Goal: Task Accomplishment & Management: Use online tool/utility

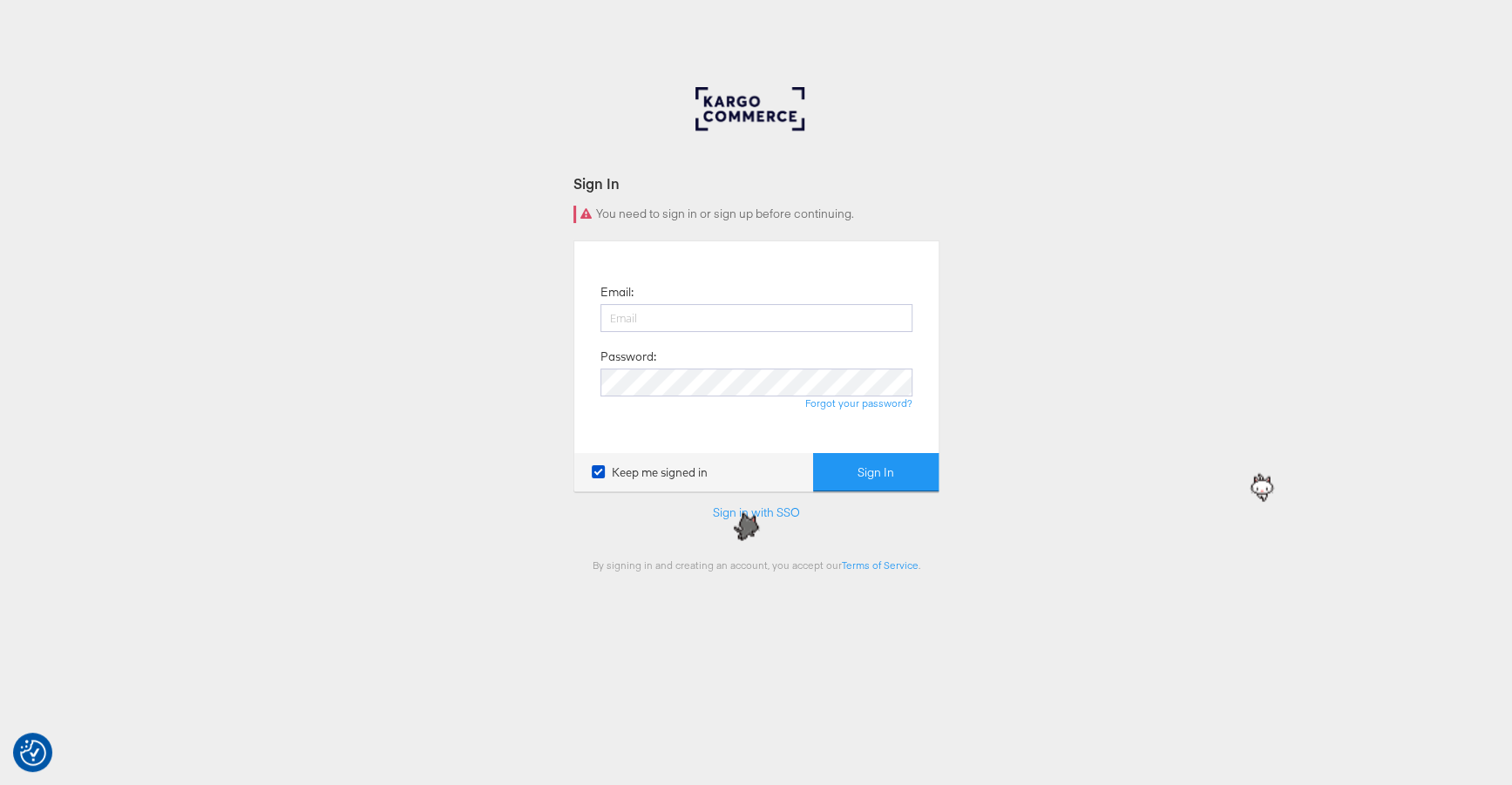
type input "[PERSON_NAME][EMAIL_ADDRESS][PERSON_NAME][DOMAIN_NAME]"
click at [814, 453] on button "Sign In" at bounding box center [876, 473] width 125 height 40
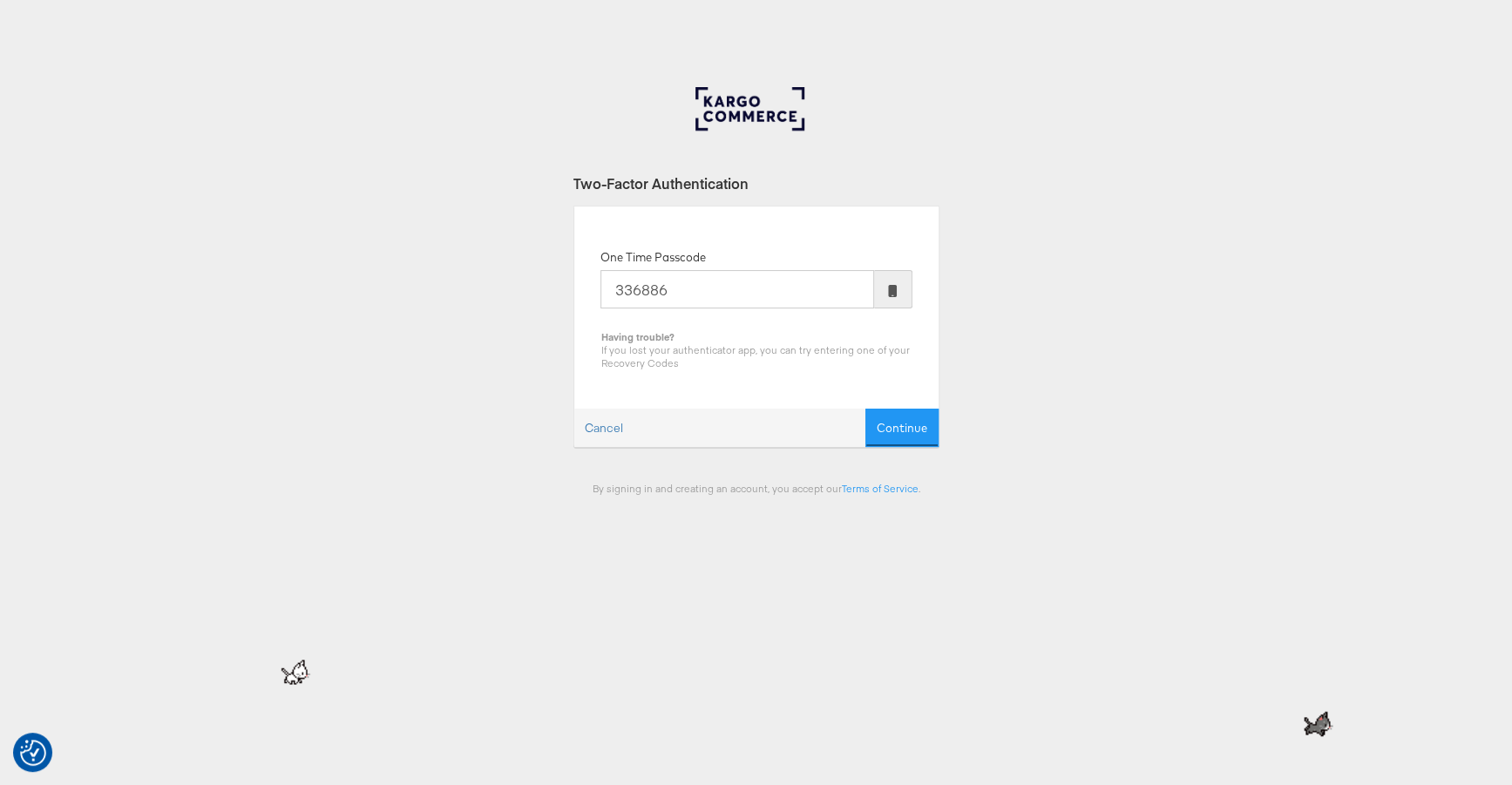
type input "336886"
click at [865, 409] on button "Continue" at bounding box center [901, 428] width 73 height 40
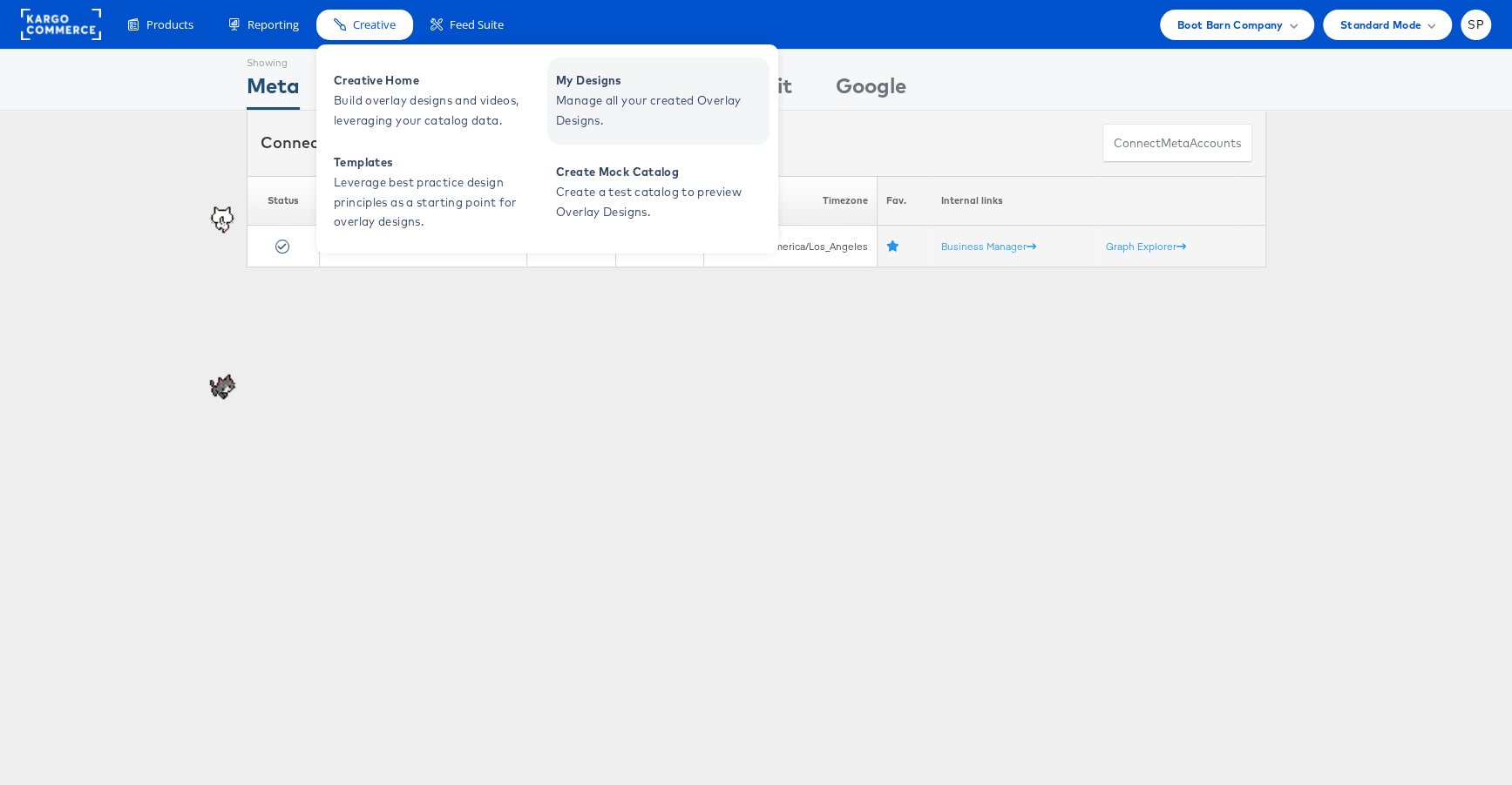
click at [625, 95] on span "Manage all your created Overlay Designs." at bounding box center [661, 111] width 209 height 41
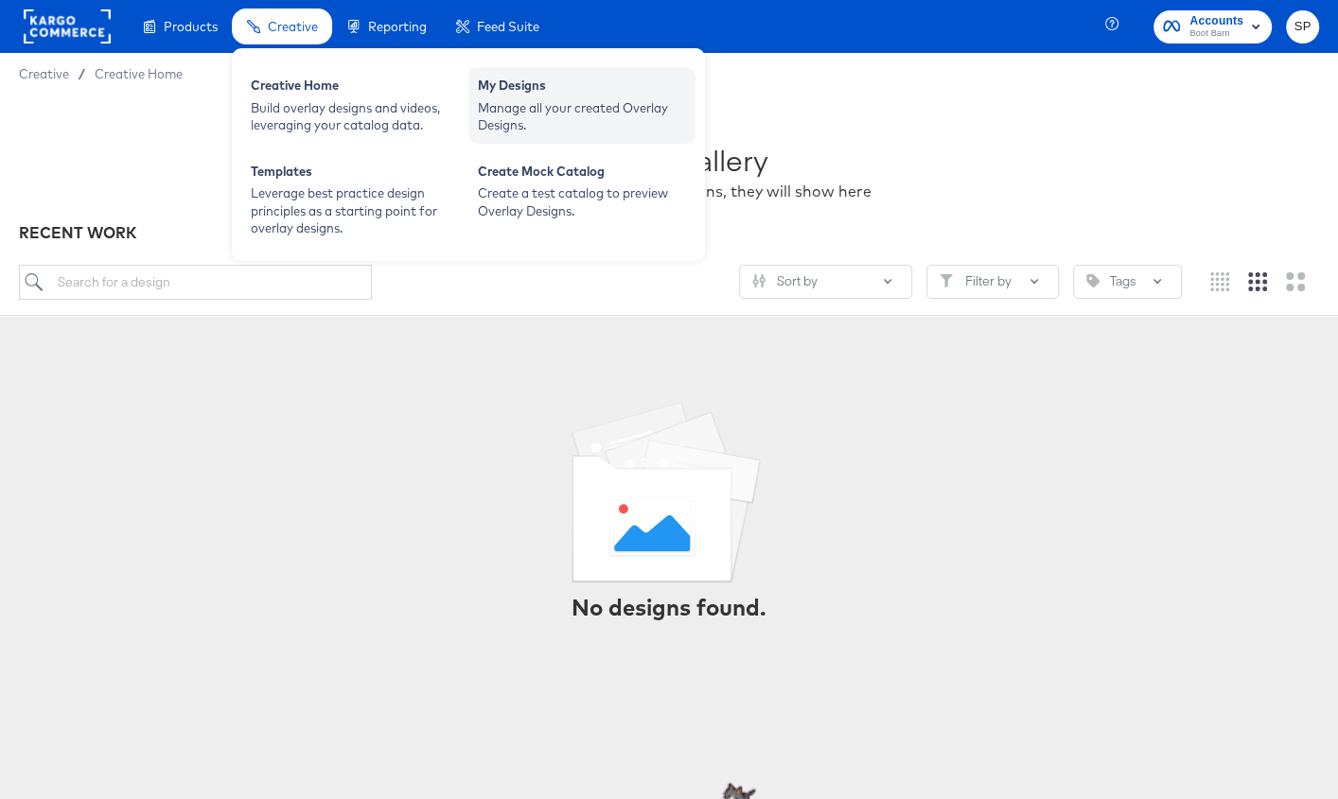
click at [552, 108] on div "Manage all your created Overlay Designs." at bounding box center [582, 116] width 208 height 35
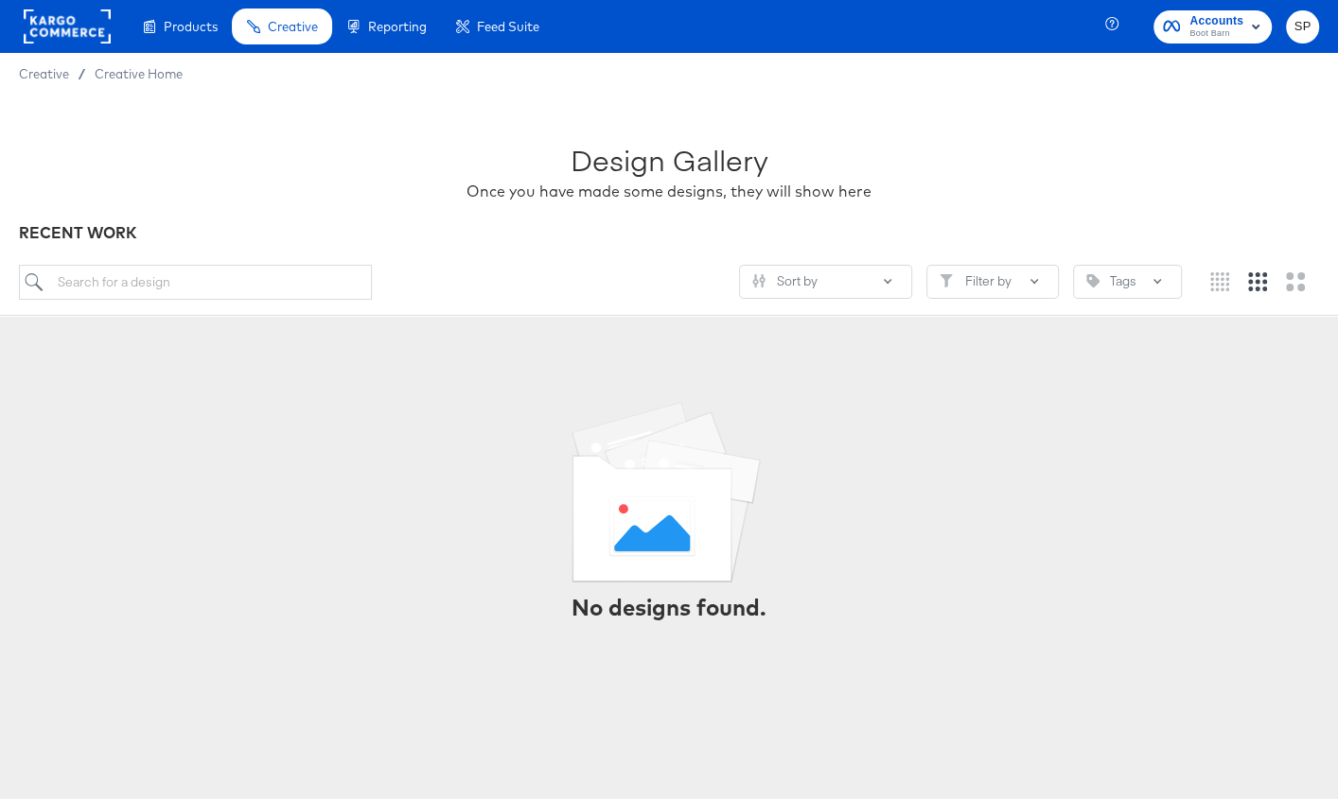
click at [44, 71] on span "Creative" at bounding box center [44, 73] width 50 height 15
click at [114, 71] on span "Creative Home" at bounding box center [139, 73] width 88 height 15
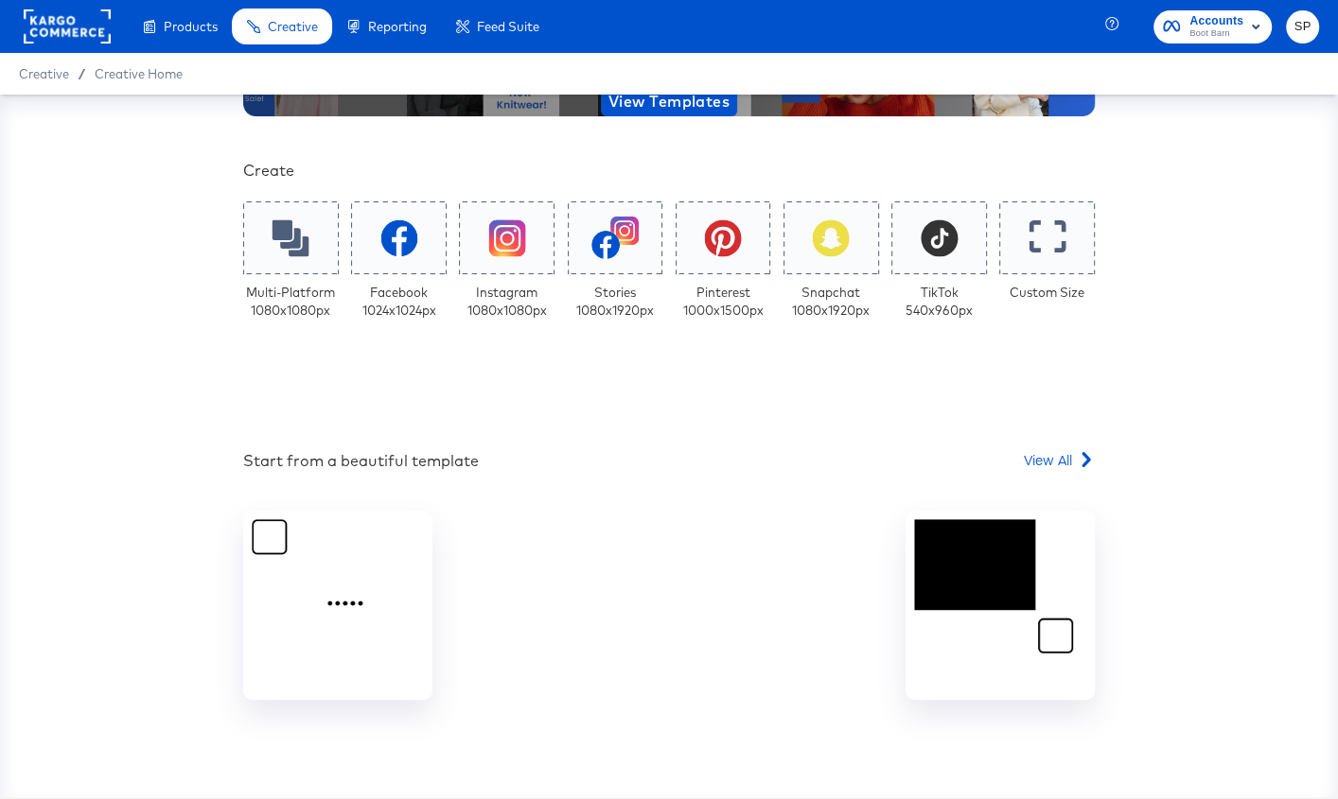
scroll to position [298, 0]
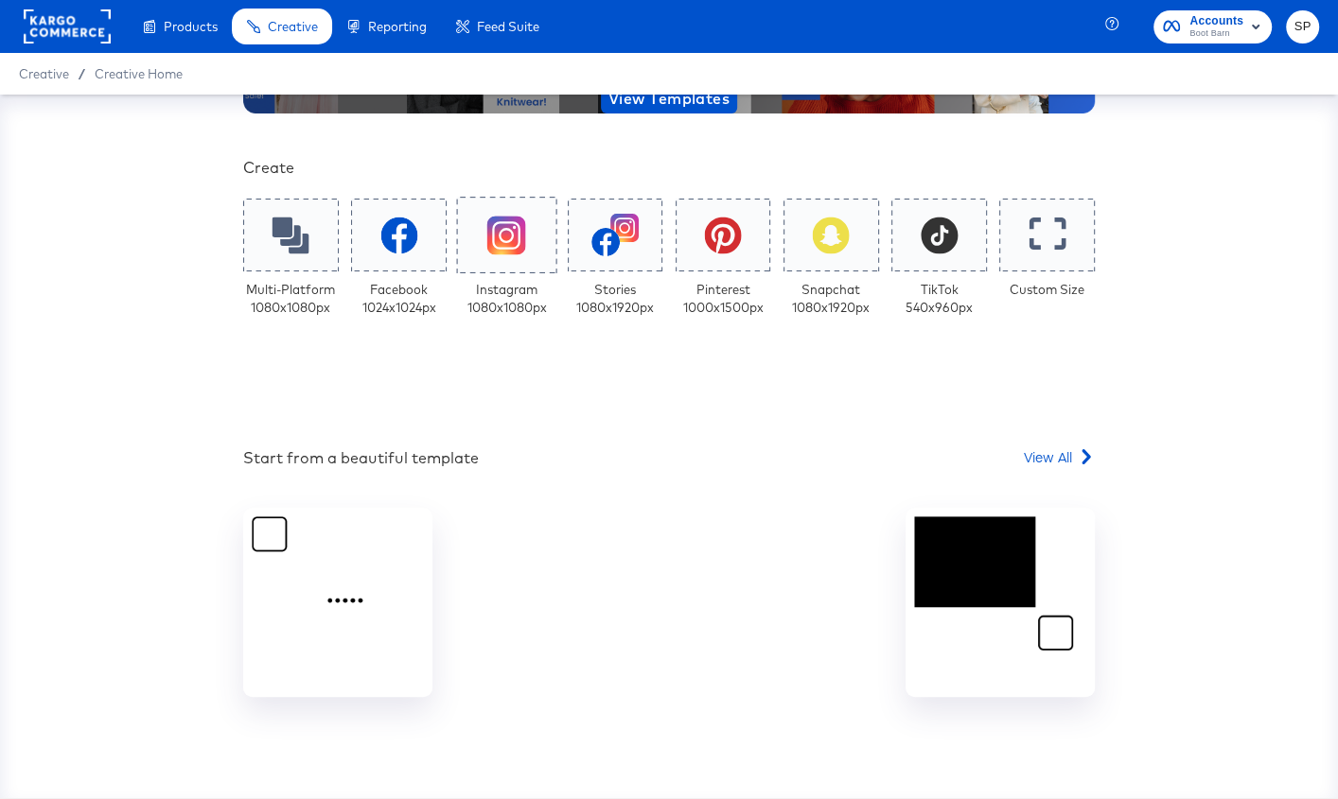
click at [521, 242] on icon at bounding box center [506, 235] width 39 height 39
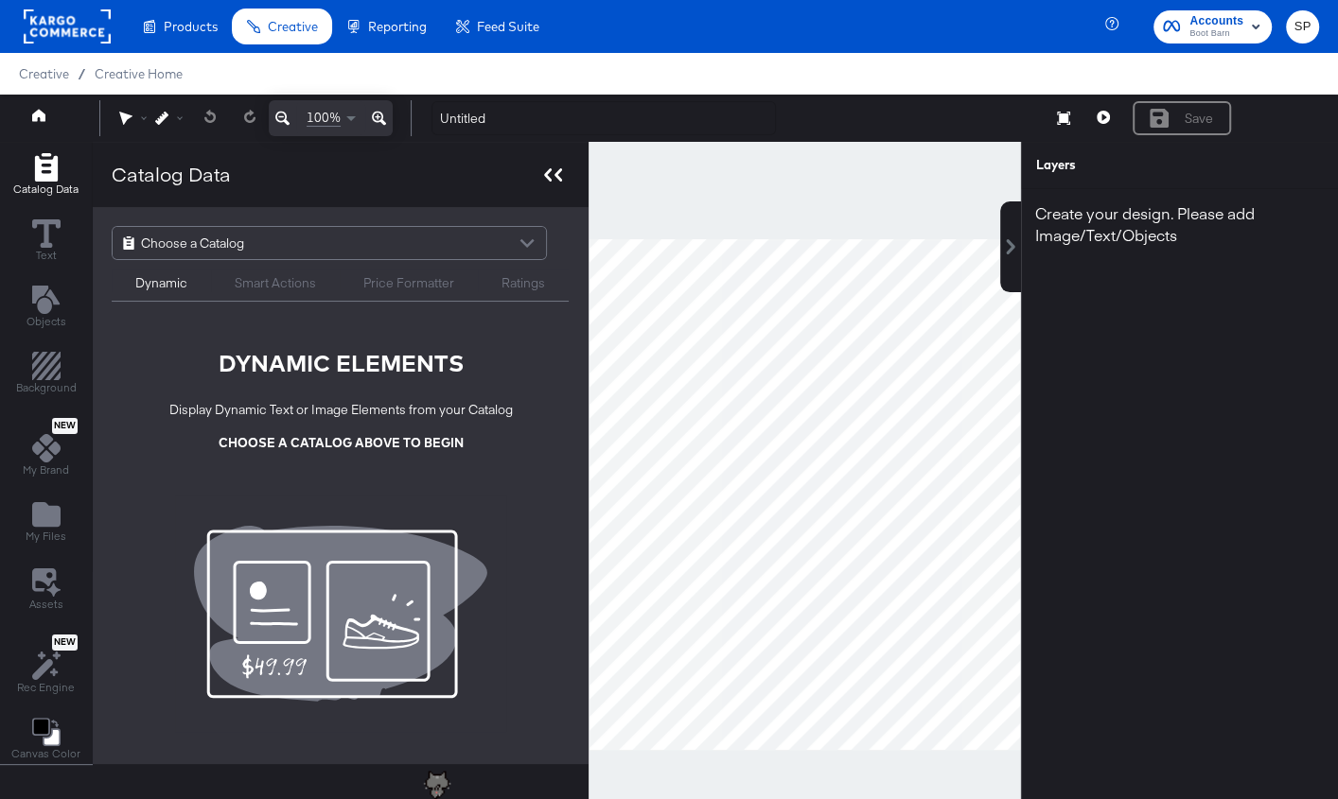
click at [555, 163] on div at bounding box center [552, 174] width 33 height 27
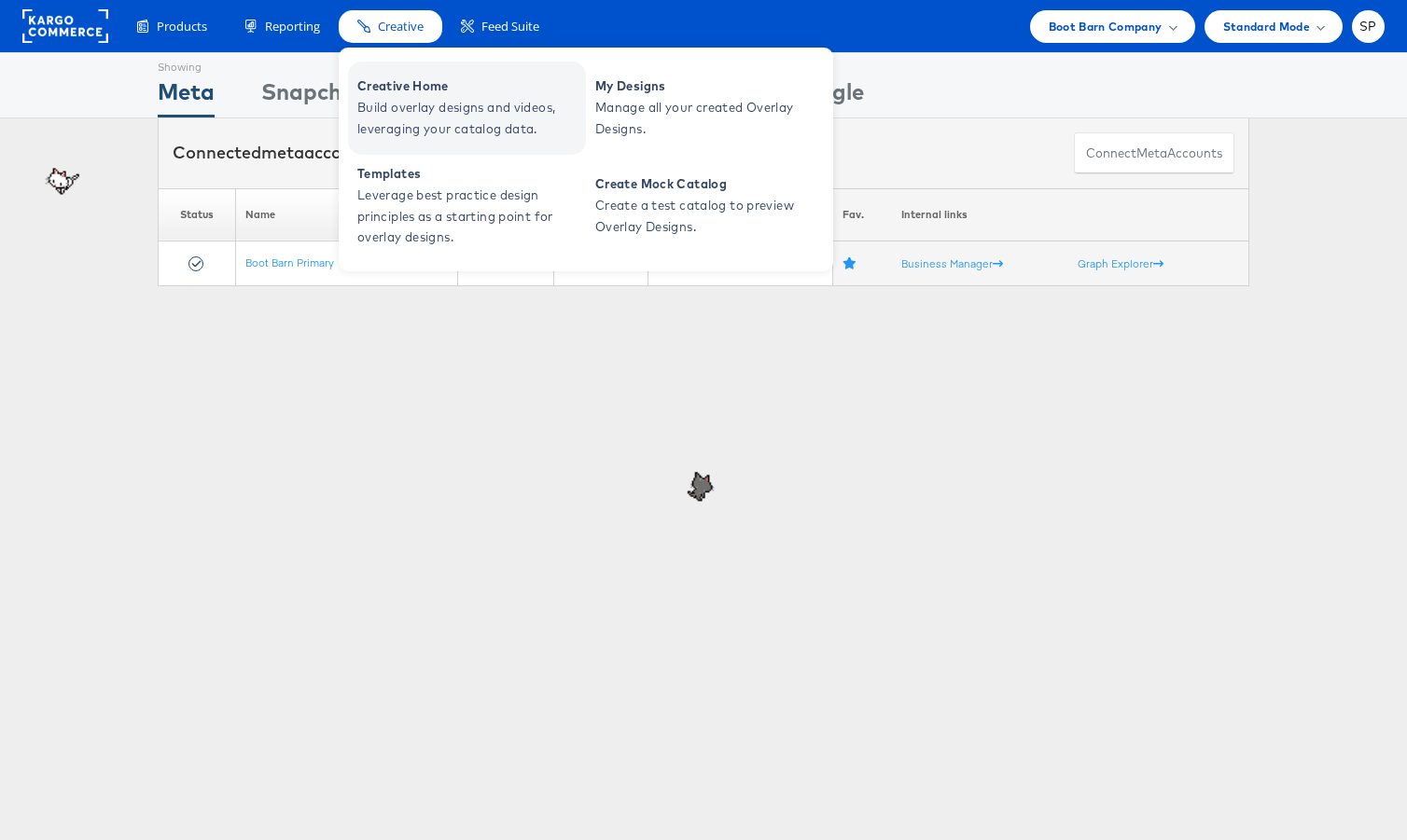
click at [507, 106] on span "Build overlay designs and videos, leveraging your catalog data." at bounding box center [468, 118] width 224 height 43
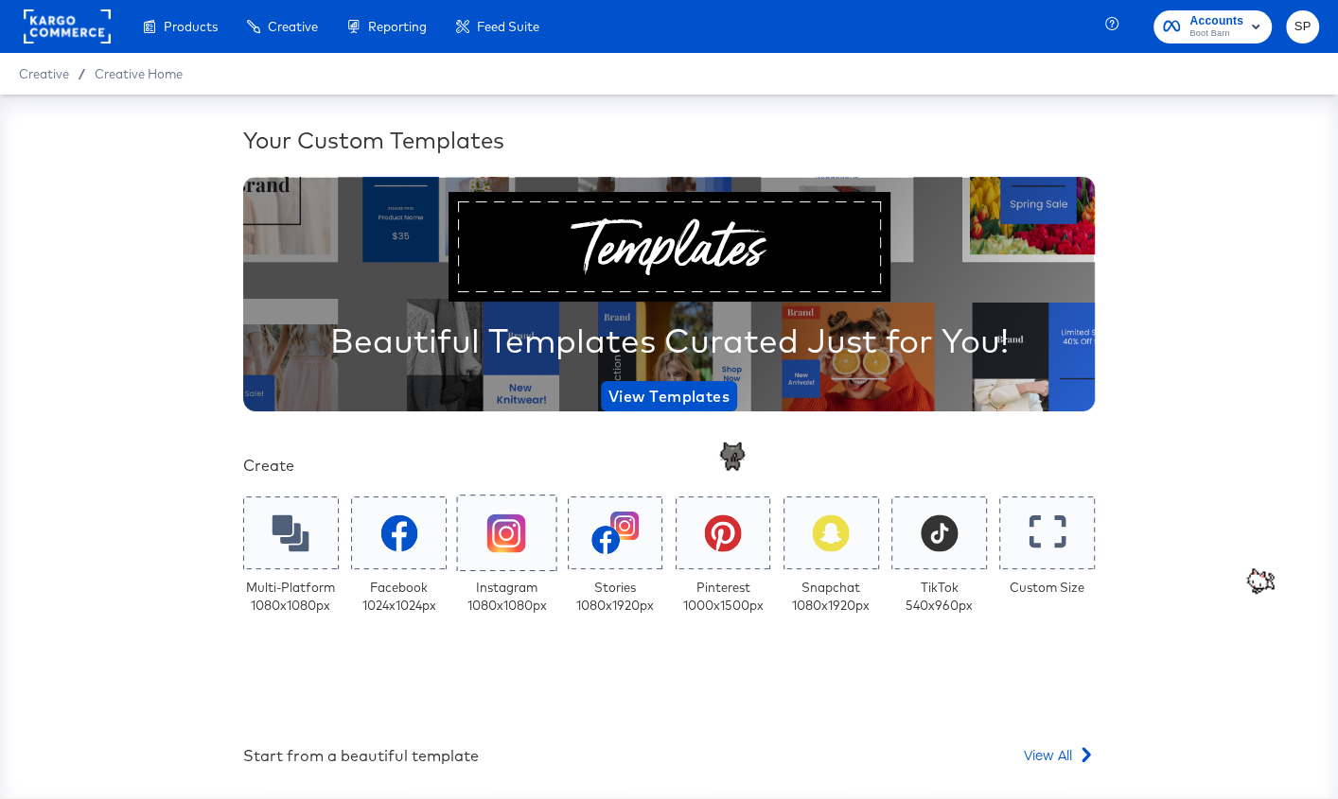
click at [494, 568] on div at bounding box center [507, 533] width 100 height 77
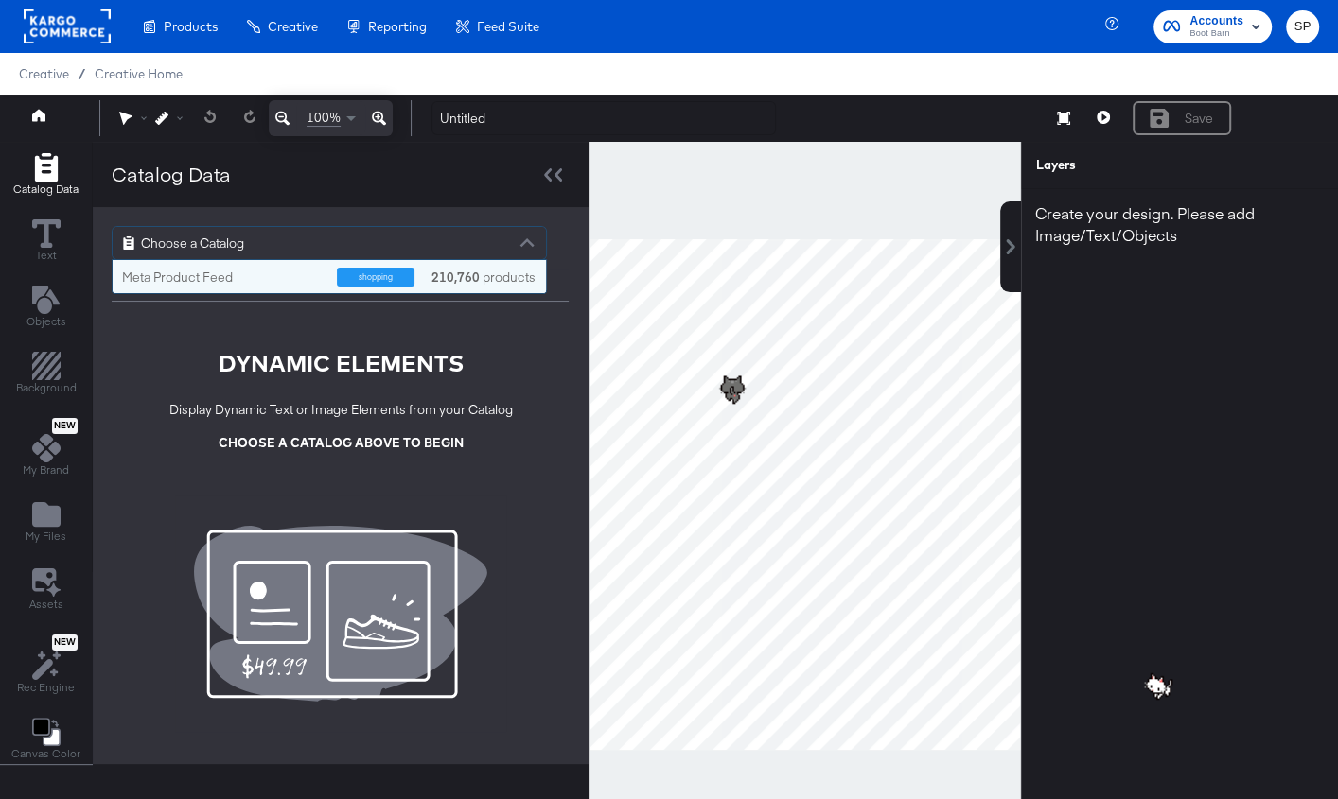
click at [269, 253] on div "Choose a Catalog" at bounding box center [329, 243] width 433 height 32
click at [267, 275] on div "Meta Product Feed" at bounding box center [222, 278] width 201 height 18
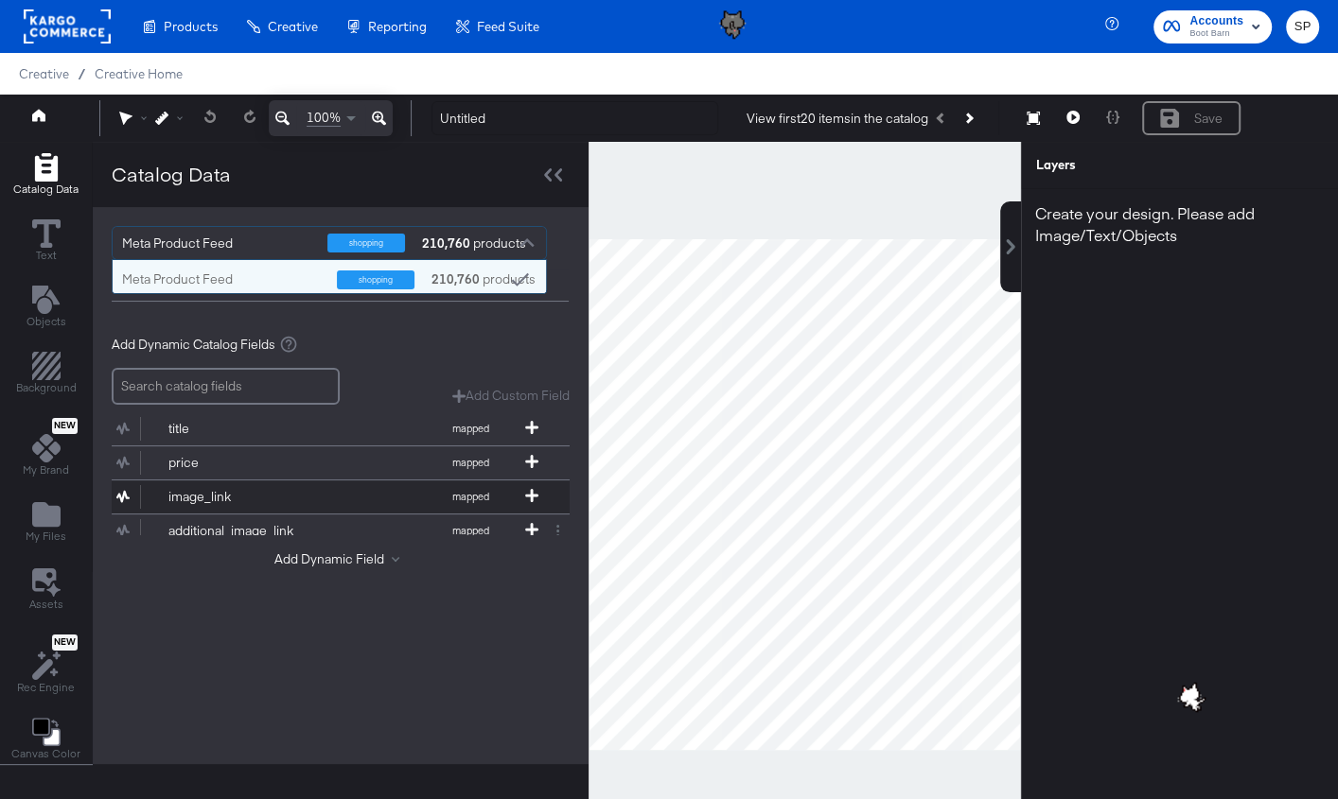
scroll to position [9, 0]
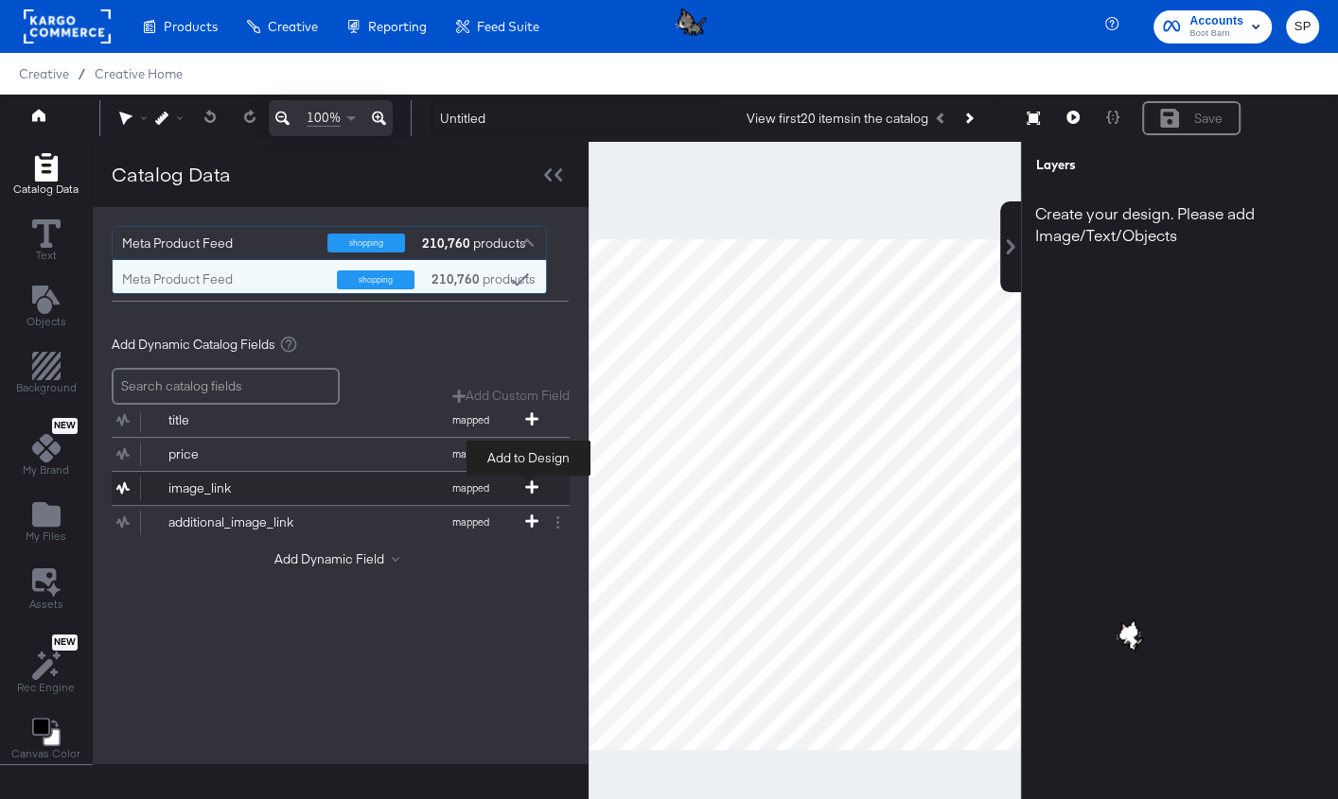
click at [527, 481] on icon at bounding box center [531, 487] width 13 height 13
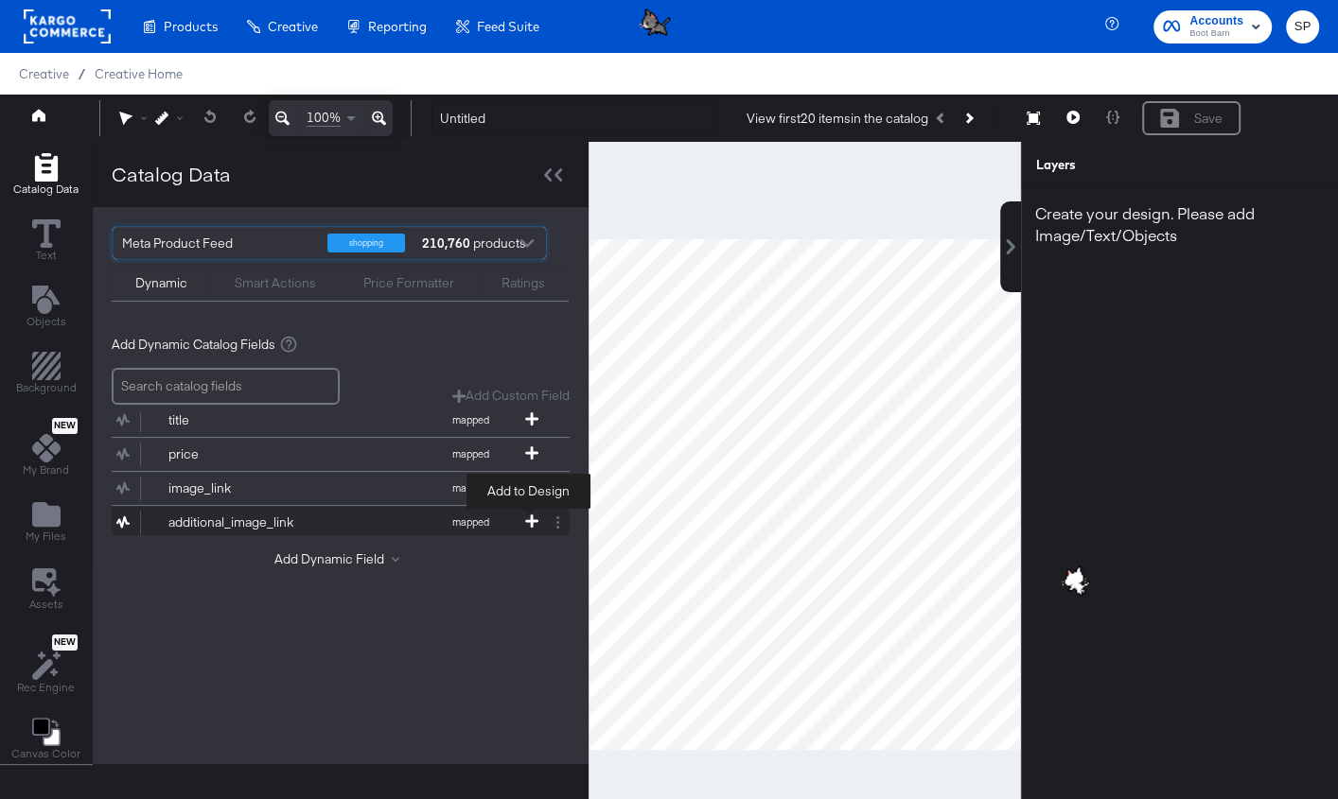
click at [526, 519] on icon at bounding box center [531, 521] width 13 height 13
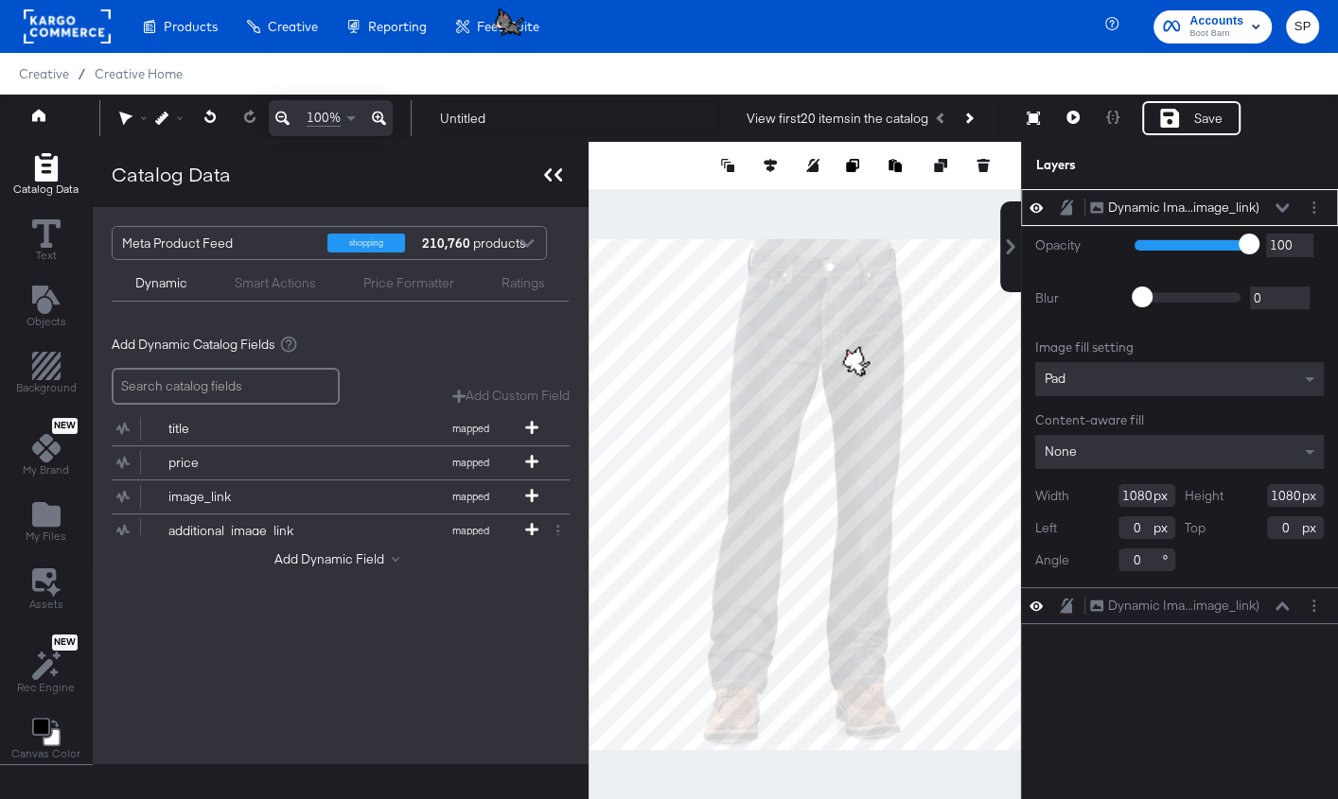
click at [546, 180] on icon at bounding box center [548, 174] width 8 height 13
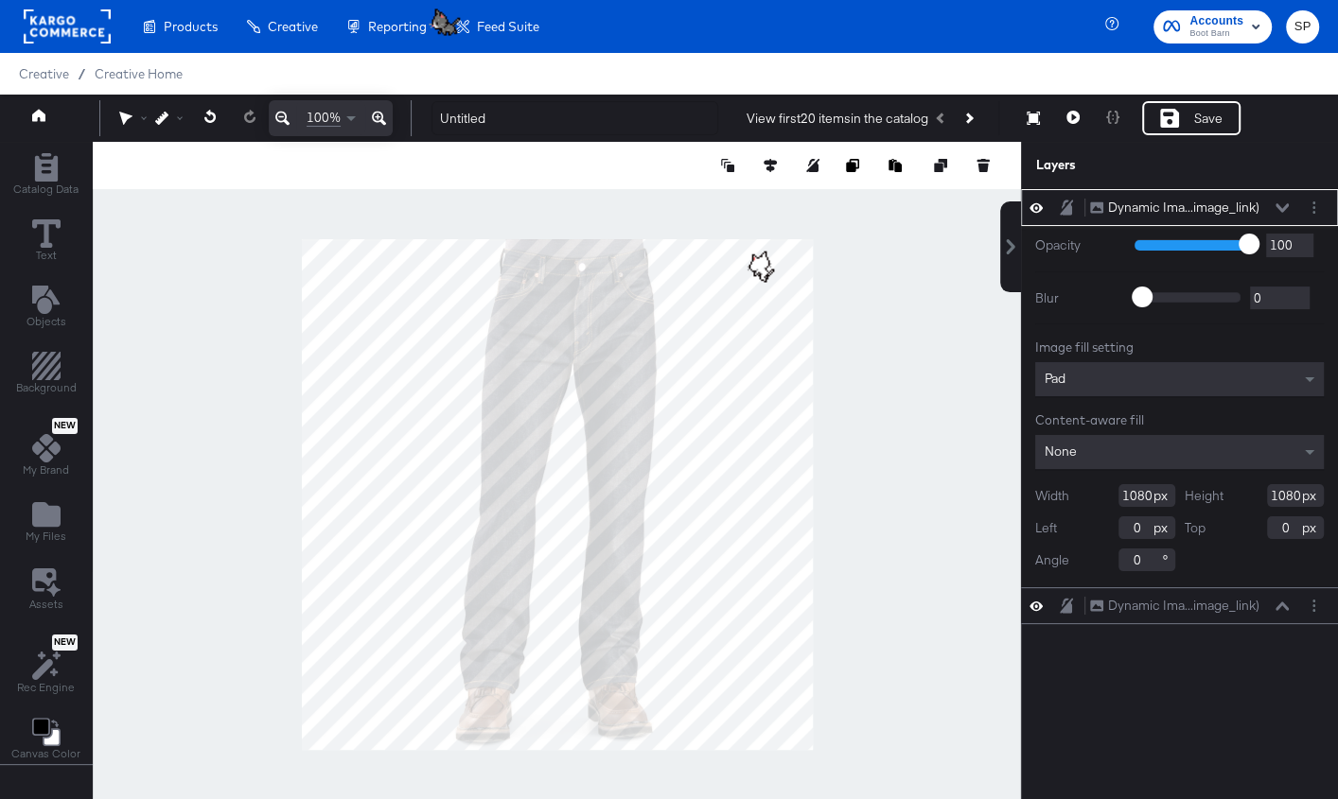
type input "-620"
type input "-20"
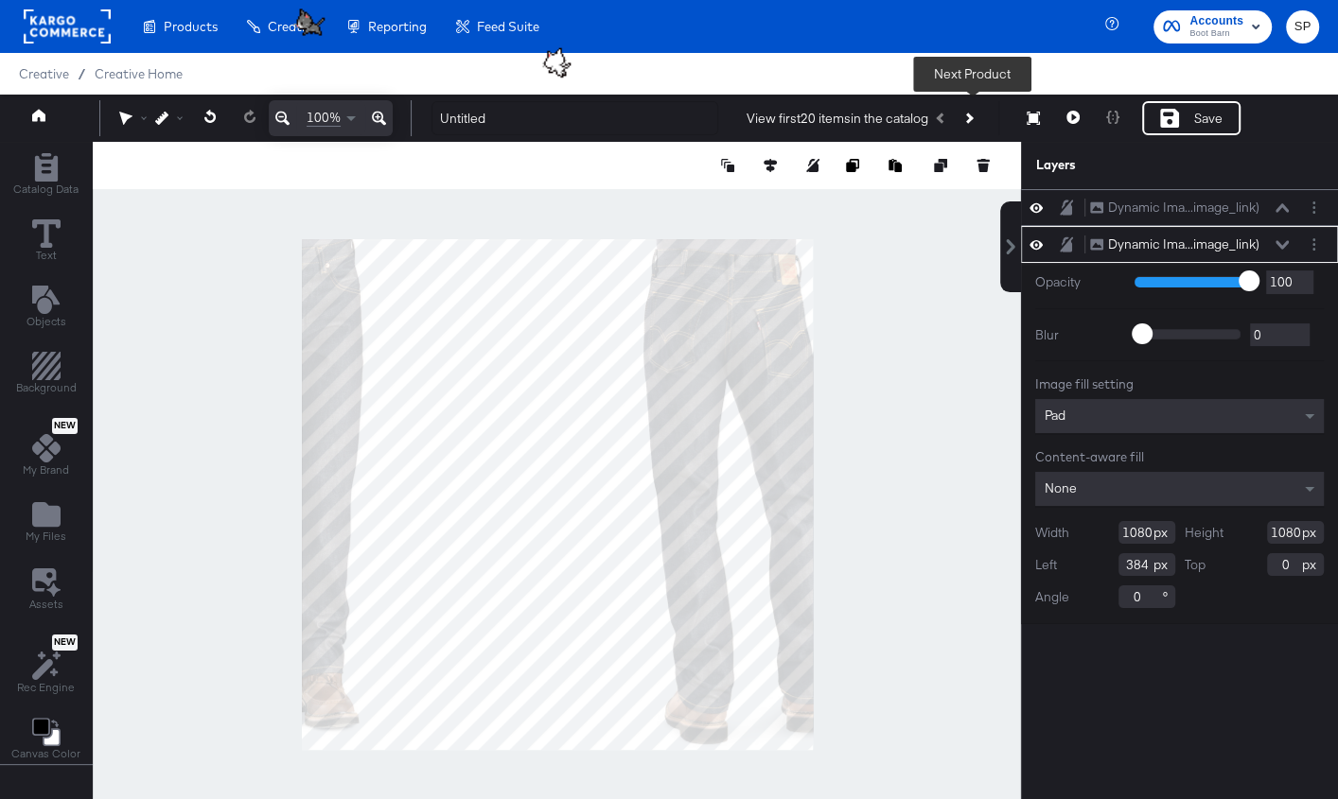
click at [971, 131] on button "Next Product" at bounding box center [968, 118] width 26 height 34
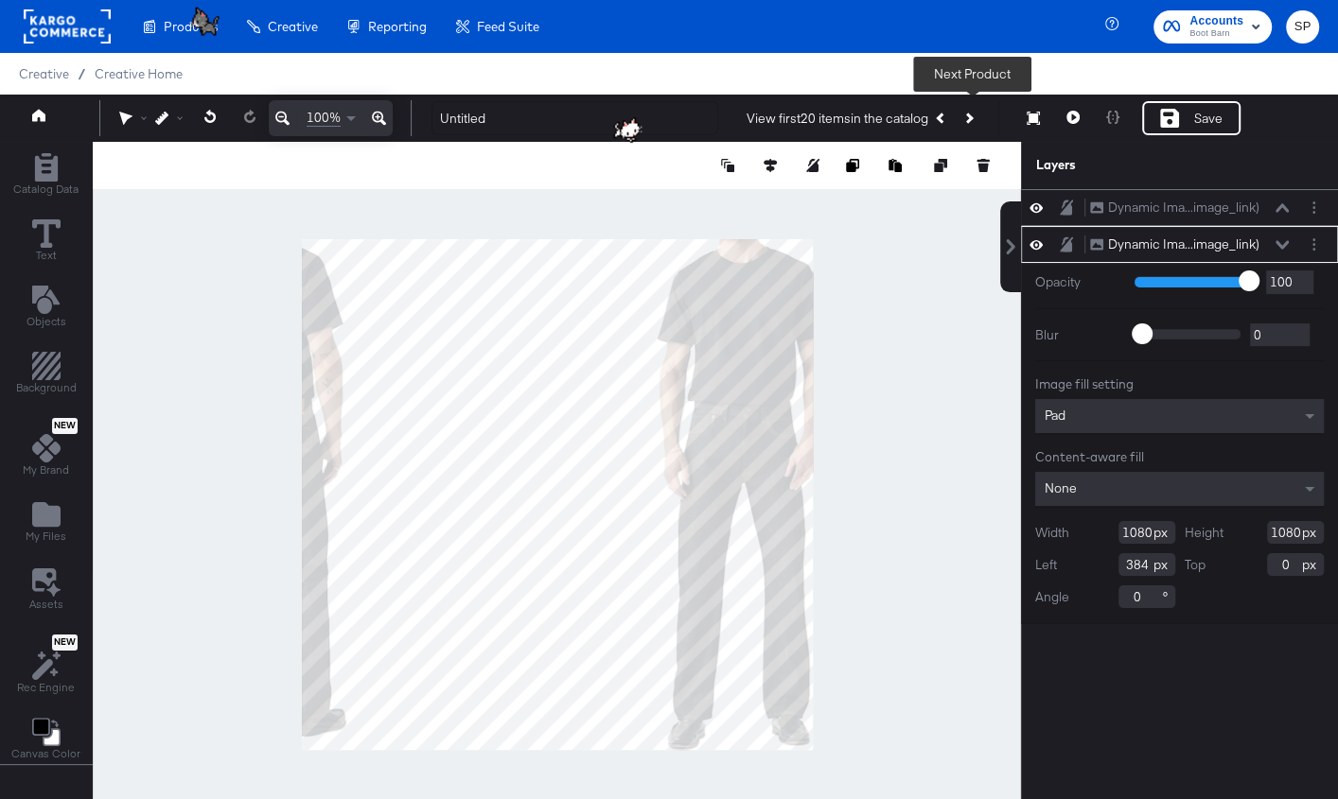
click at [971, 131] on button "Next Product" at bounding box center [968, 118] width 26 height 34
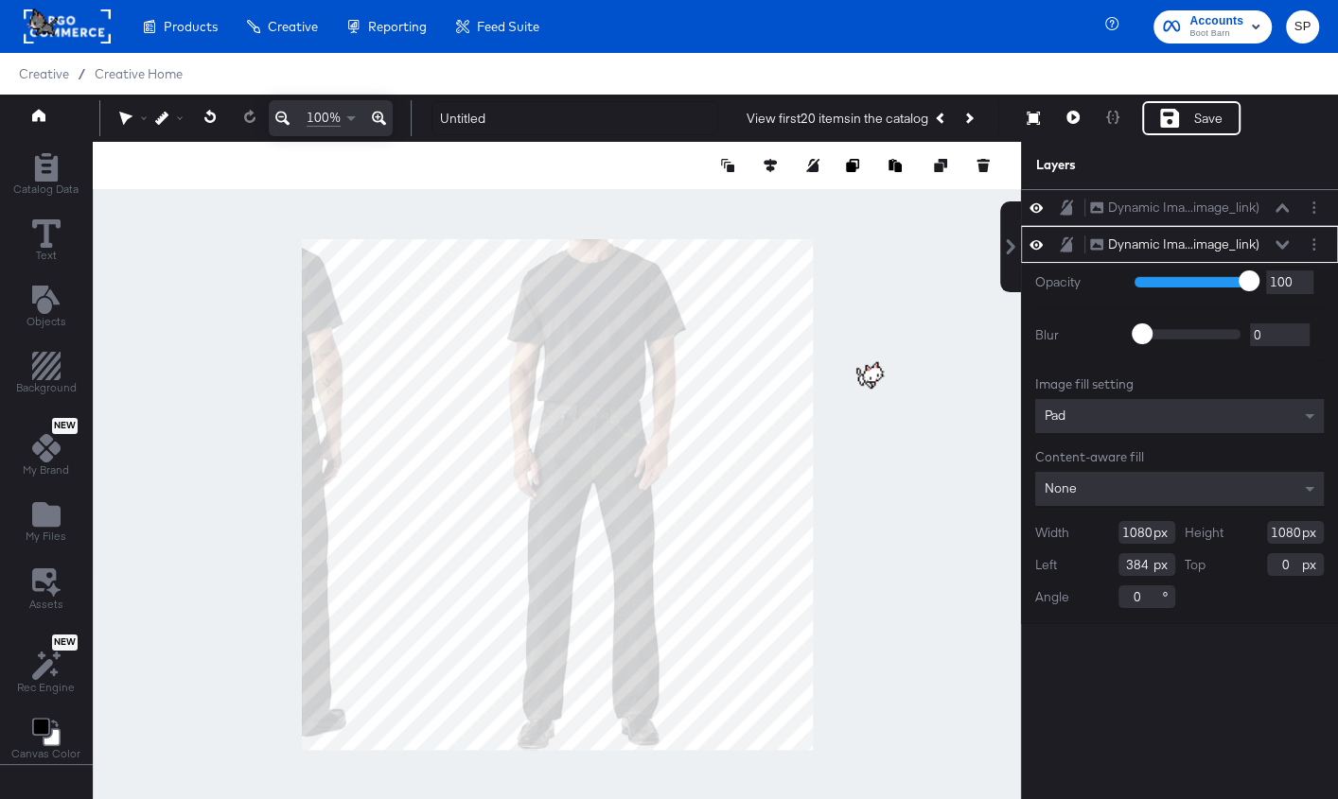
type input "66"
click at [44, 725] on icon "Change Background" at bounding box center [40, 727] width 16 height 16
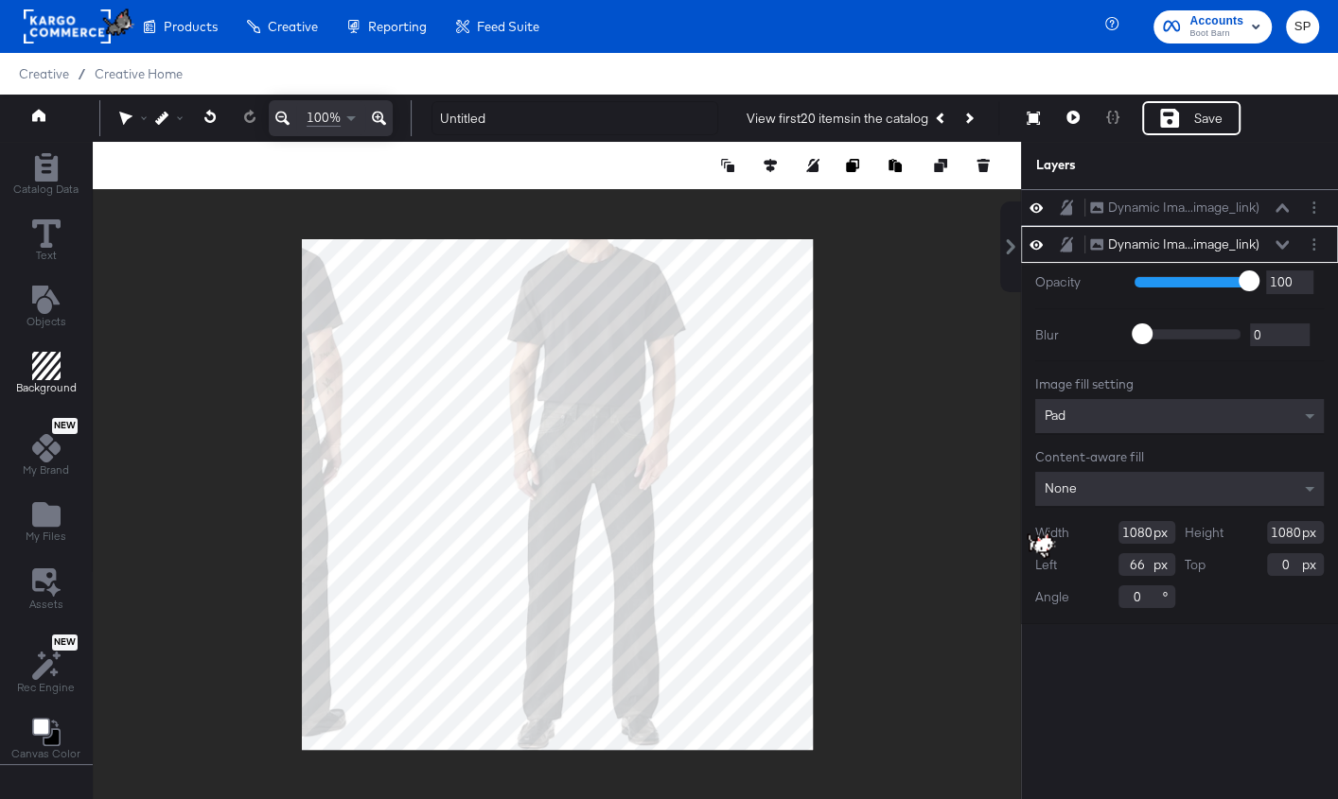
click at [57, 358] on icon "Add Rectangle" at bounding box center [46, 366] width 28 height 28
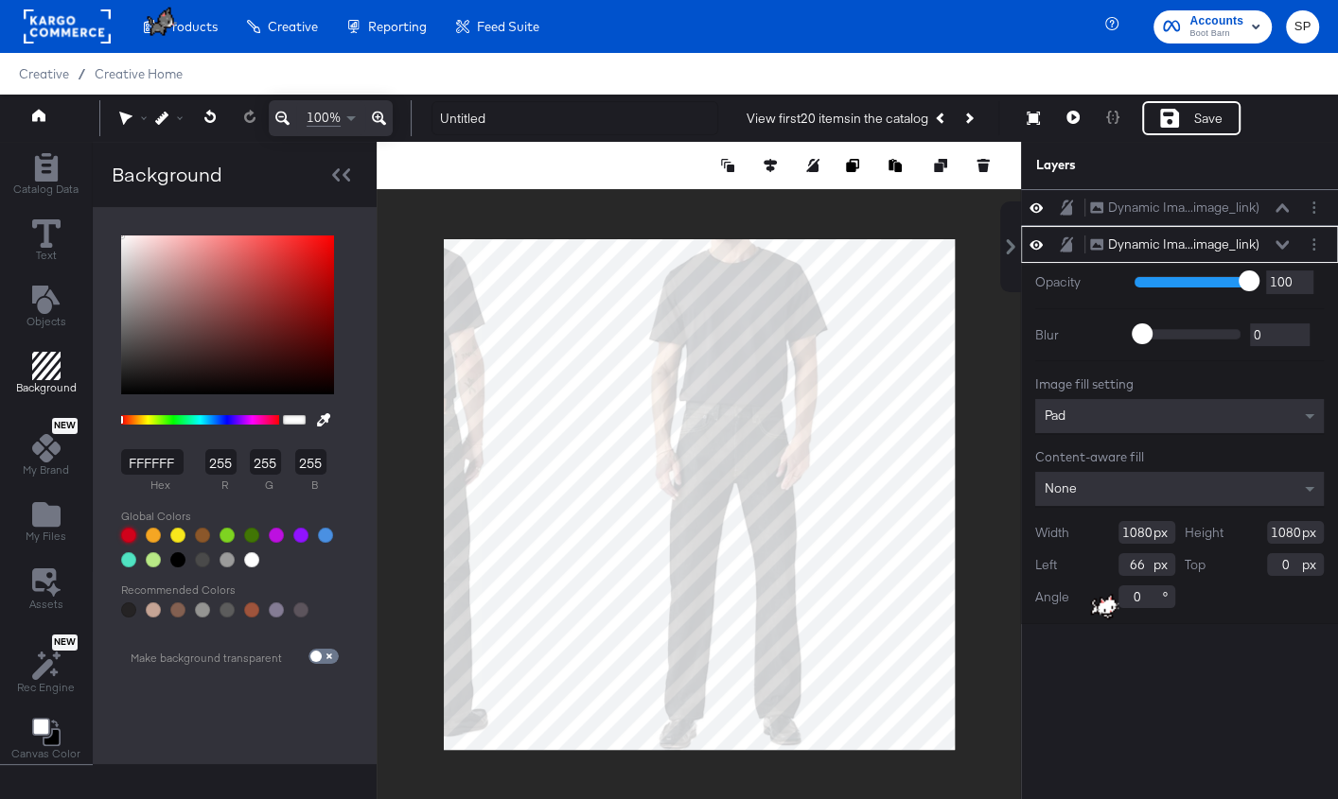
click at [121, 536] on div at bounding box center [128, 535] width 15 height 15
type input "D0021B"
type input "208"
type input "2"
type input "27"
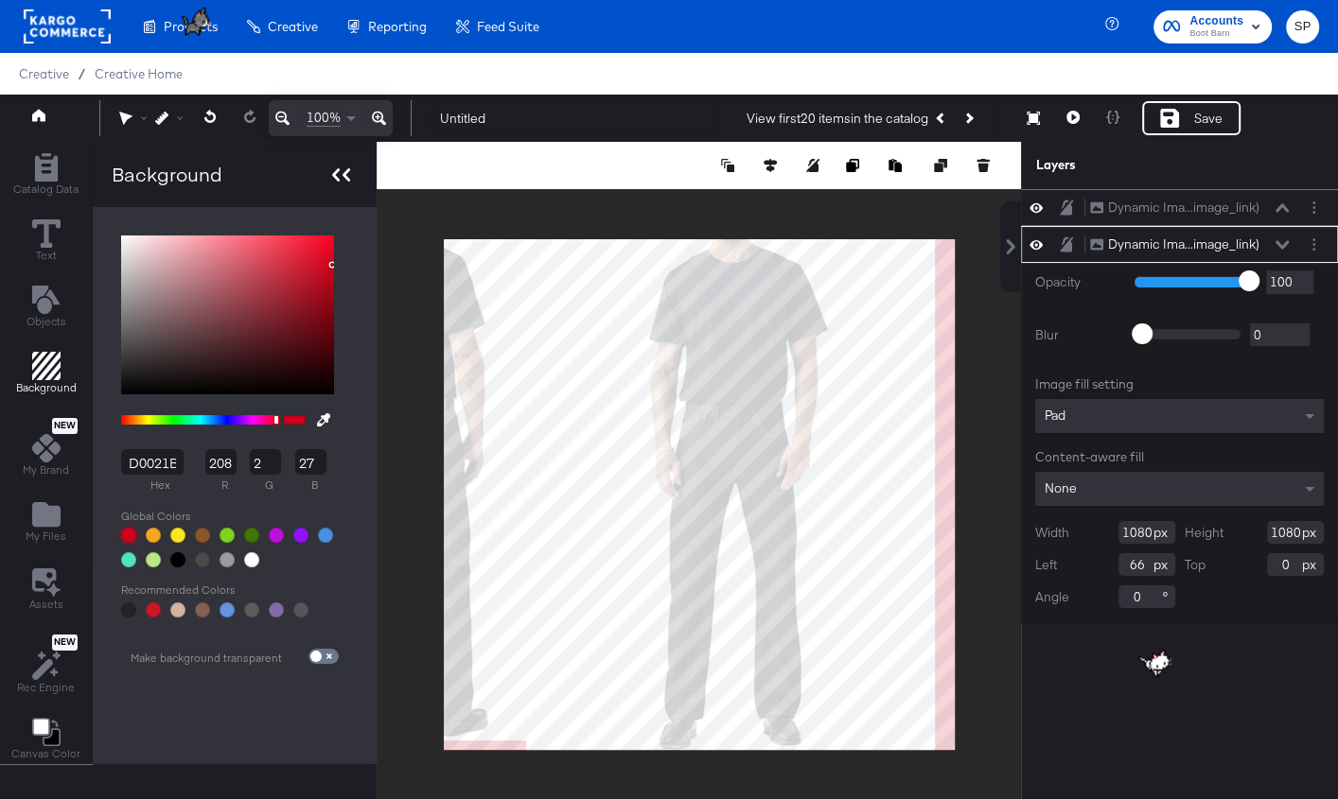
click at [343, 177] on icon at bounding box center [346, 174] width 8 height 13
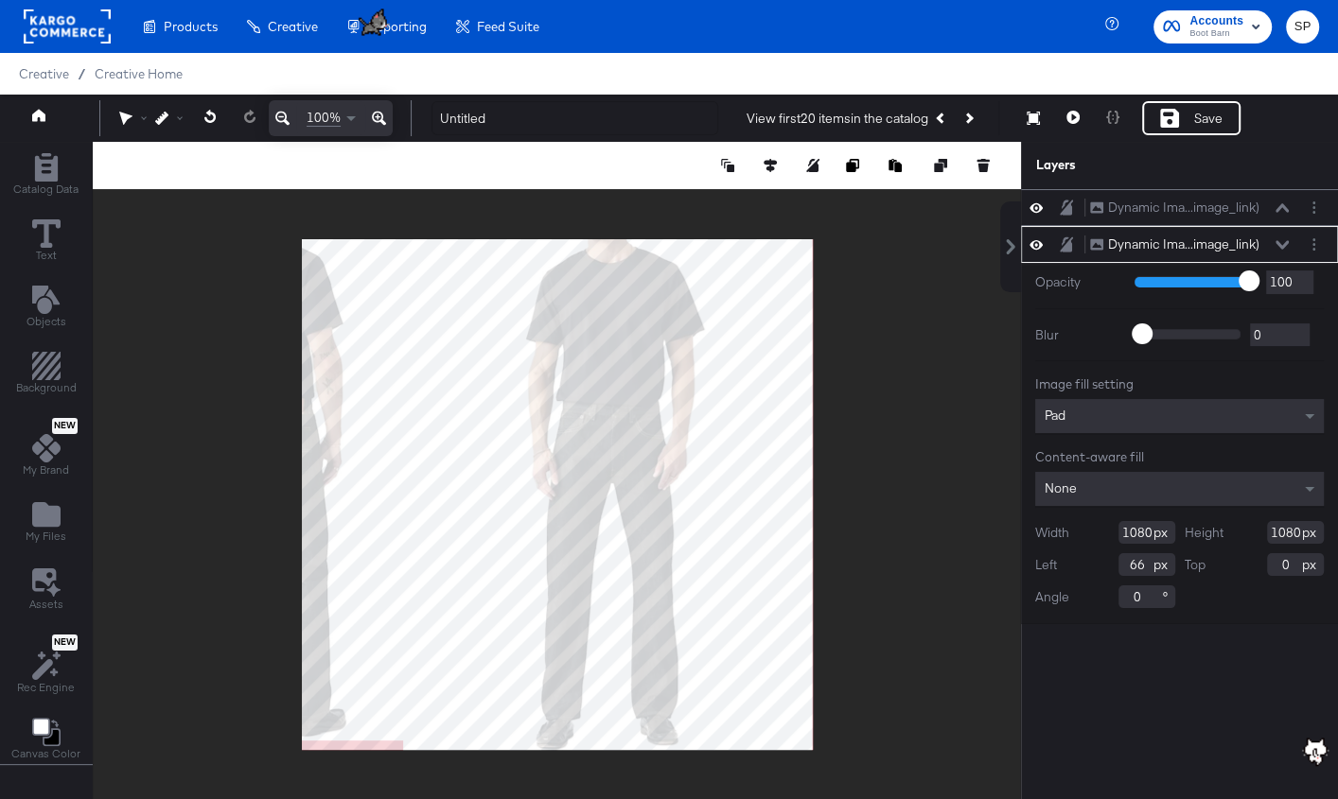
type input "106"
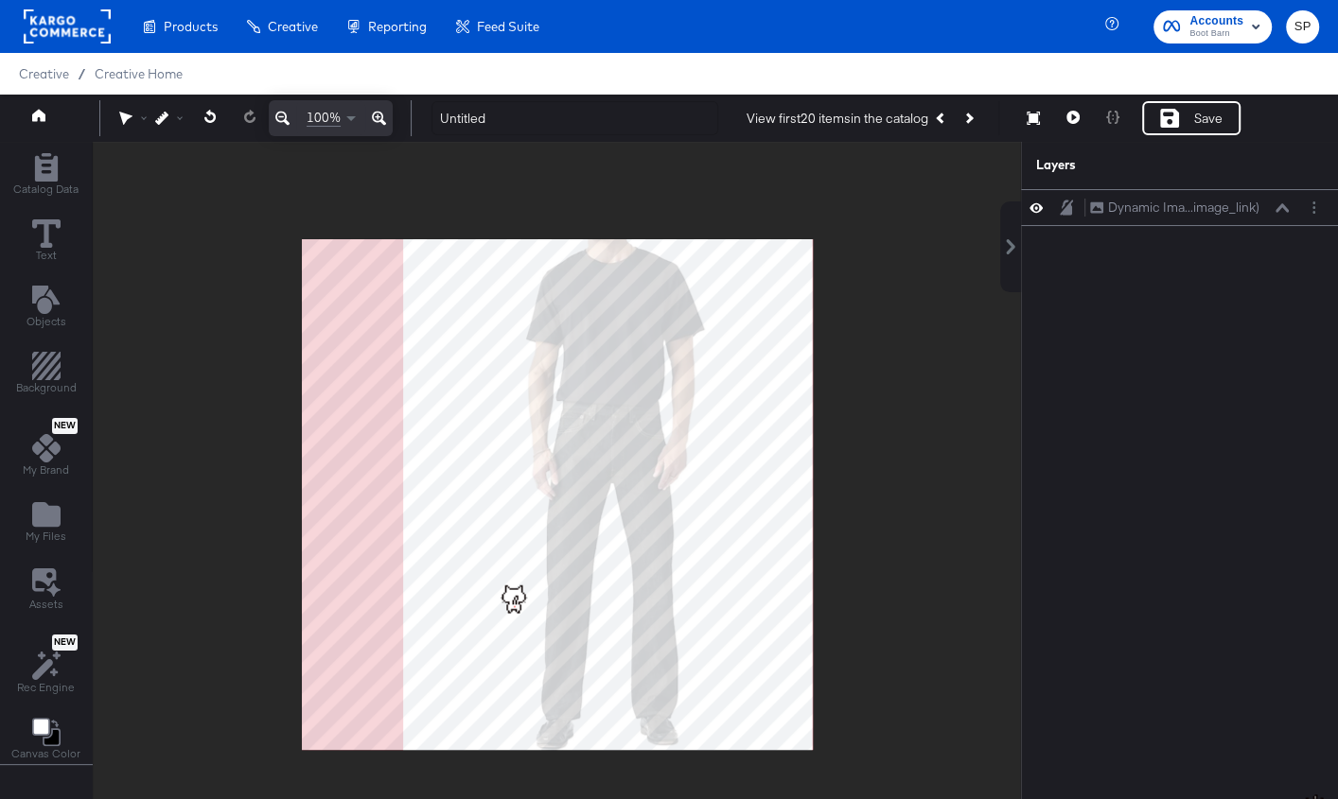
click at [556, 333] on div at bounding box center [557, 495] width 926 height 706
click at [54, 524] on div "My Files" at bounding box center [46, 522] width 41 height 44
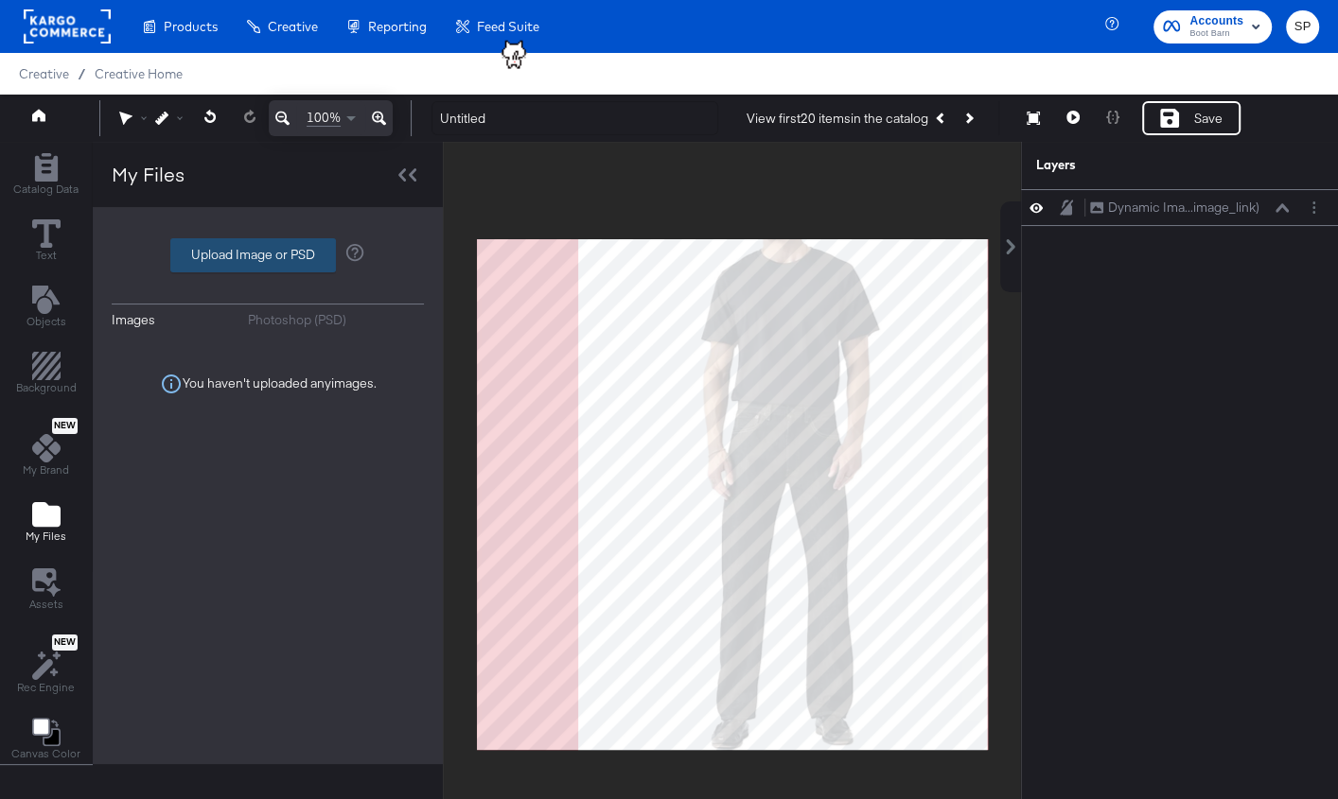
click at [227, 256] on label "Upload Image or PSD" at bounding box center [253, 255] width 164 height 32
click at [268, 255] on input "Upload Image or PSD" at bounding box center [268, 255] width 0 height 0
type input "C:\fakepath\V1 - Basic Overlay - Logo.png"
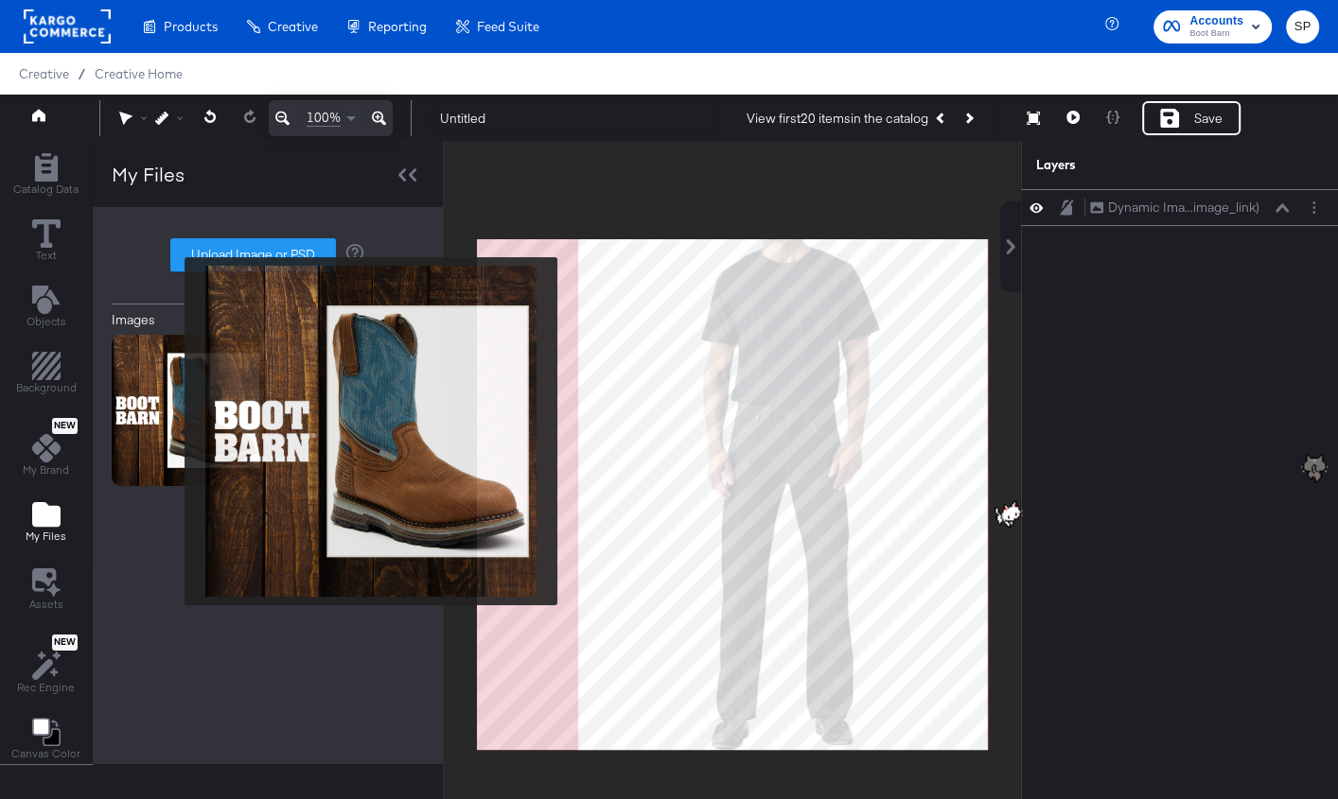
click at [173, 431] on img at bounding box center [187, 410] width 151 height 151
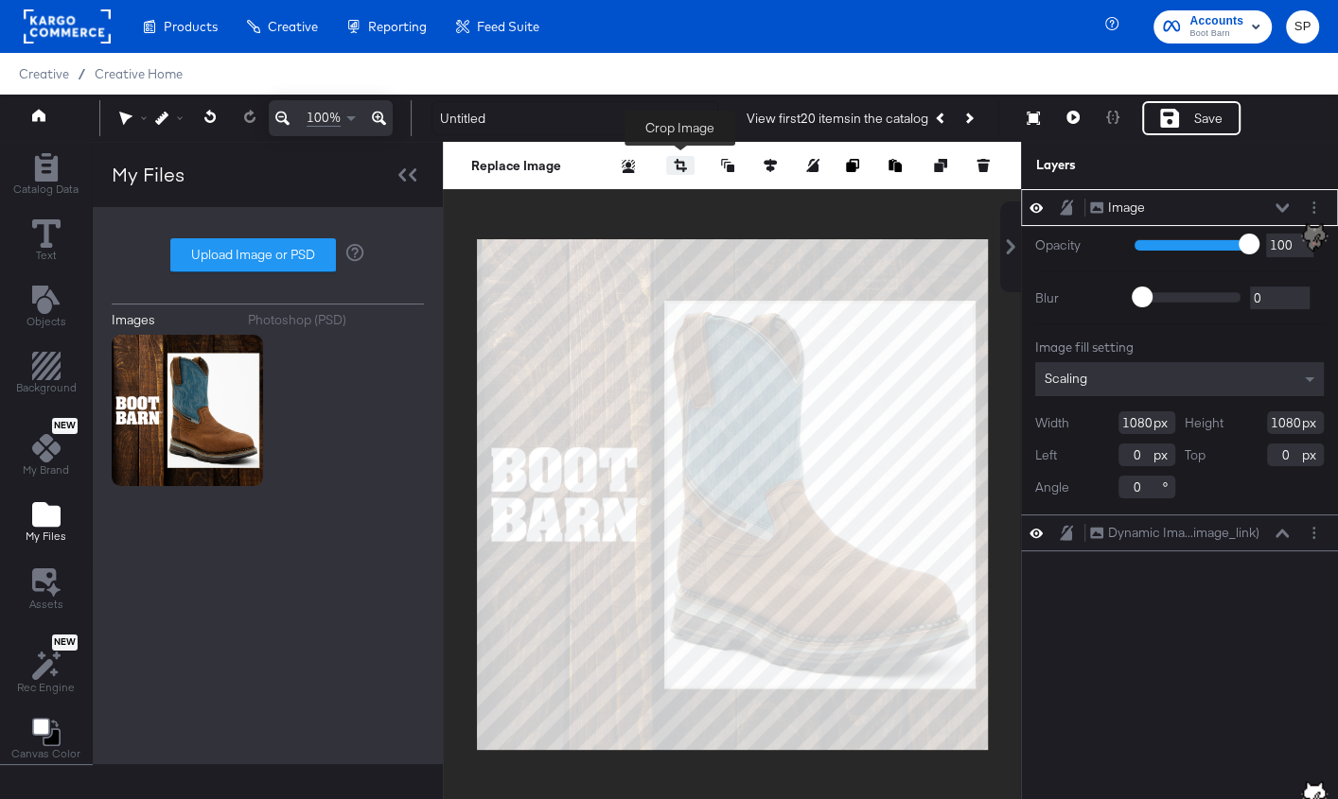
click at [679, 165] on icon "button" at bounding box center [680, 165] width 13 height 13
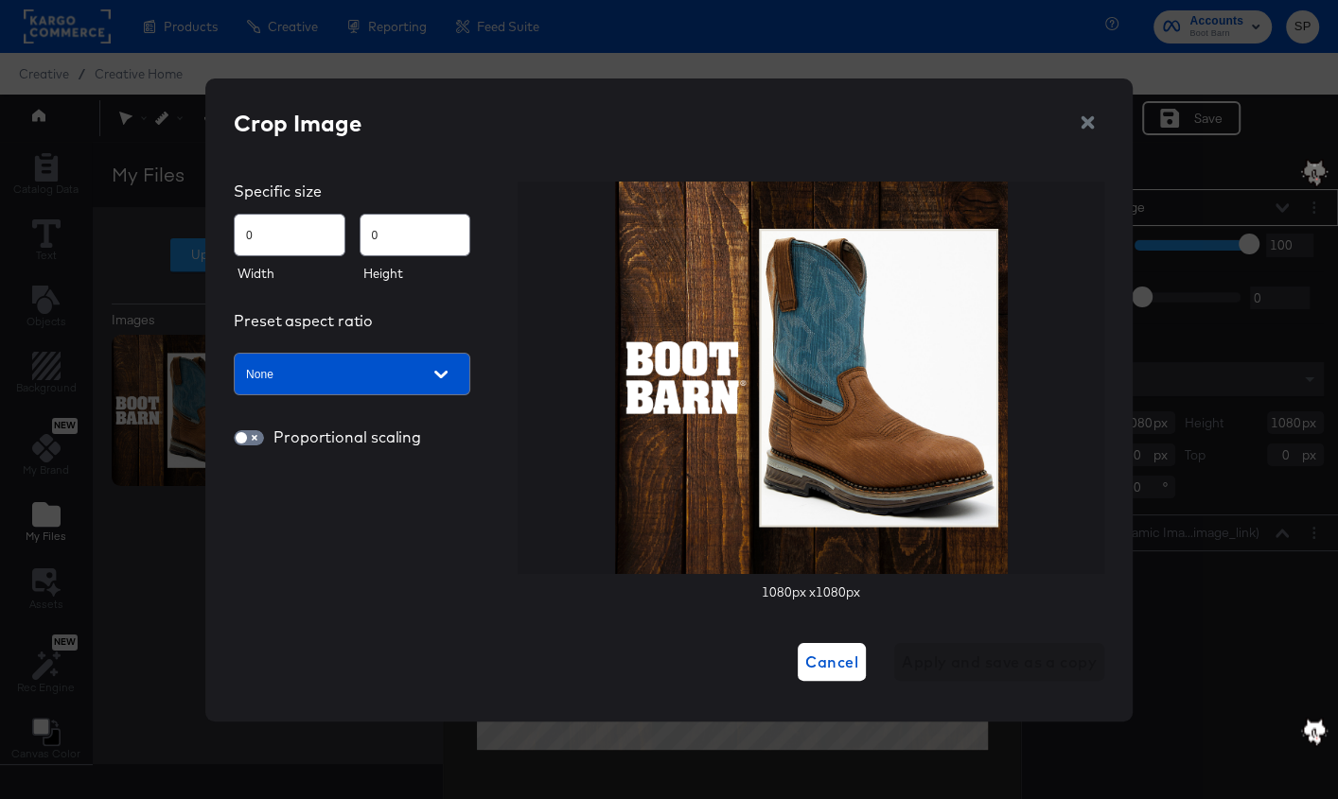
type input "86"
type input "94"
type input "113"
type input "144"
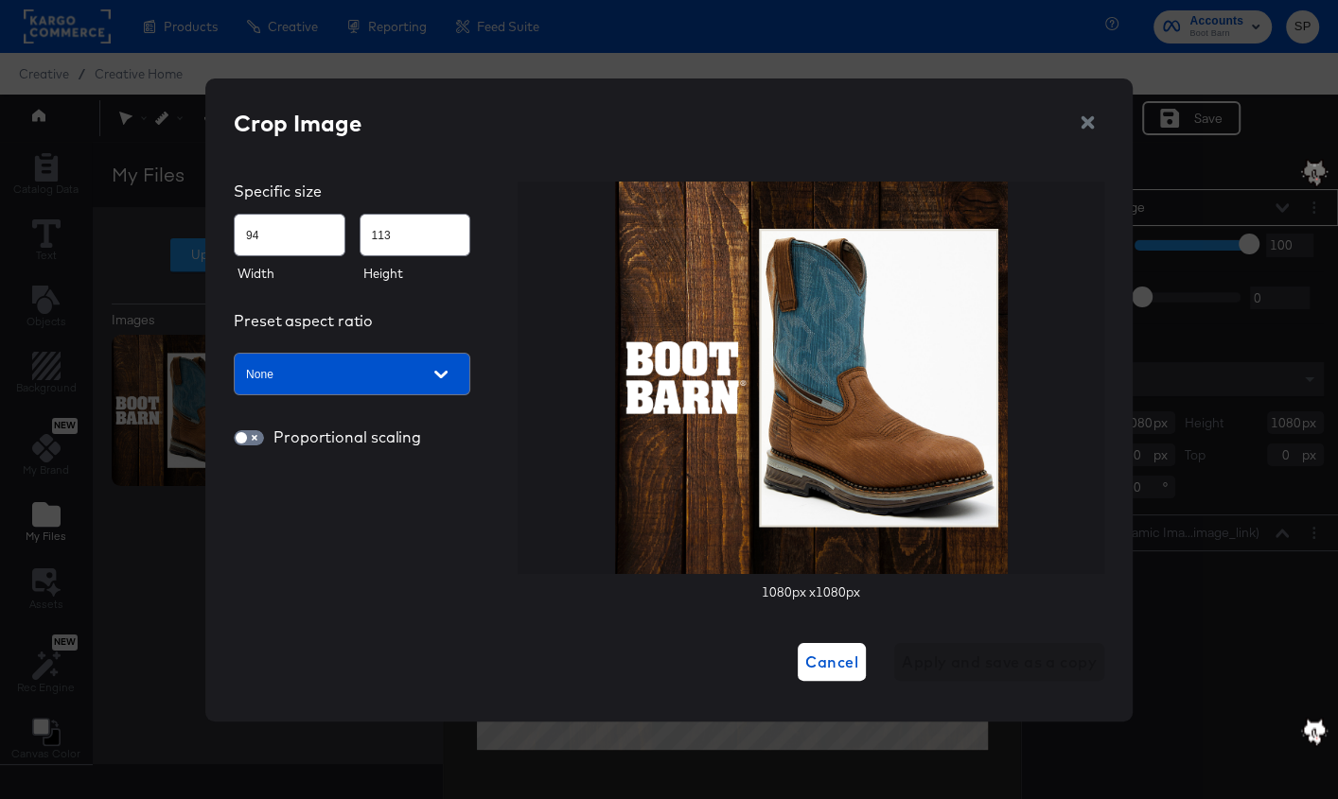
type input "175"
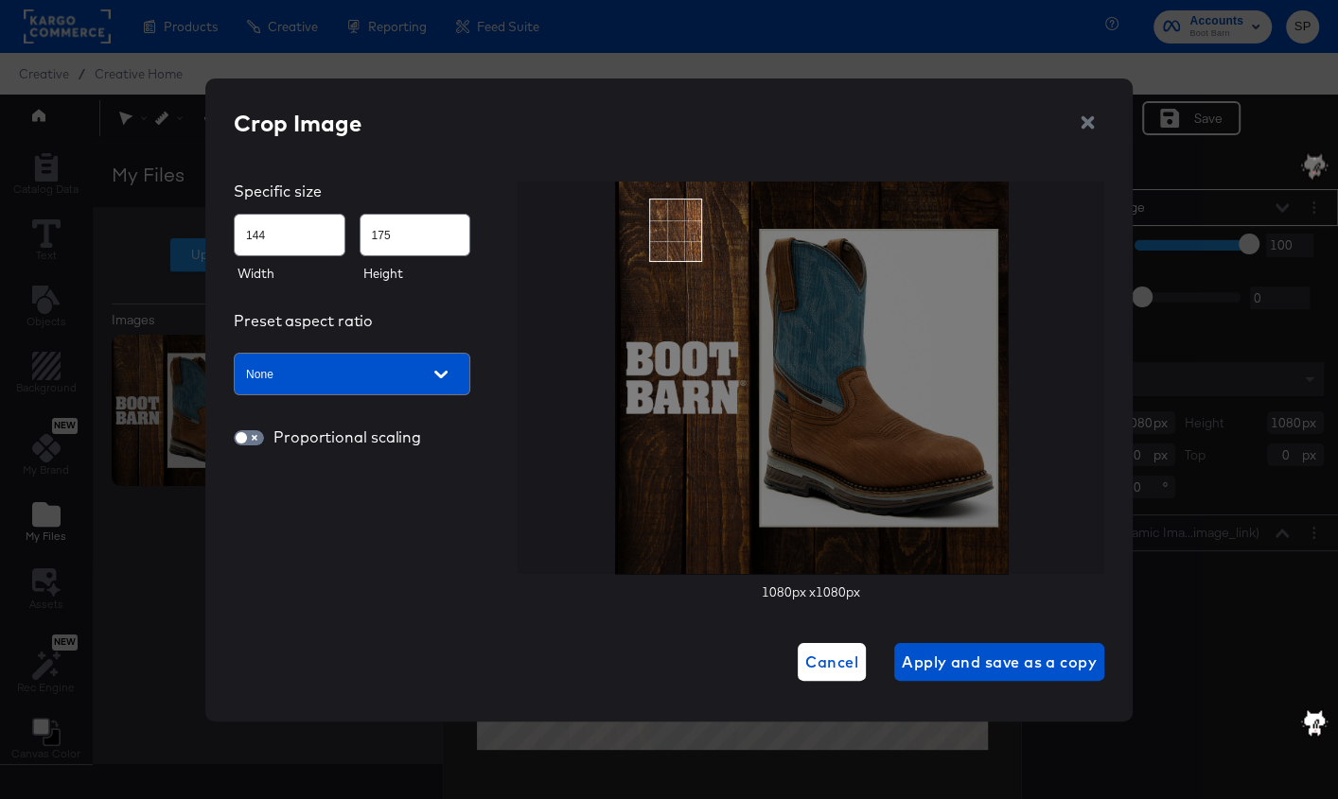
type input "204"
type input "251"
type input "266"
type input "338"
type input "326"
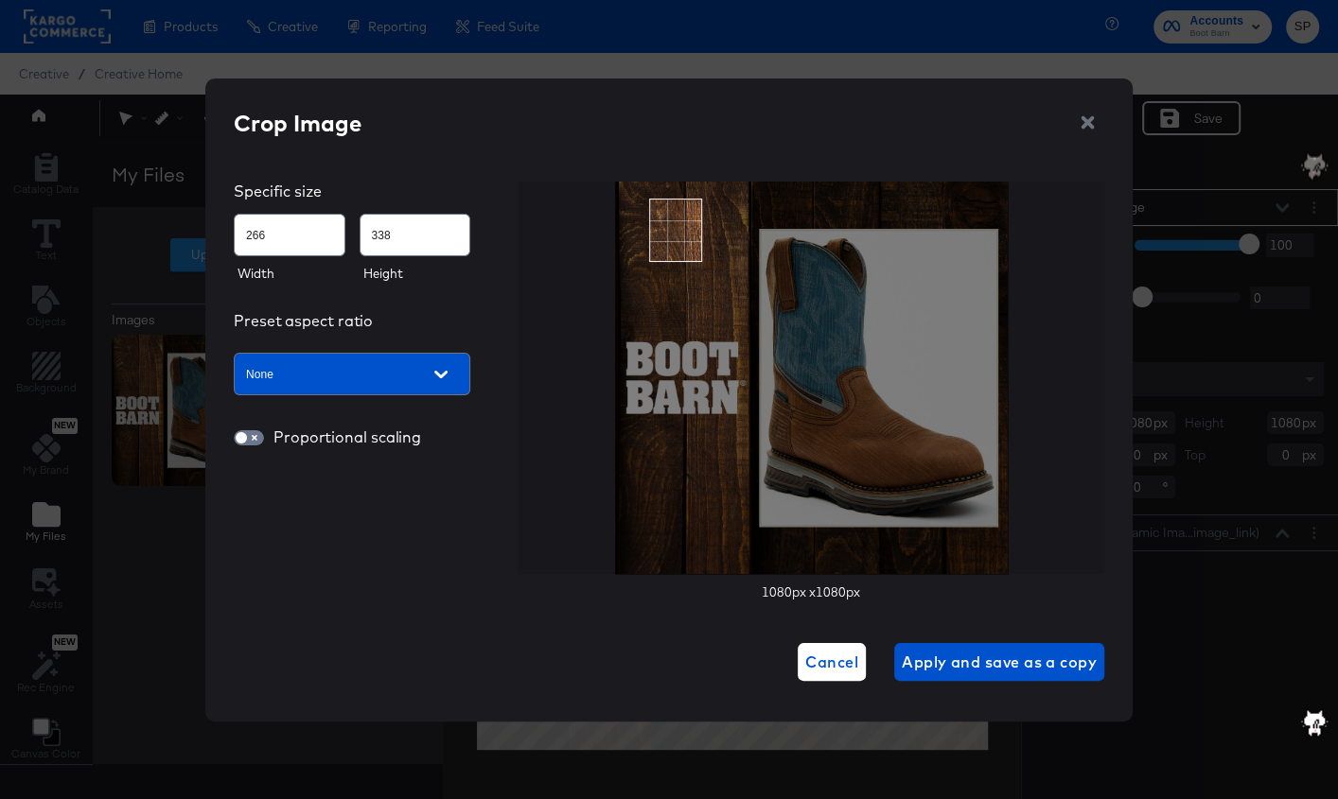
type input "427"
type input "380"
type input "513"
type input "427"
type input "597"
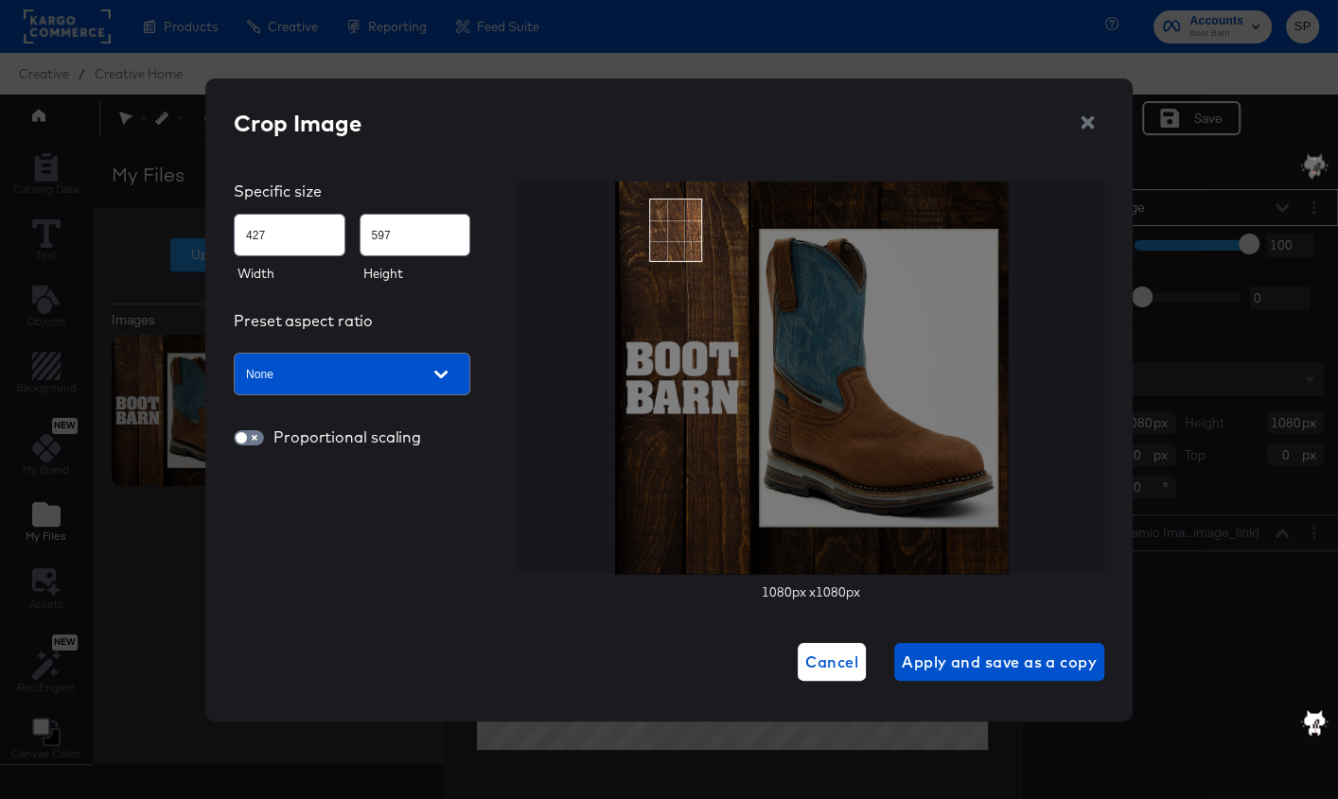
type input "468"
type input "677"
type input "497"
type input "740"
type input "538"
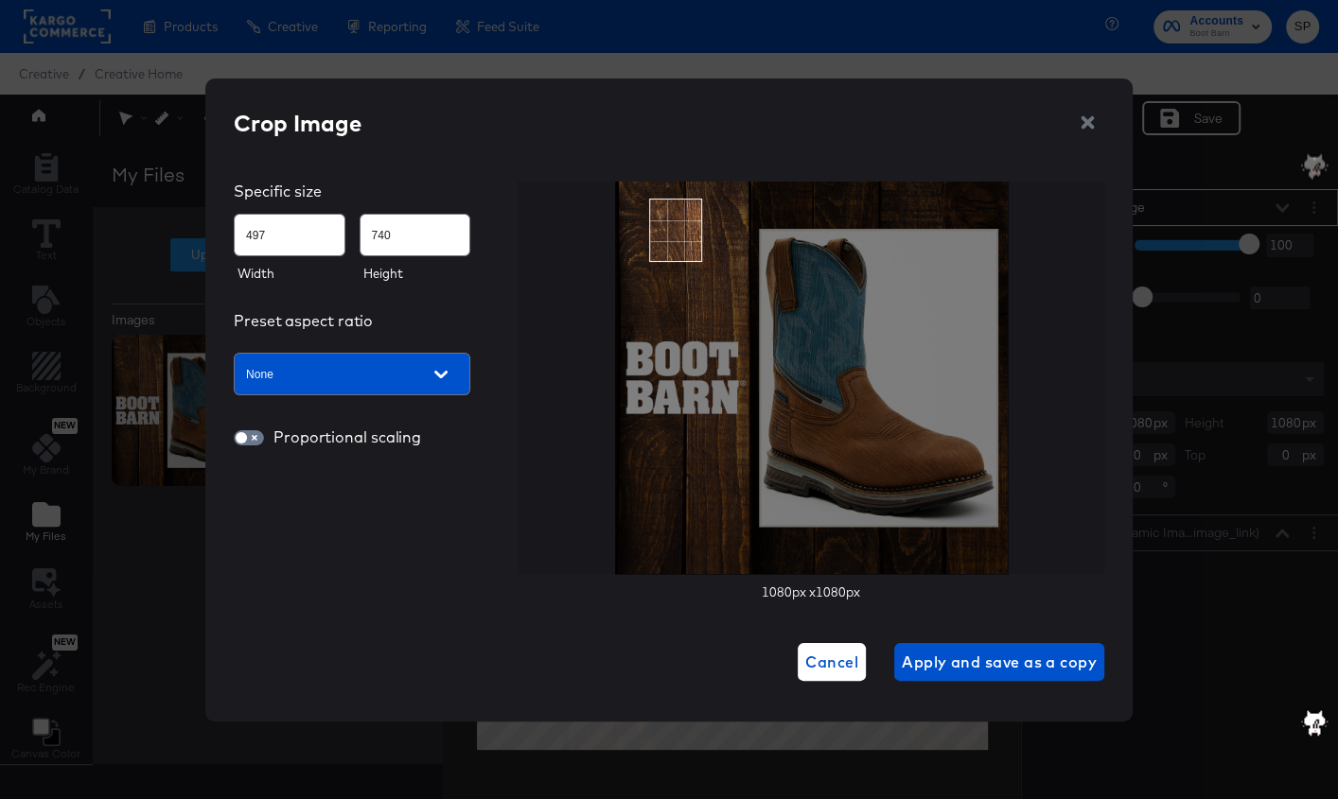
type input "850"
type input "556"
type input "899"
type input "572"
type input "946"
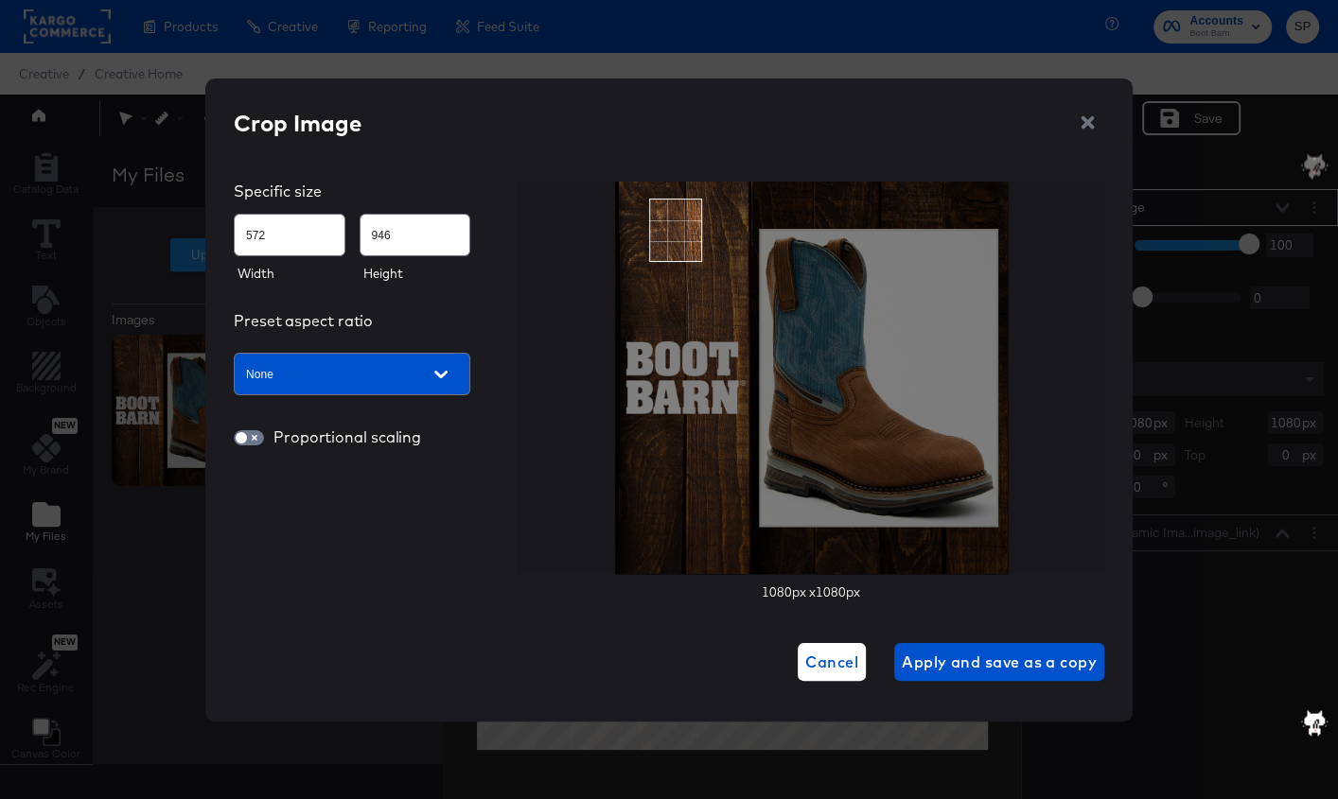
type input "587"
type input "990"
type input "602"
type input "1032"
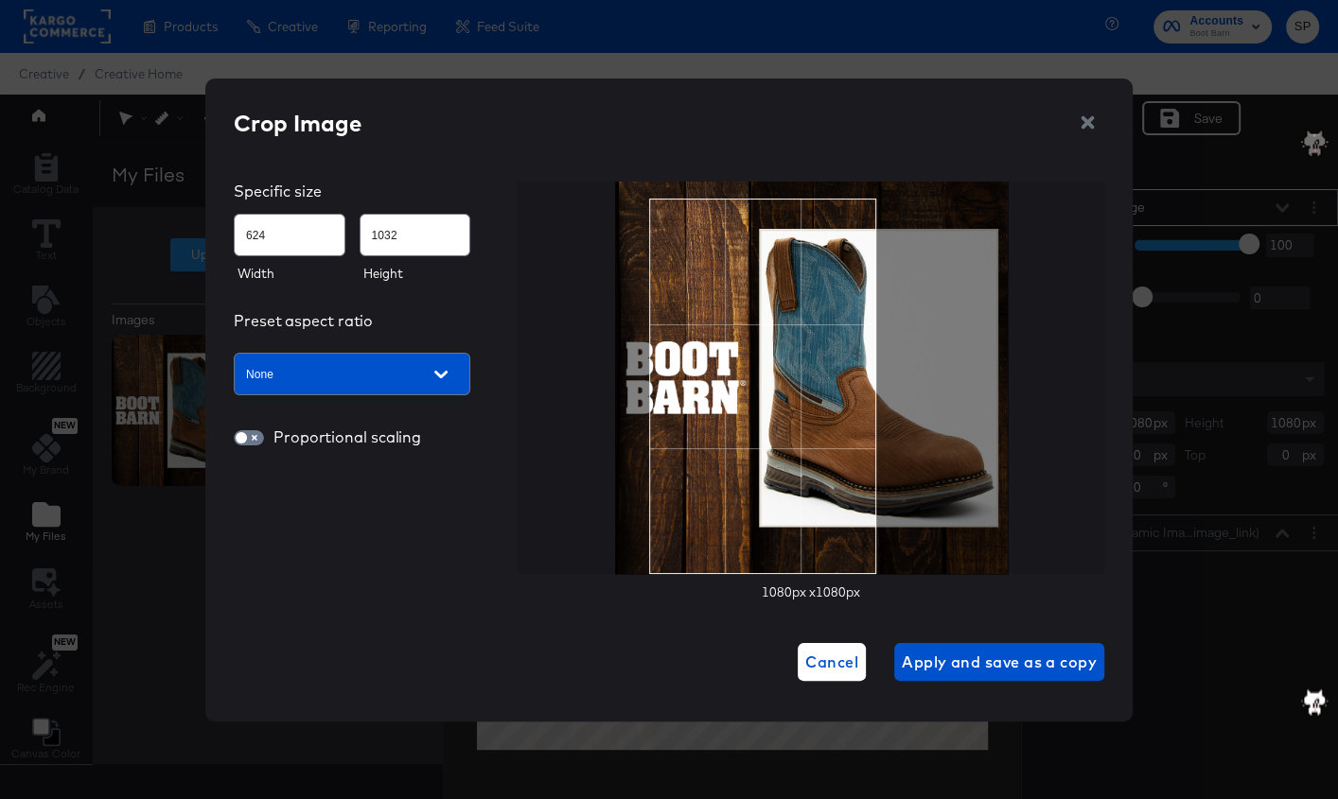
click at [875, 651] on div "Crop Image Specific size 624 1032 Width Height Preset aspect ratio None Proport…" at bounding box center [669, 394] width 870 height 575
type input "719"
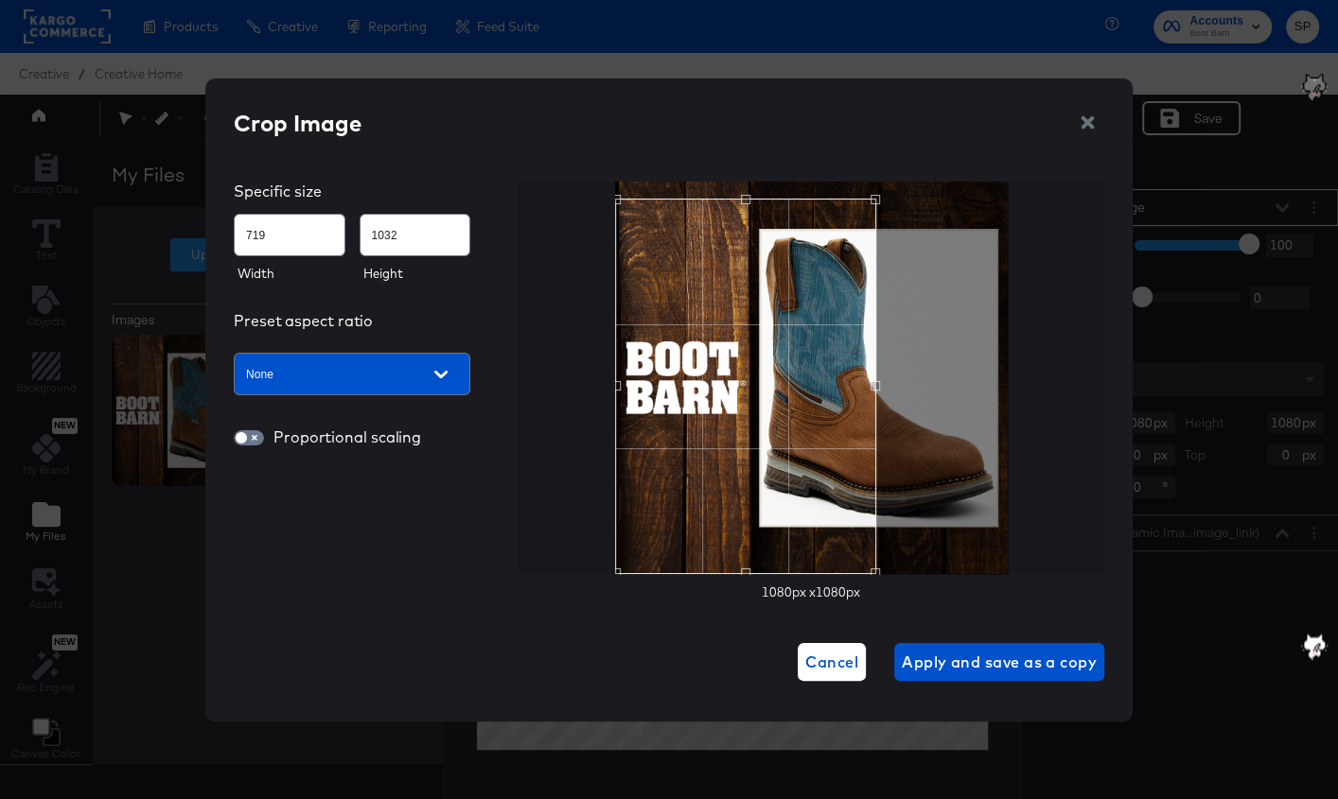
click at [520, 376] on div at bounding box center [810, 378] width 587 height 393
type input "1080"
click at [727, 147] on div "Crop Image Specific size 719 1080 Width Height Preset aspect ratio None Proport…" at bounding box center [669, 394] width 870 height 575
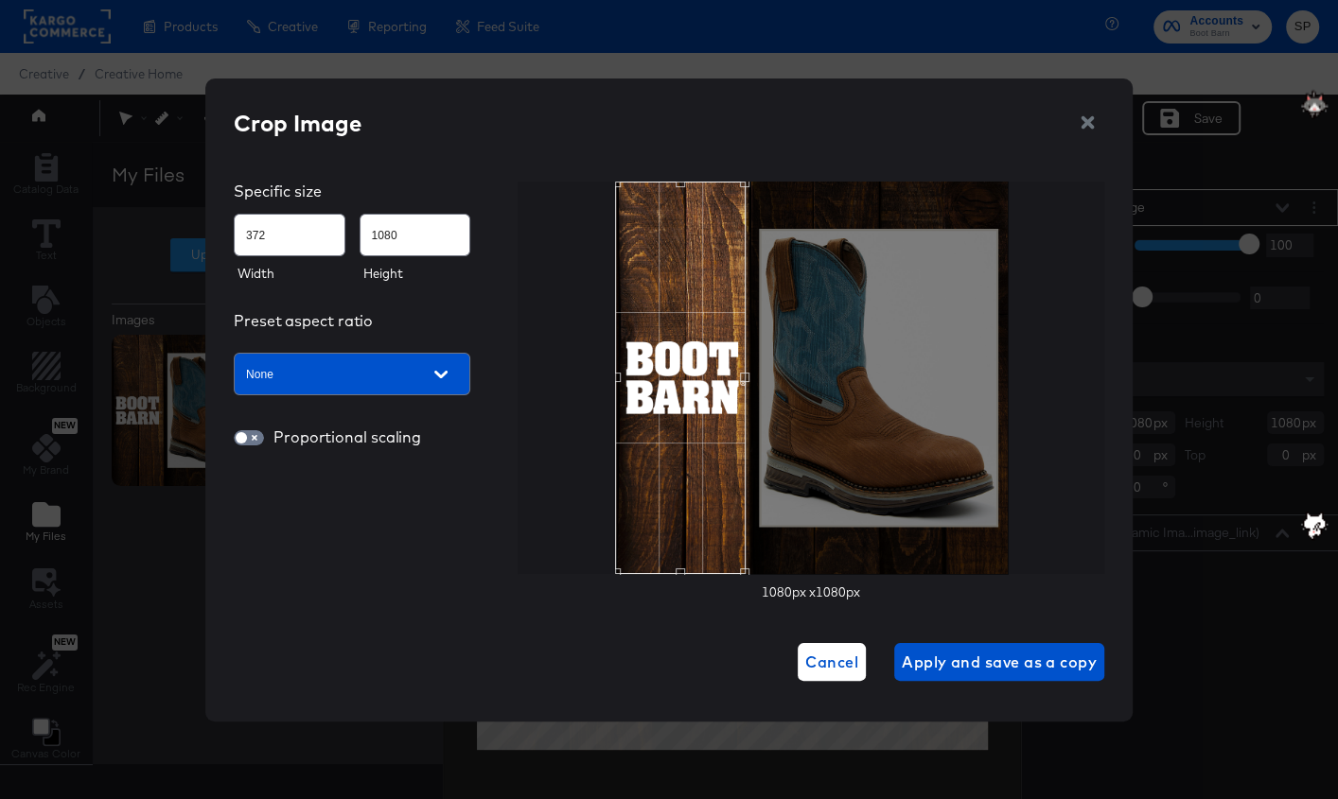
type input "373"
click at [746, 183] on div "Use the arrow keys to move the crop selection area" at bounding box center [682, 183] width 133 height 0
click at [666, 156] on button "button" at bounding box center [680, 165] width 28 height 19
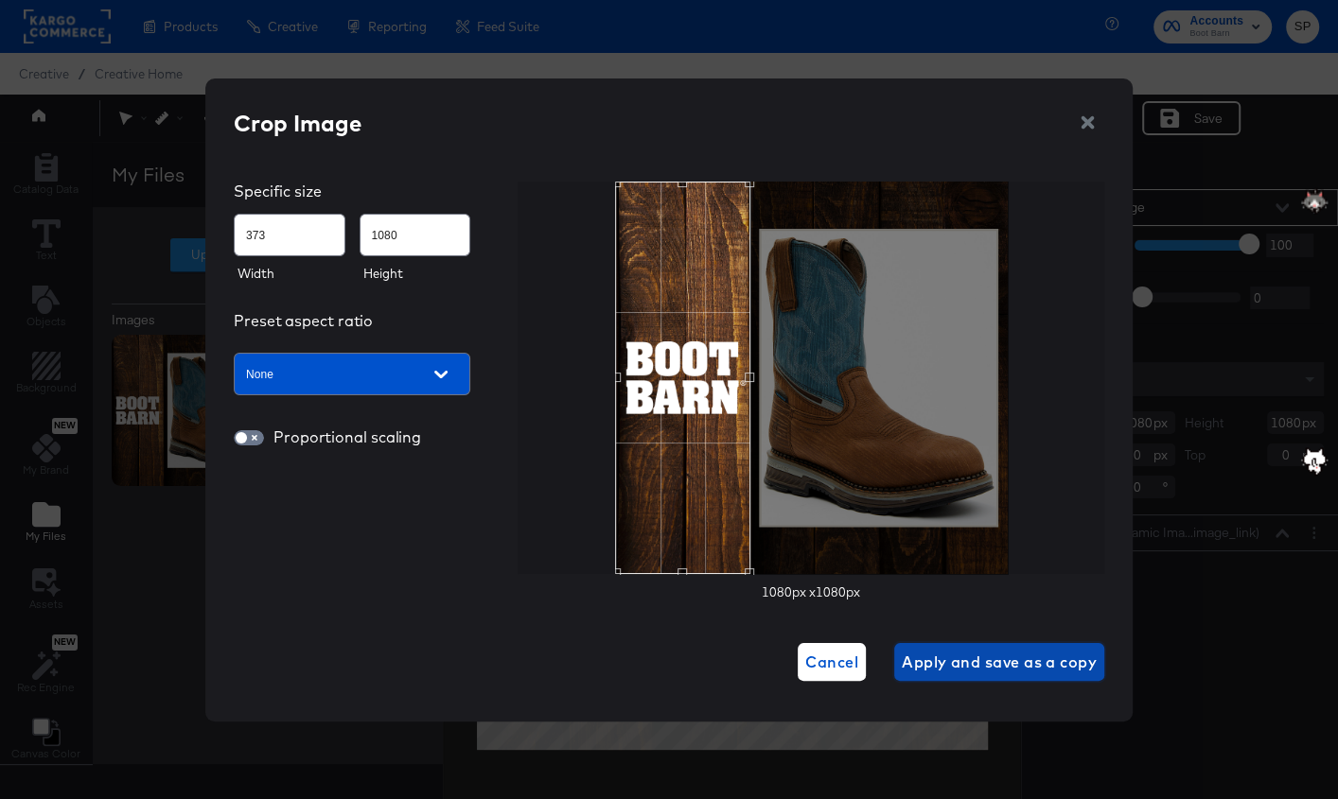
click at [976, 649] on span "Apply and save as a copy" at bounding box center [999, 662] width 195 height 26
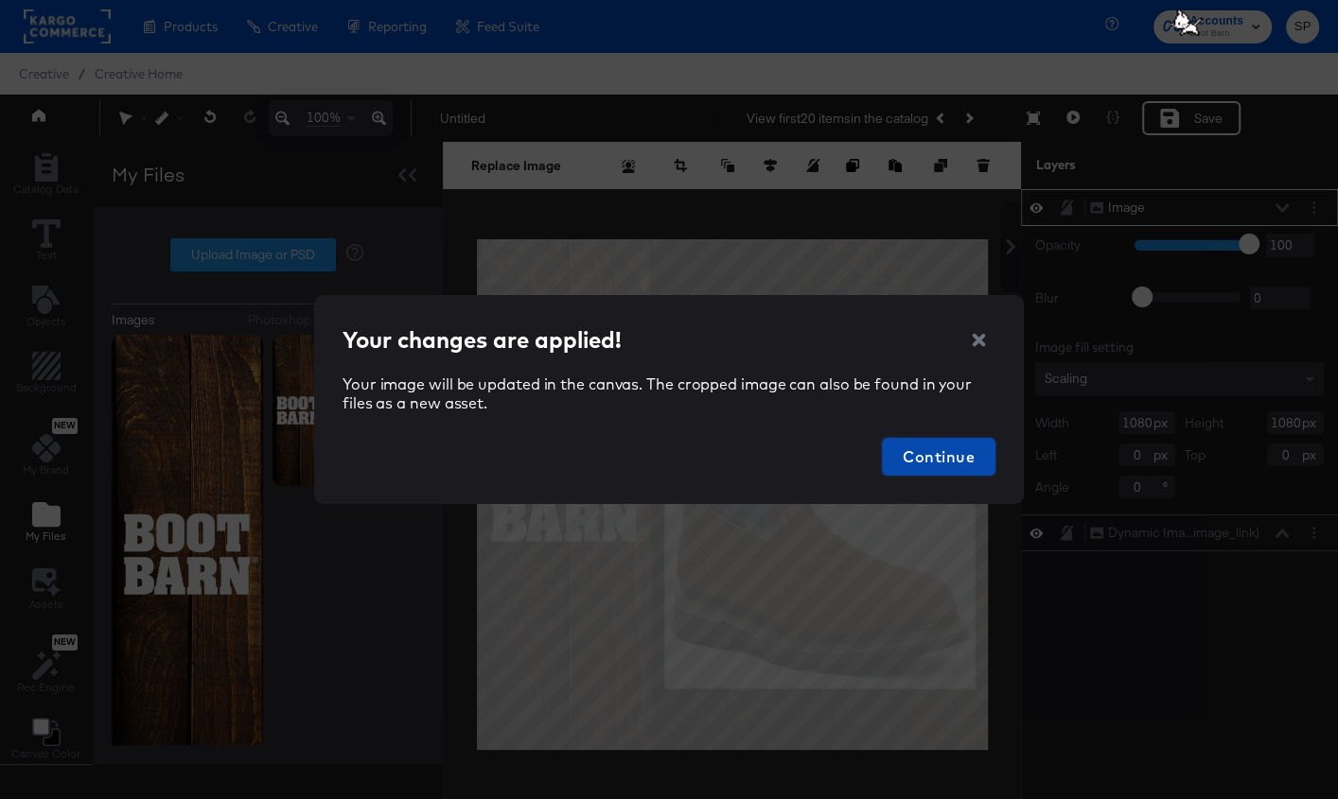
click at [962, 460] on span "Continue" at bounding box center [938, 457] width 98 height 26
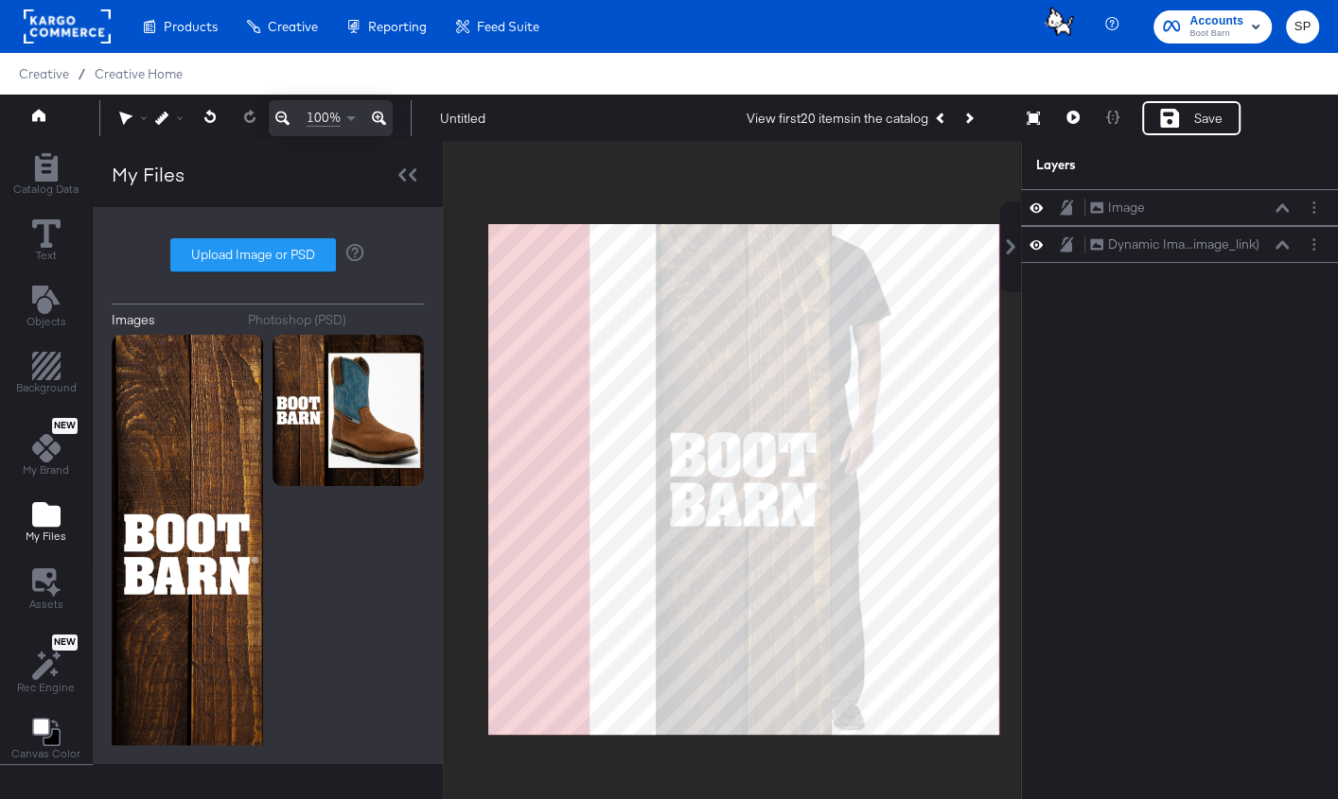
drag, startPoint x: 751, startPoint y: 554, endPoint x: 763, endPoint y: 535, distance: 22.6
click at [763, 535] on div at bounding box center [732, 495] width 576 height 706
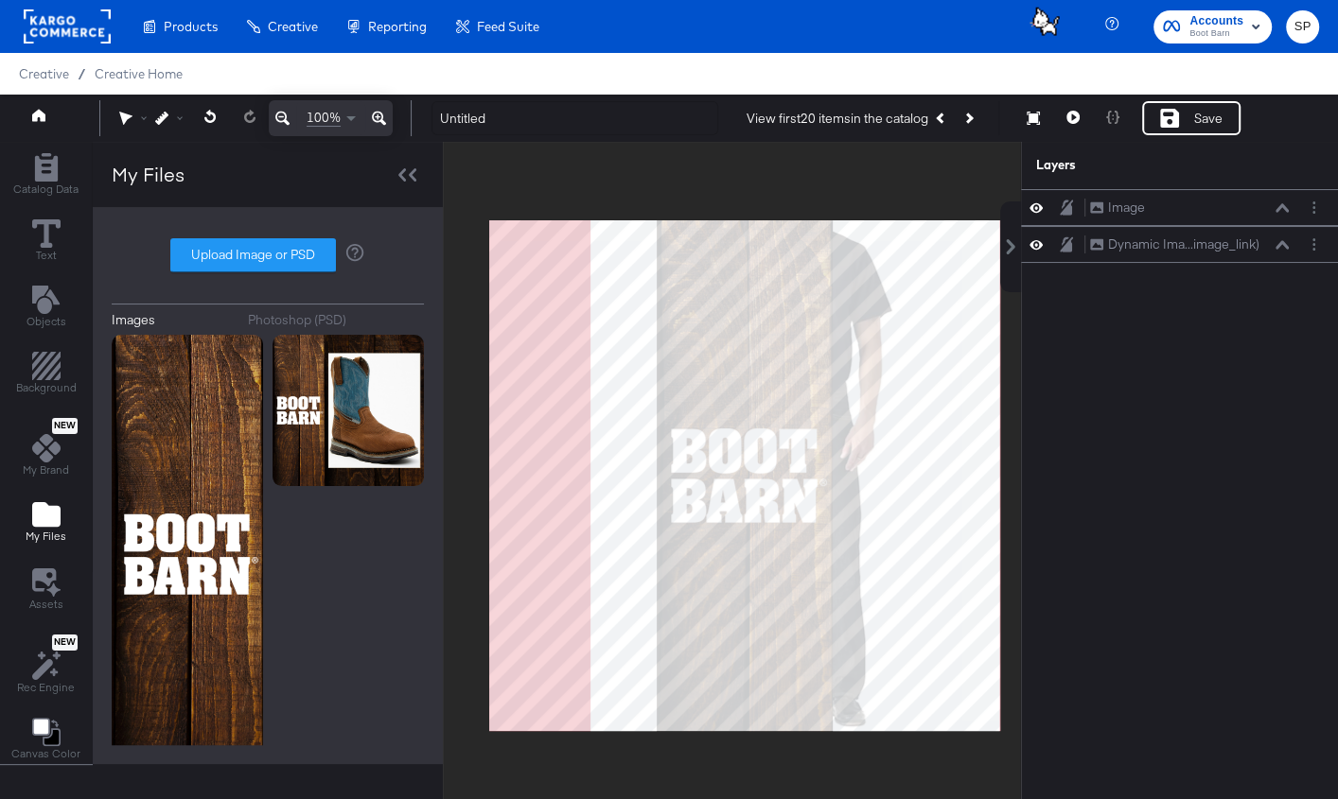
click at [786, 398] on div at bounding box center [732, 495] width 576 height 706
click at [1062, 210] on icon at bounding box center [1066, 207] width 13 height 15
click at [1062, 210] on icon at bounding box center [1066, 208] width 10 height 13
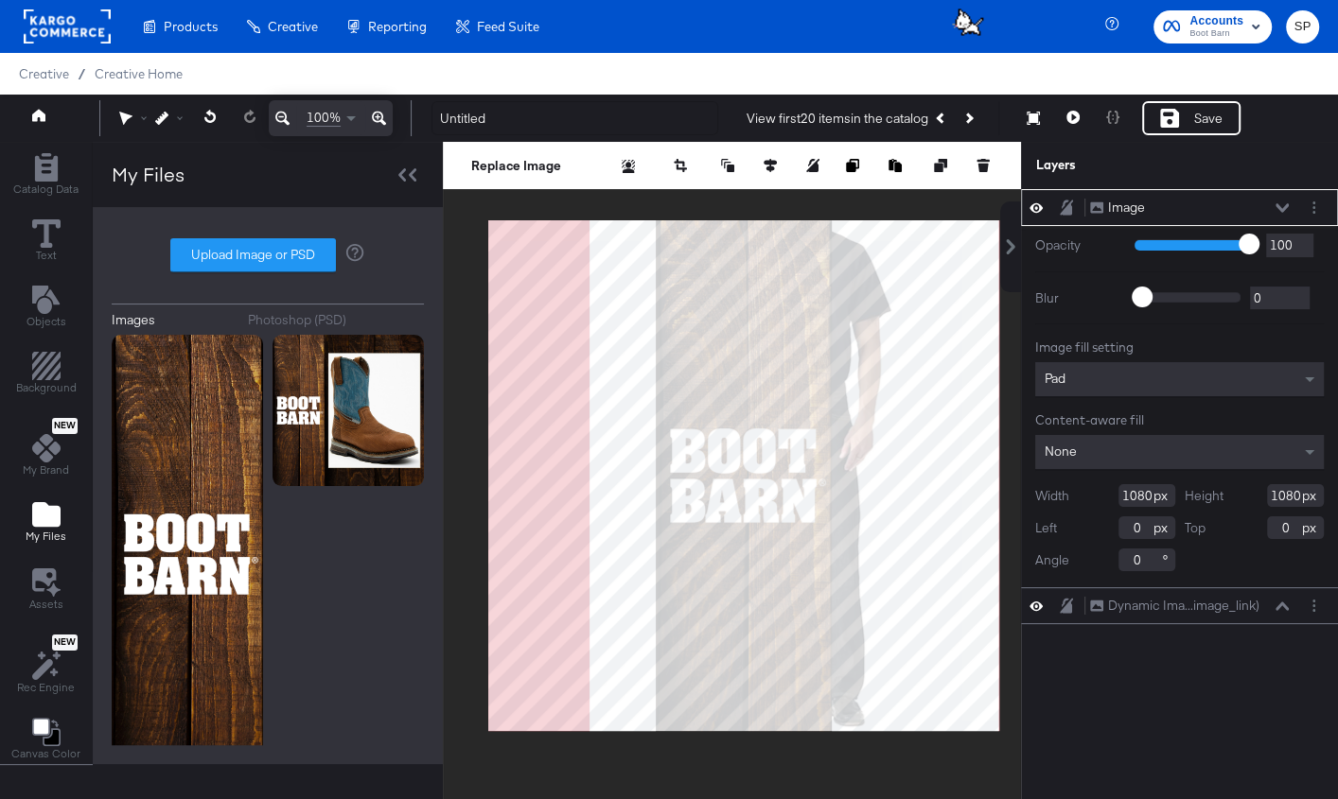
click at [720, 487] on div at bounding box center [732, 495] width 576 height 706
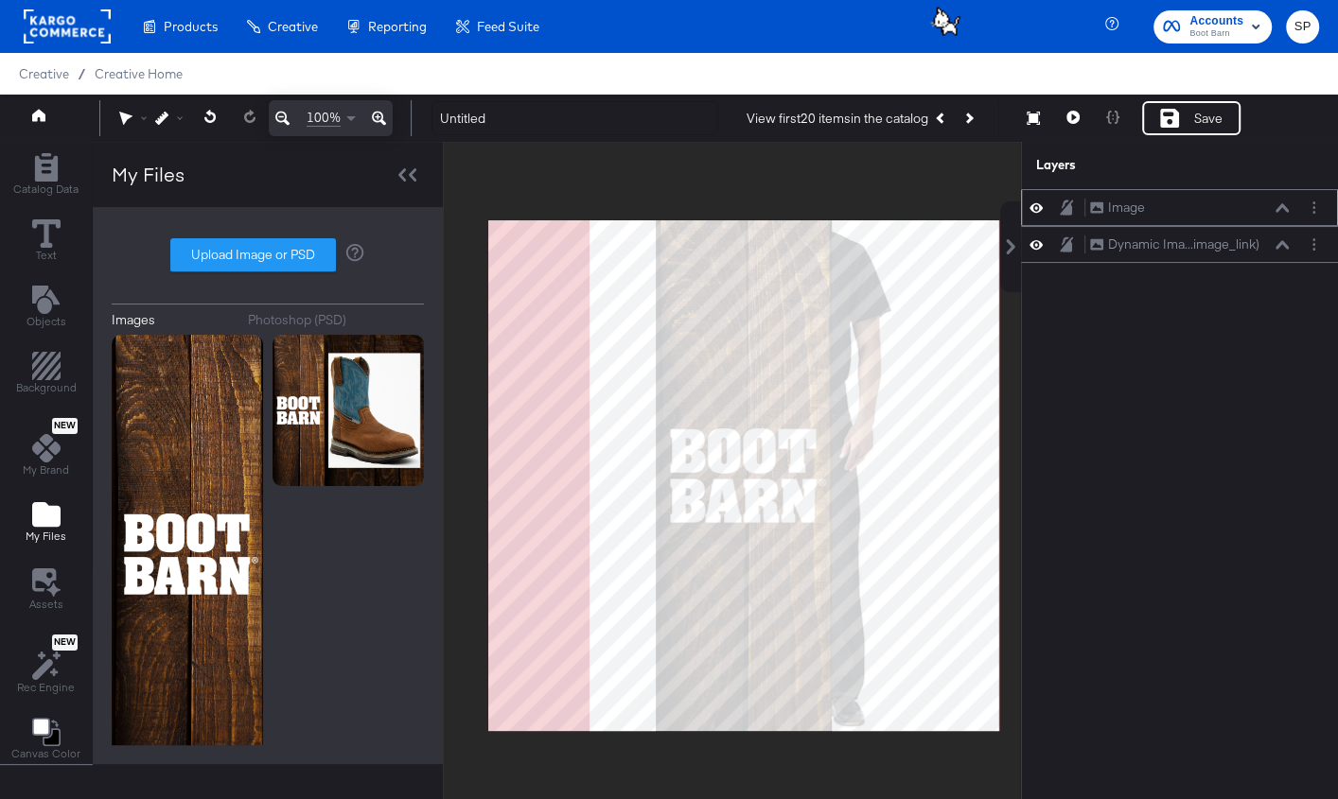
click at [755, 447] on div at bounding box center [732, 495] width 576 height 706
click at [728, 497] on div at bounding box center [732, 495] width 576 height 706
click at [774, 258] on div at bounding box center [732, 495] width 576 height 706
click at [1274, 207] on button at bounding box center [1281, 207] width 15 height 11
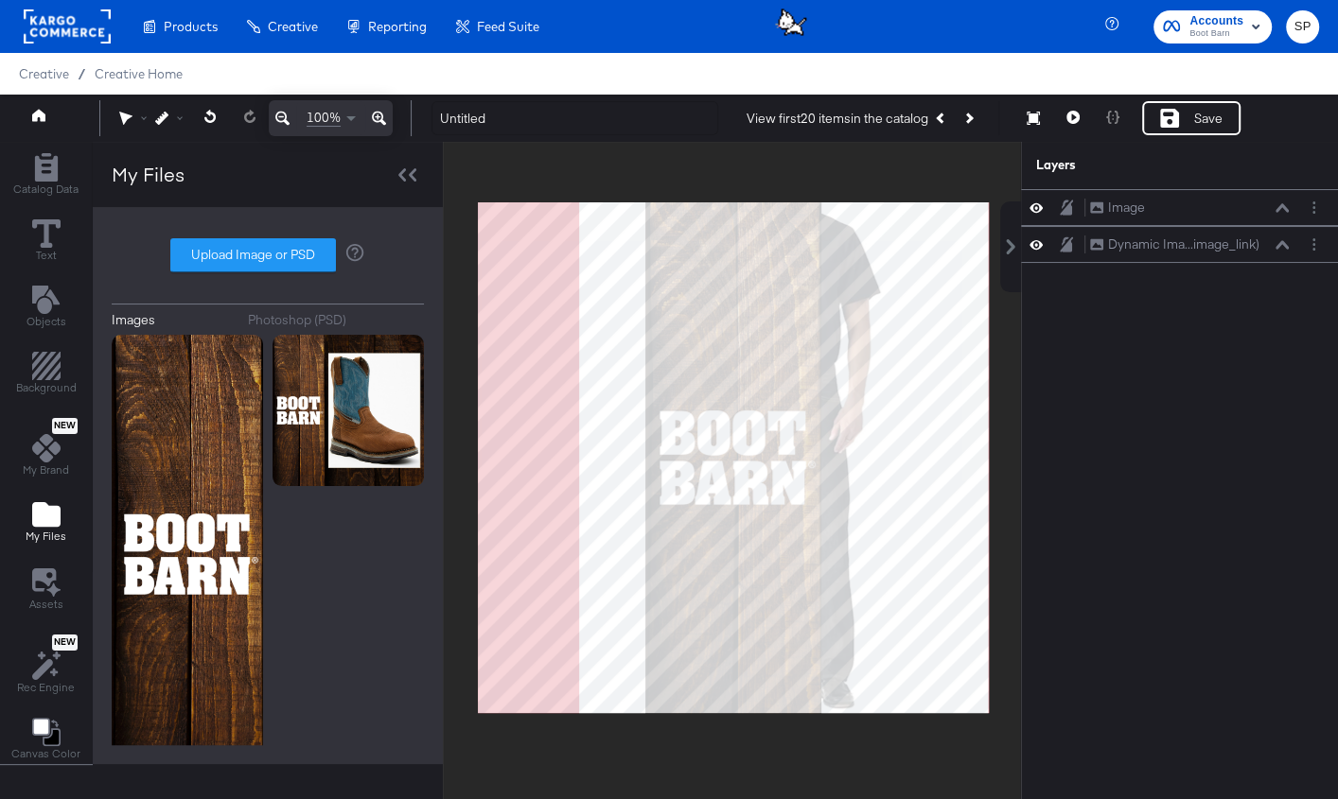
drag, startPoint x: 767, startPoint y: 491, endPoint x: 752, endPoint y: 468, distance: 27.3
click at [752, 468] on div at bounding box center [732, 495] width 576 height 706
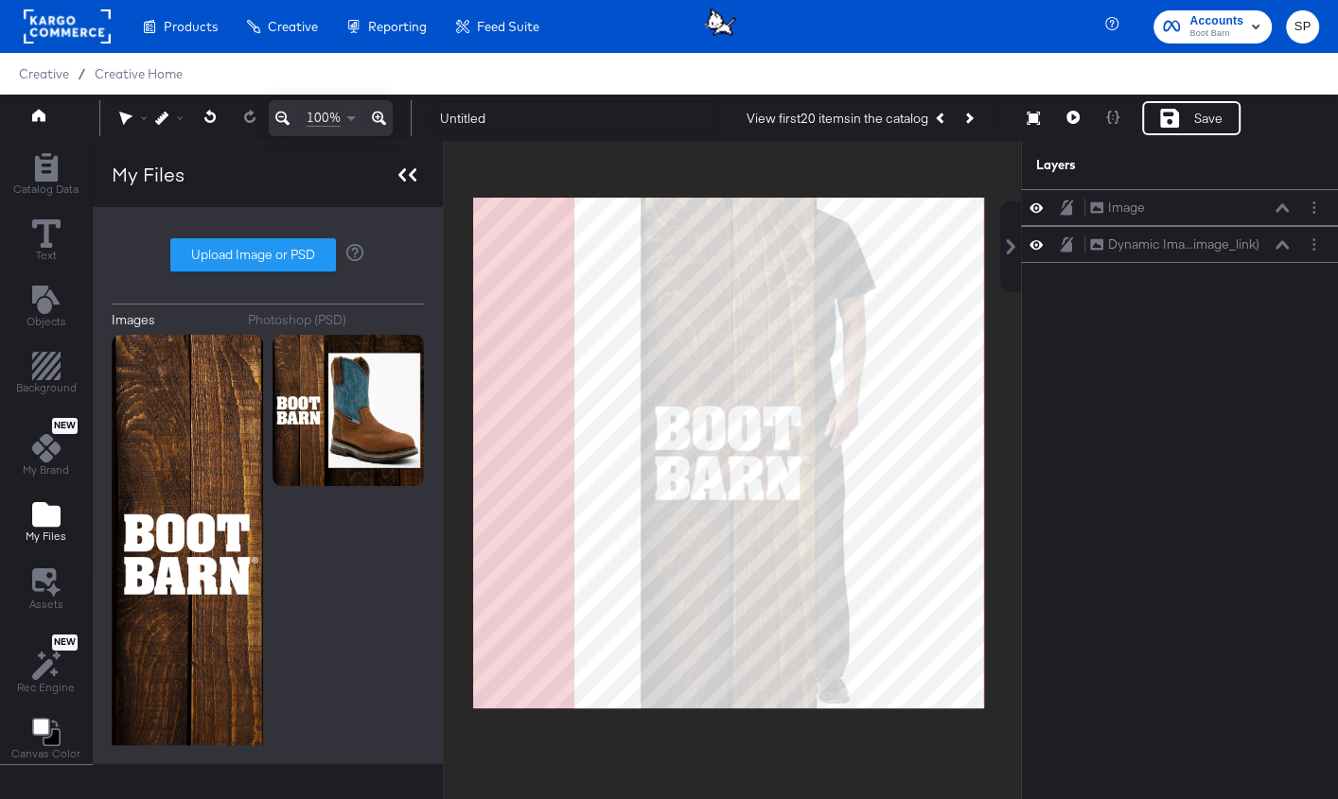
click at [391, 186] on div at bounding box center [407, 174] width 33 height 27
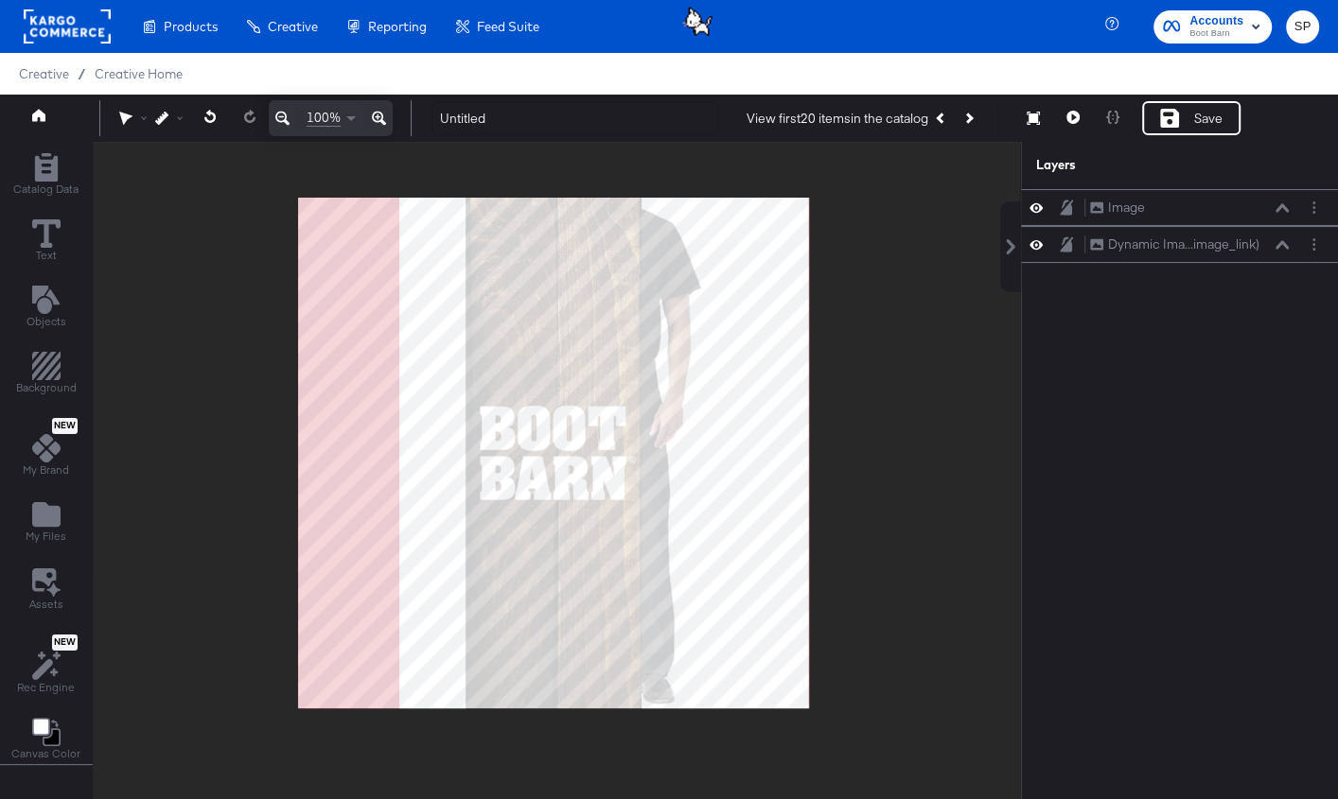
click at [952, 289] on div at bounding box center [557, 495] width 926 height 706
click at [475, 431] on div at bounding box center [557, 495] width 926 height 706
click at [557, 414] on div at bounding box center [557, 495] width 926 height 706
click at [1282, 201] on div "Image Image" at bounding box center [1189, 208] width 201 height 20
click at [1282, 205] on icon at bounding box center [1281, 207] width 13 height 9
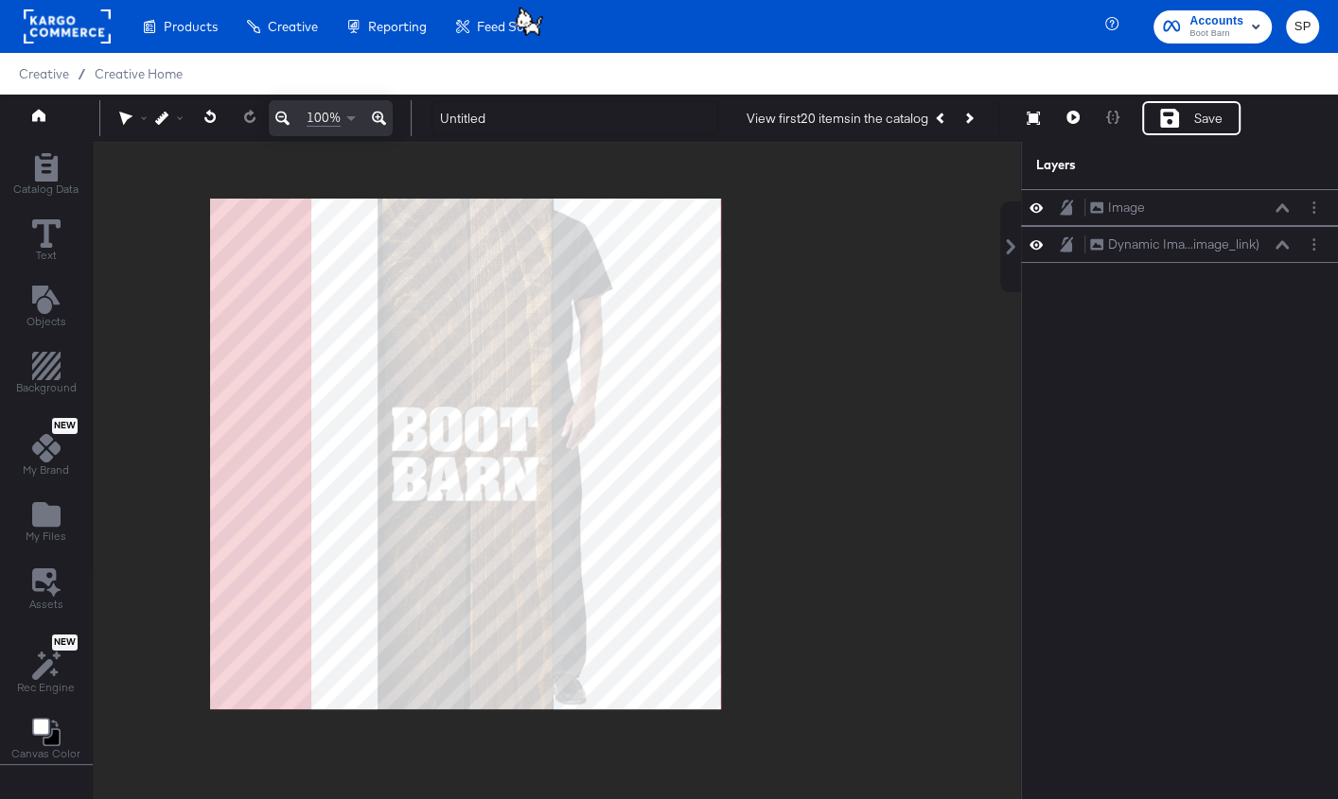
drag, startPoint x: 516, startPoint y: 537, endPoint x: 406, endPoint y: 536, distance: 109.7
click at [406, 536] on div at bounding box center [557, 495] width 926 height 706
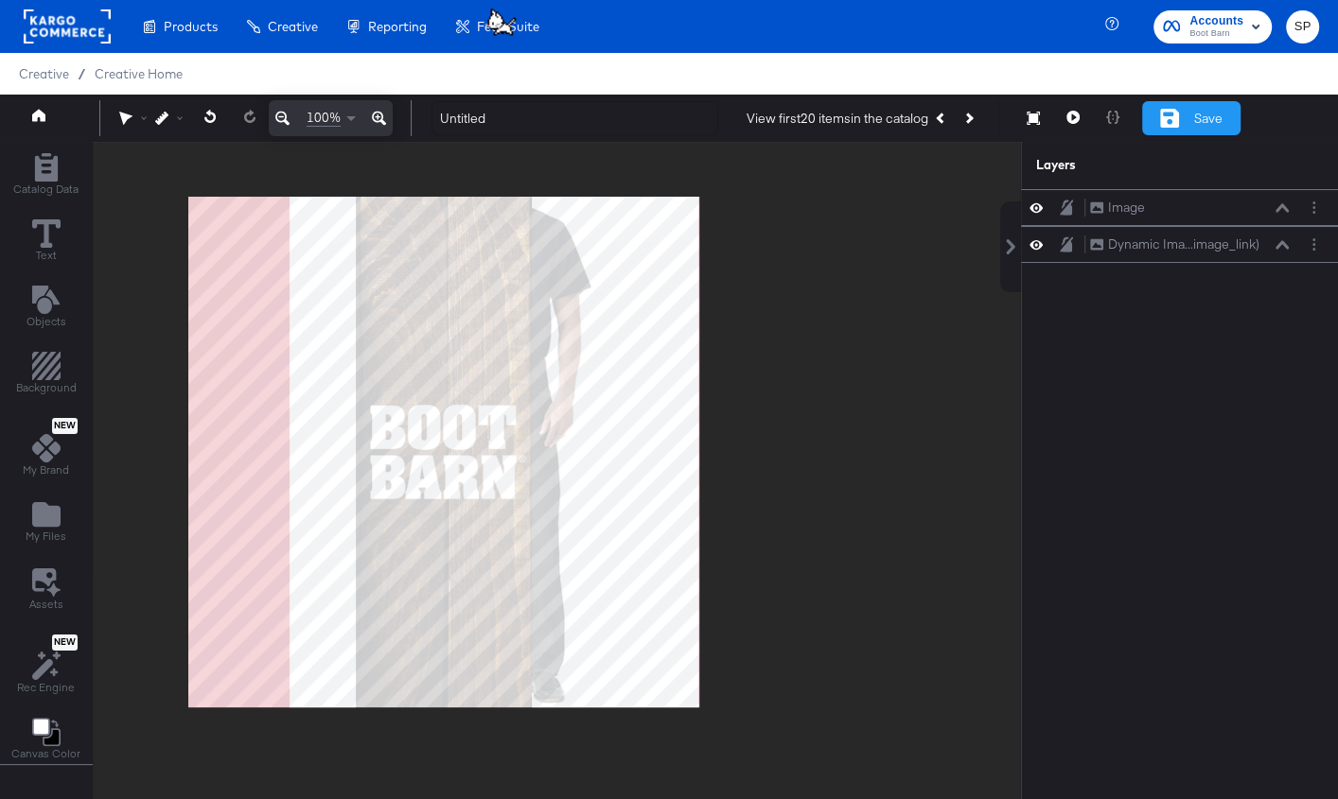
click at [1190, 112] on div "Save" at bounding box center [1191, 118] width 98 height 34
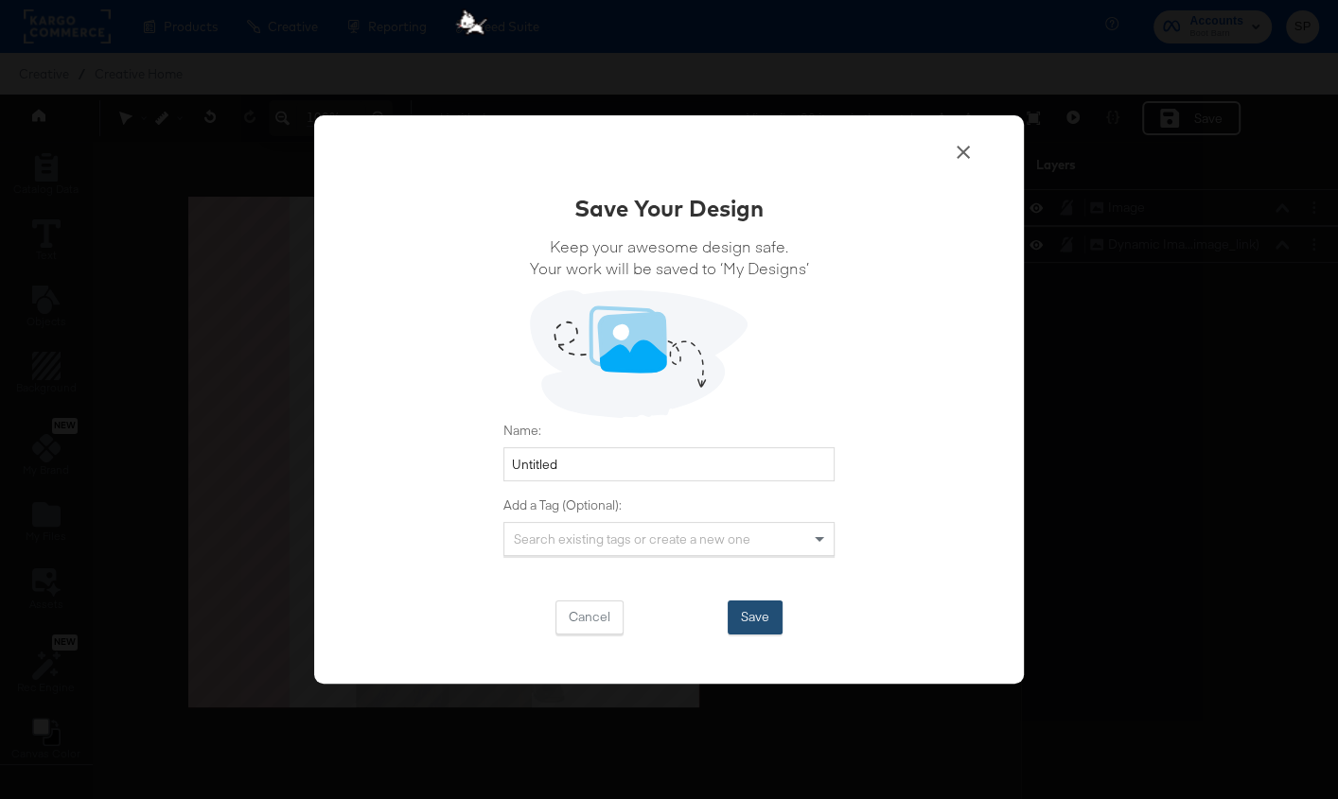
click at [760, 614] on button "Save" at bounding box center [755, 618] width 55 height 34
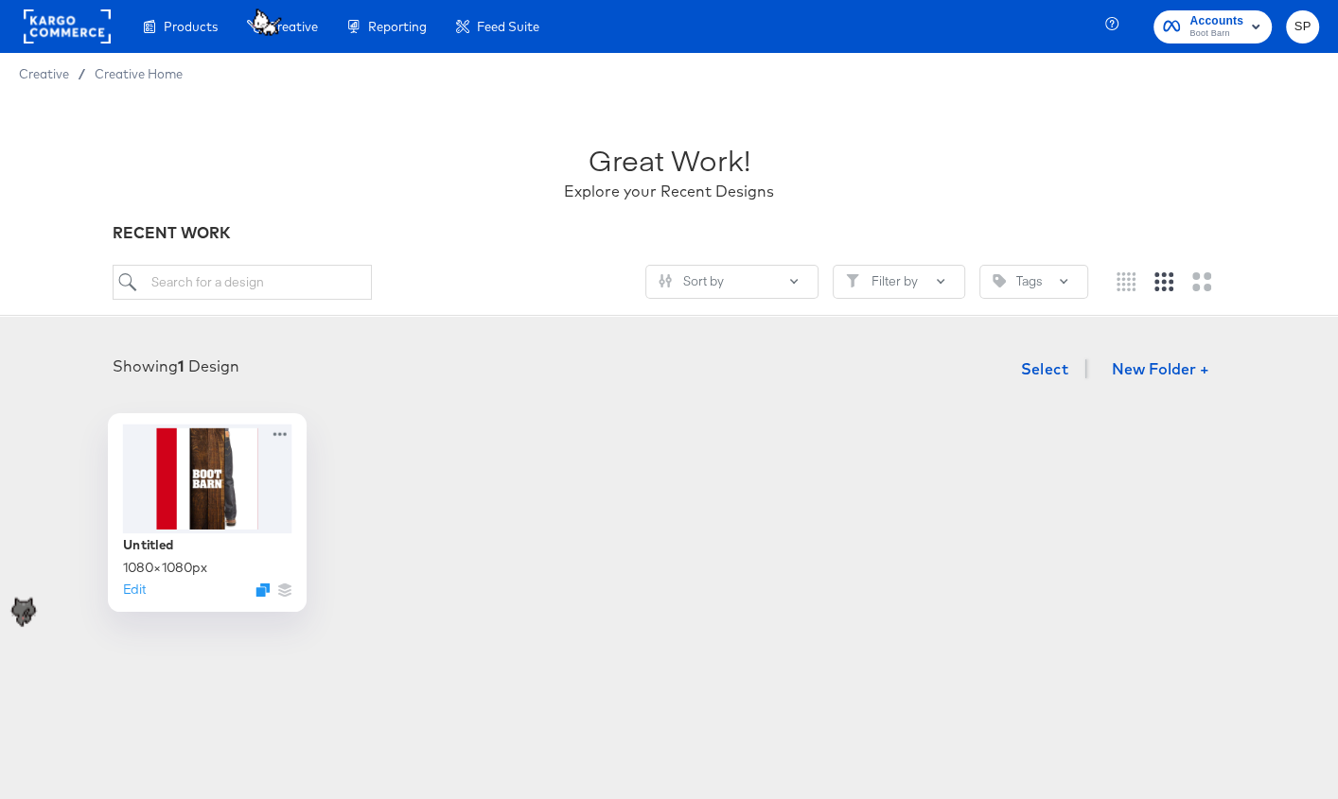
click at [172, 498] on div at bounding box center [207, 478] width 169 height 109
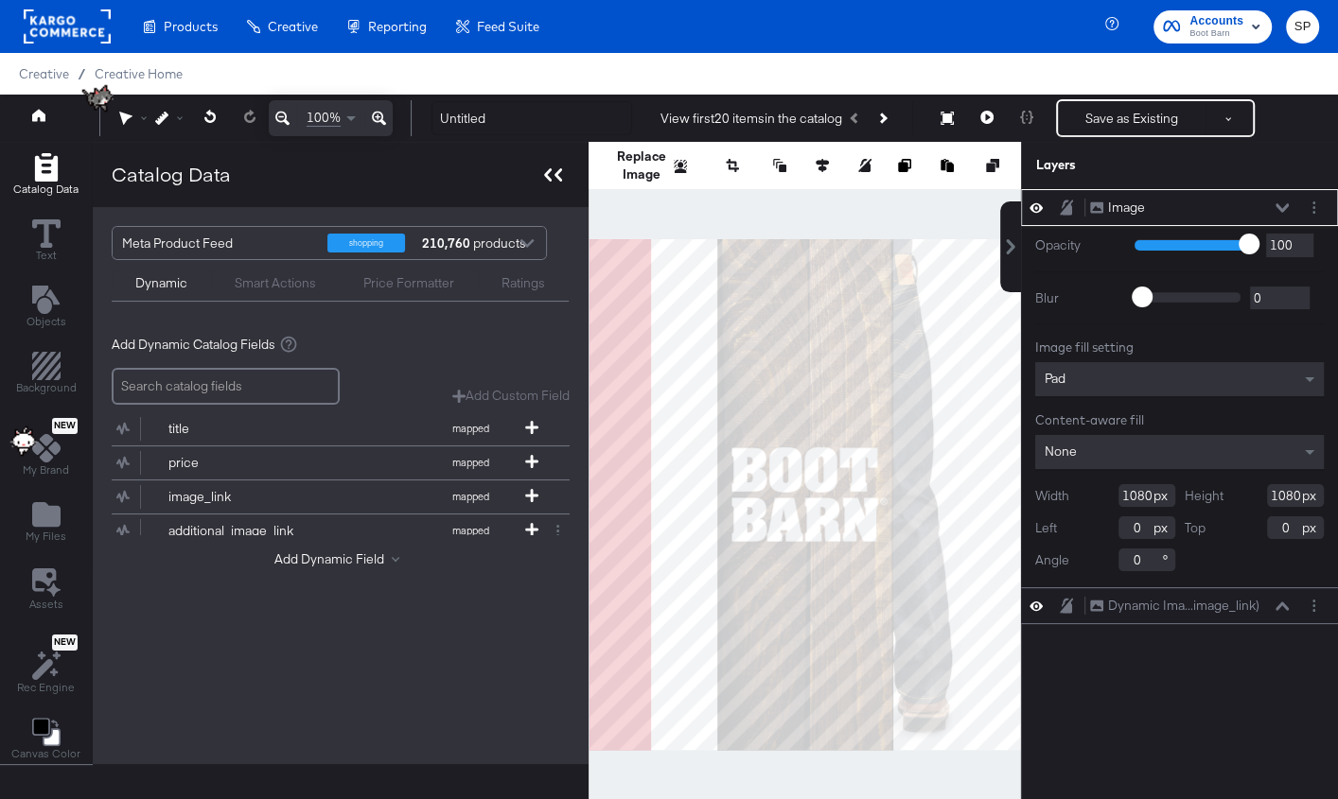
click at [546, 174] on icon at bounding box center [553, 174] width 18 height 13
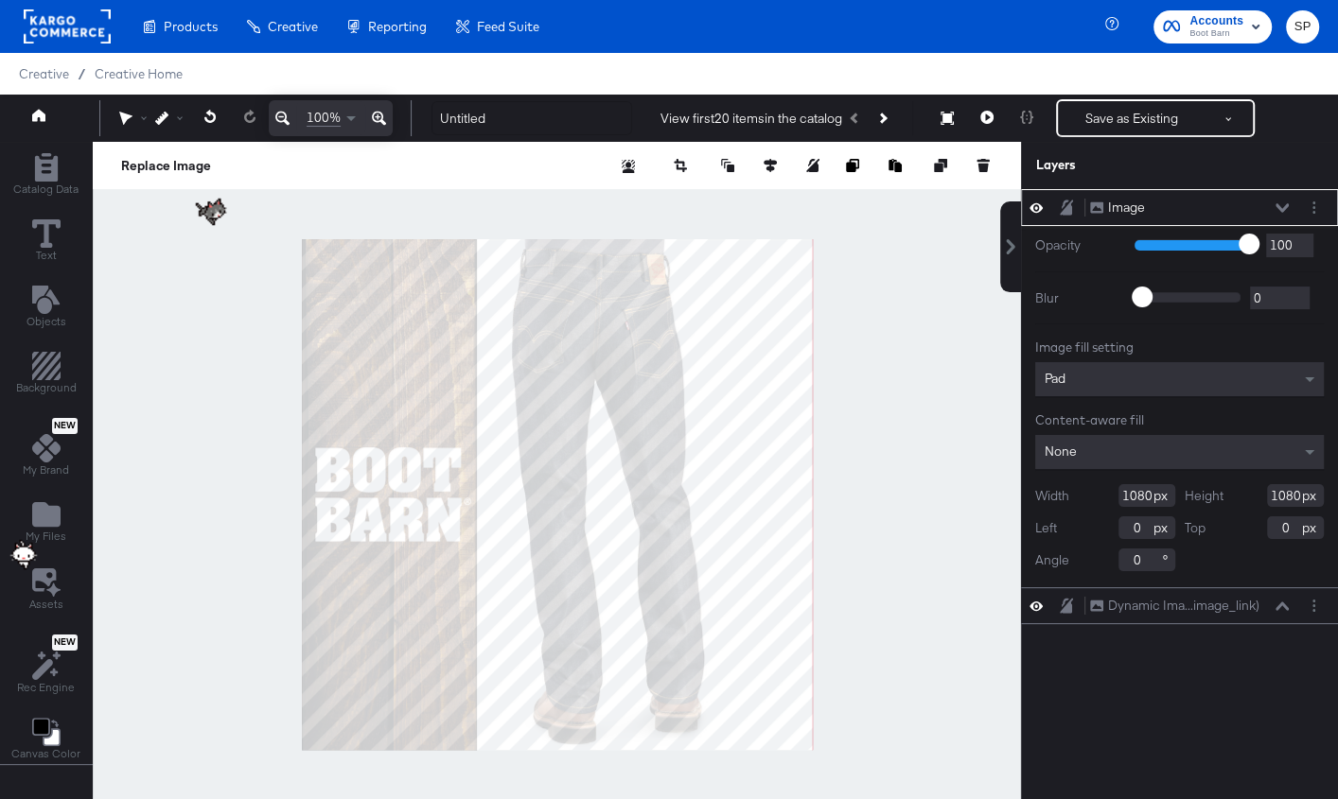
type input "-354"
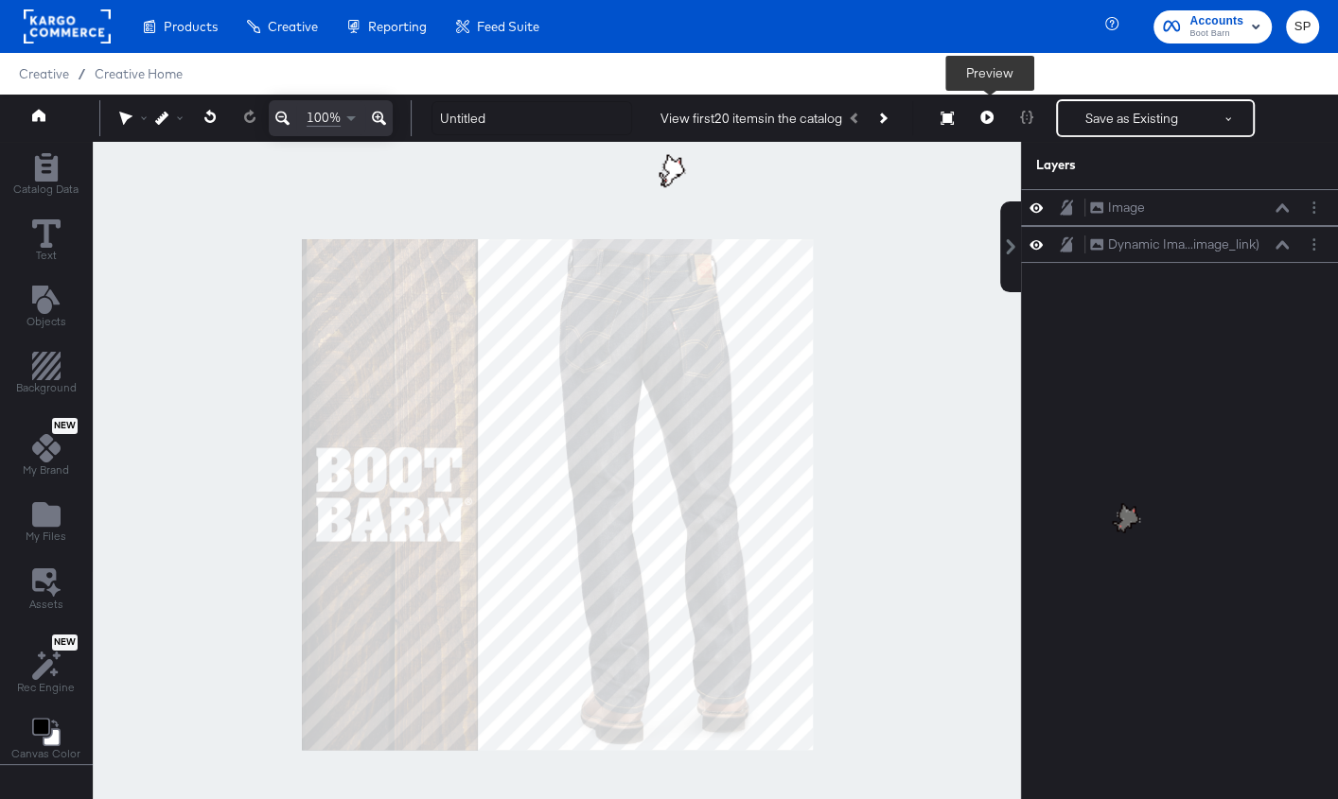
click at [988, 114] on icon at bounding box center [986, 117] width 13 height 13
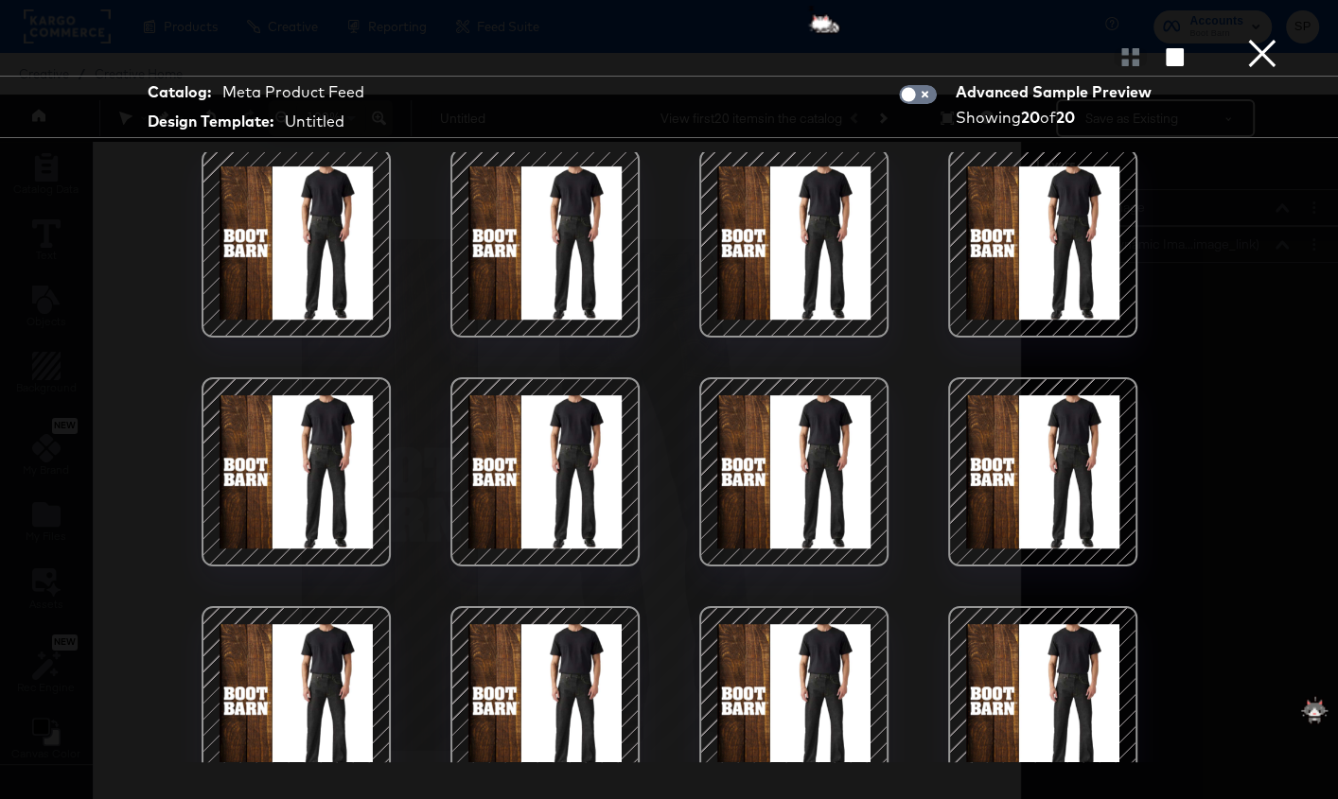
scroll to position [495, 0]
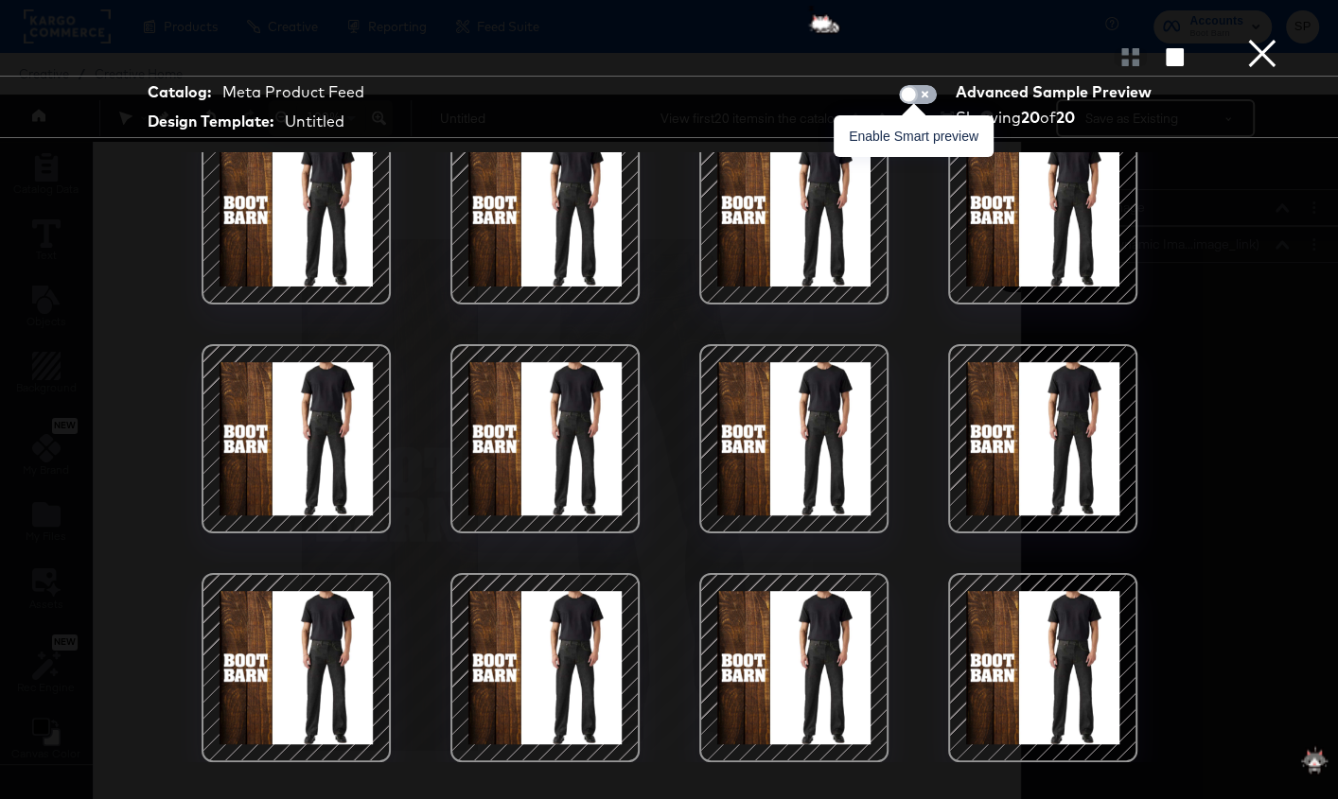
click at [917, 96] on input "checkbox" at bounding box center [908, 99] width 57 height 19
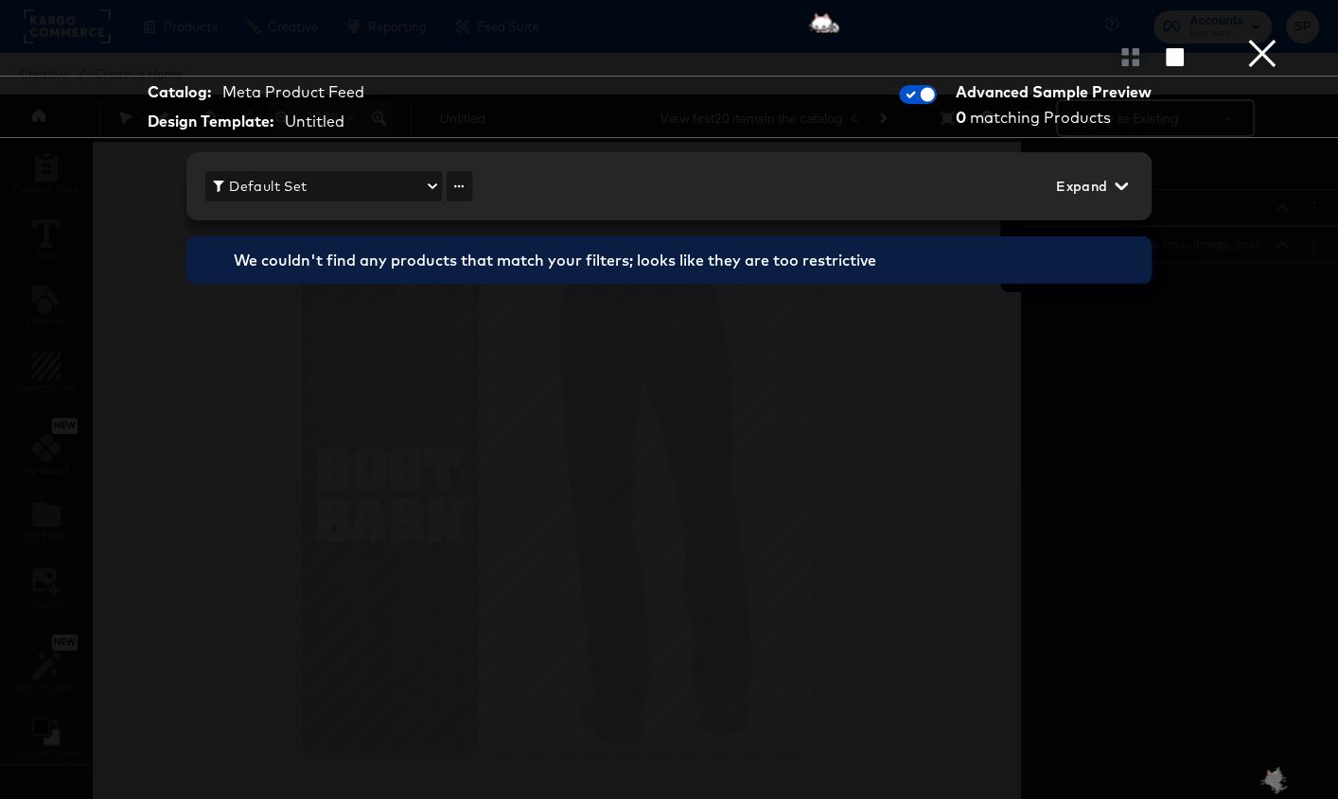
click at [1095, 187] on span "Expand" at bounding box center [1090, 187] width 69 height 24
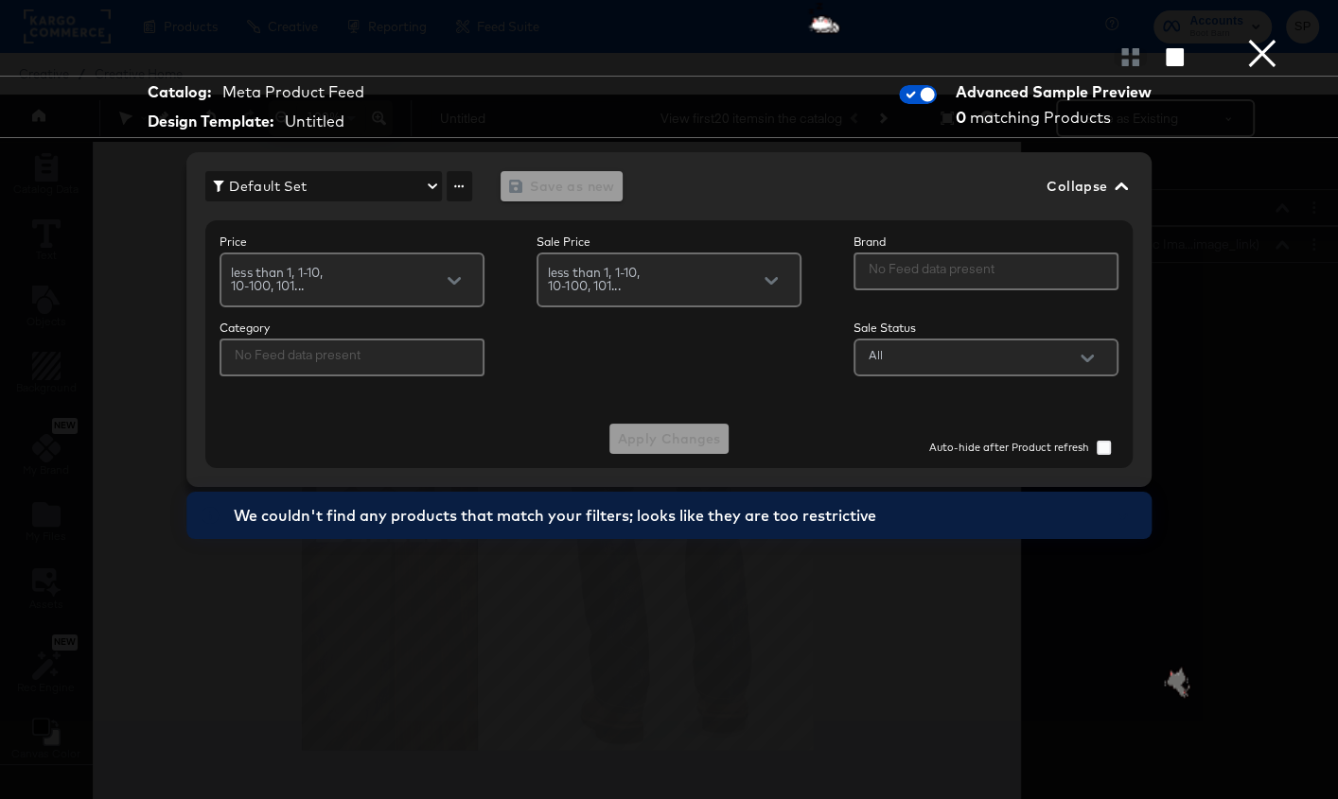
click at [357, 191] on span "Default Set" at bounding box center [323, 187] width 221 height 24
click at [338, 298] on div at bounding box center [669, 399] width 1338 height 799
click at [973, 284] on div at bounding box center [985, 272] width 265 height 38
click at [1029, 282] on div at bounding box center [985, 272] width 265 height 38
click at [1131, 61] on div at bounding box center [1129, 56] width 33 height 19
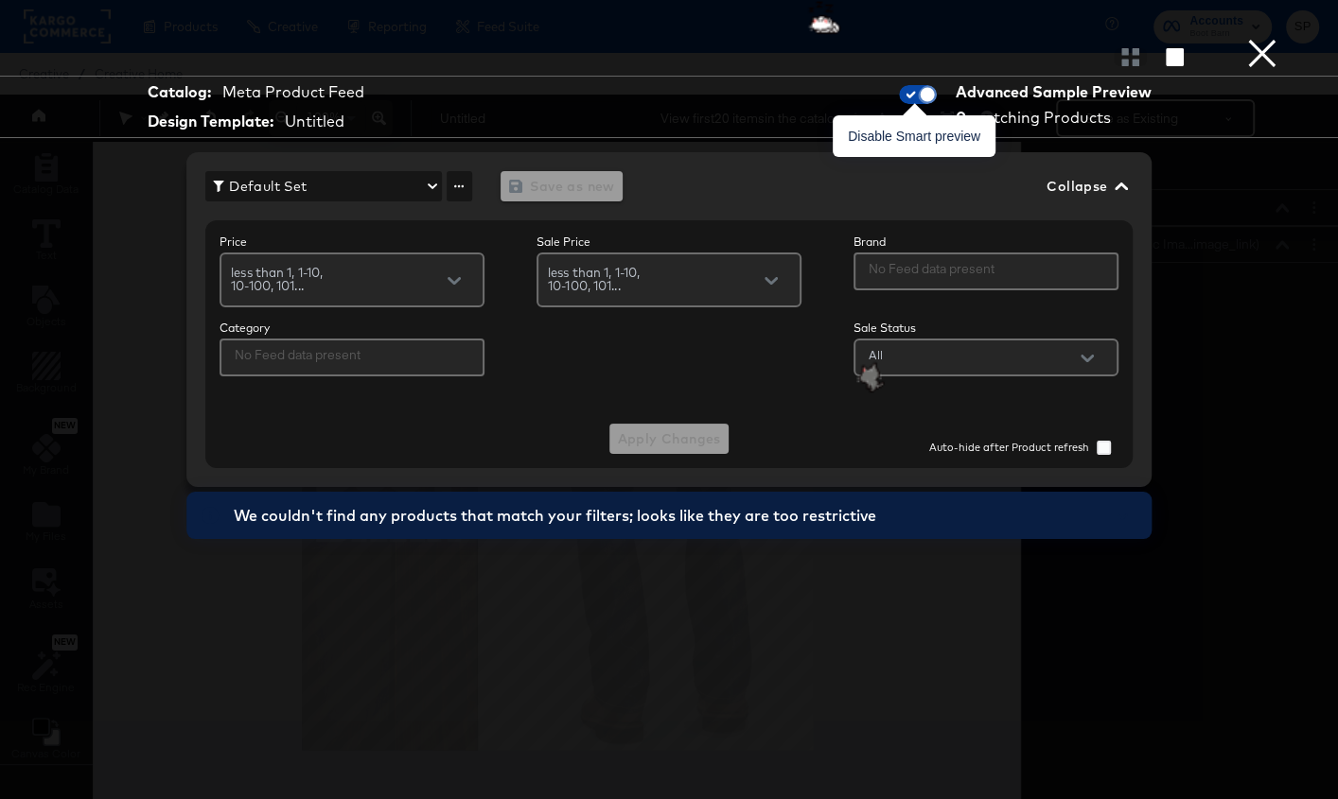
click at [919, 94] on input "checkbox" at bounding box center [927, 99] width 57 height 19
checkbox input "false"
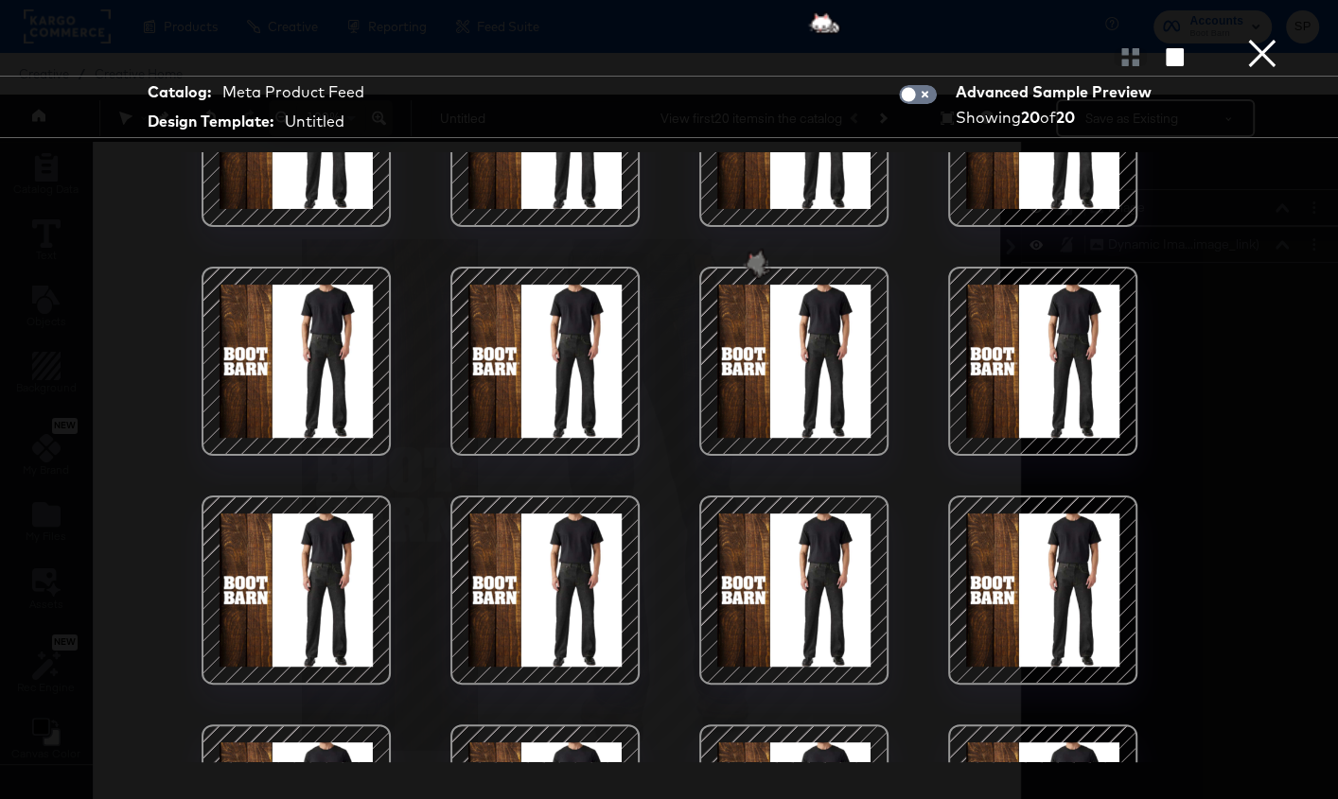
scroll to position [0, 0]
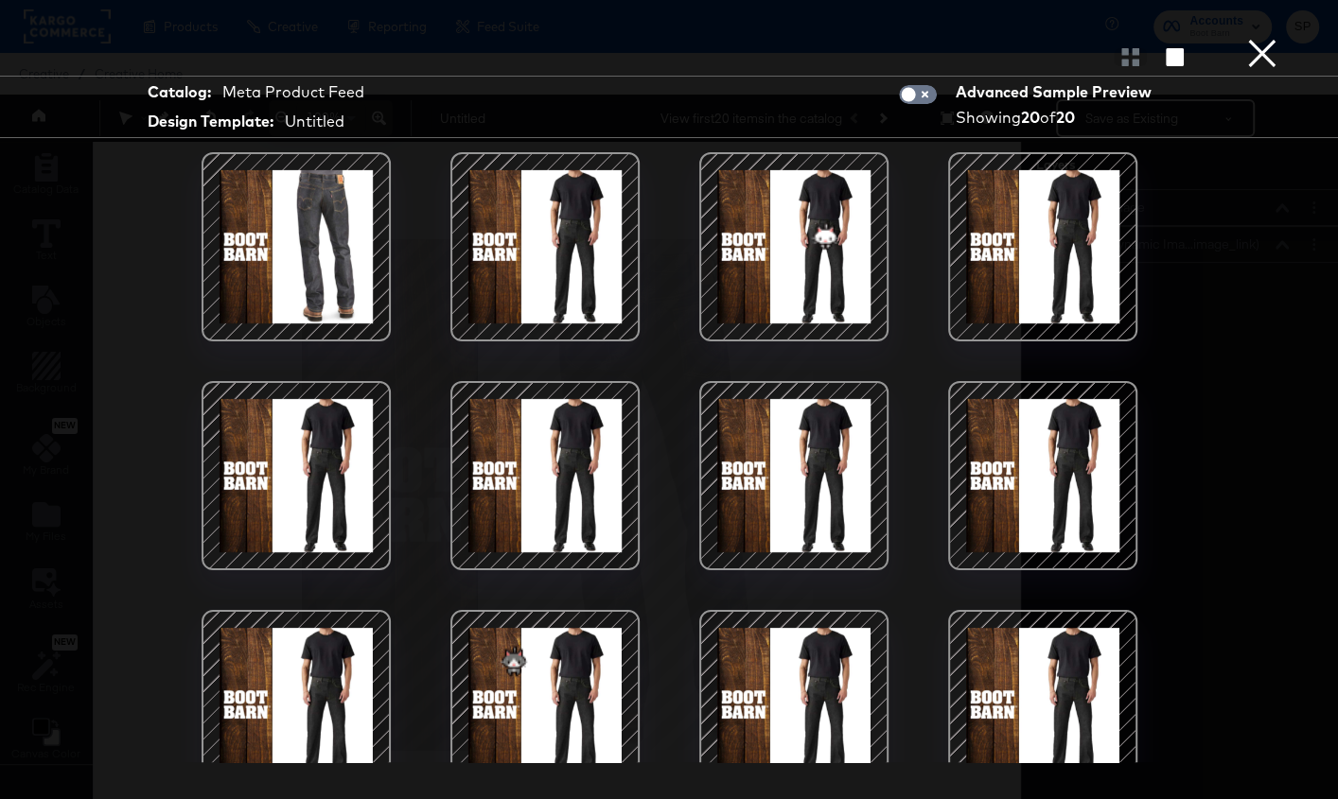
click at [1253, 38] on button "×" at bounding box center [1262, 19] width 38 height 38
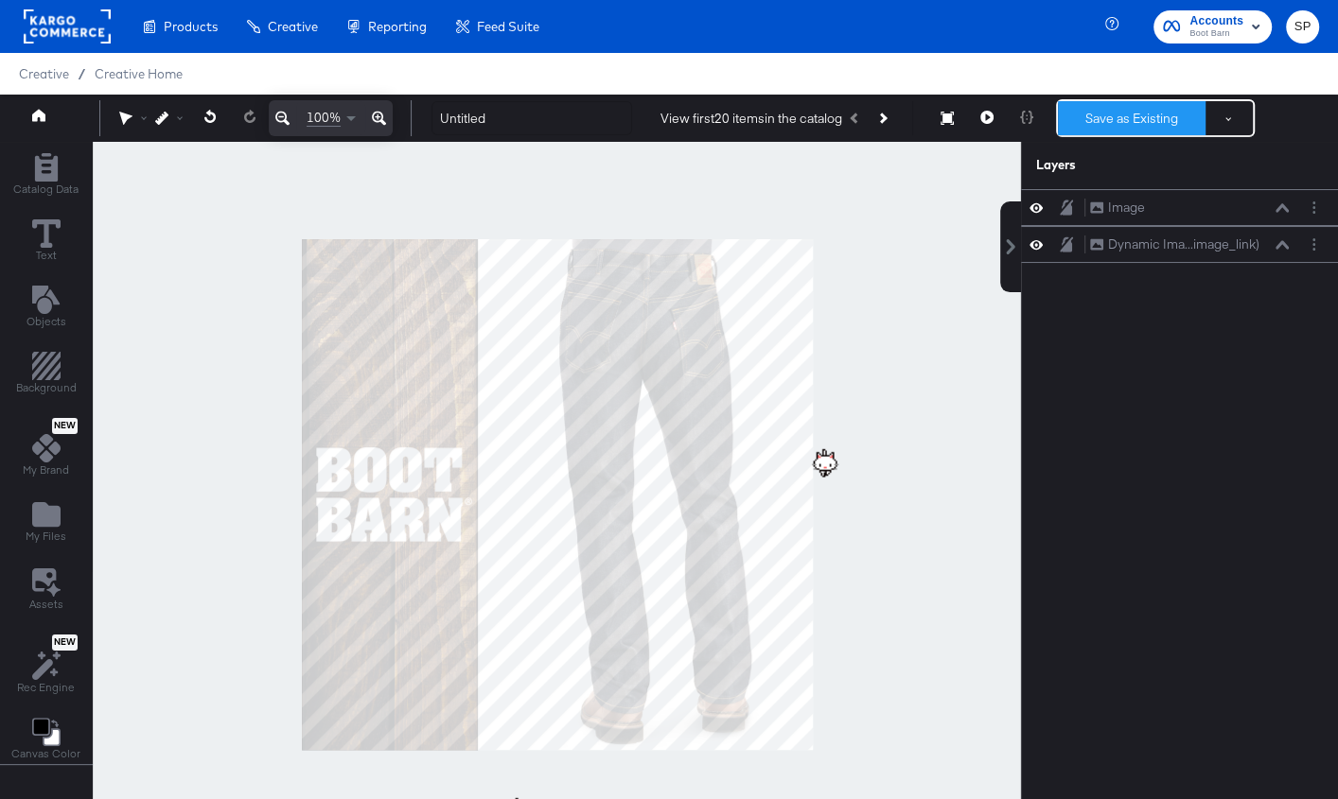
click at [1131, 118] on button "Save as Existing" at bounding box center [1132, 118] width 148 height 34
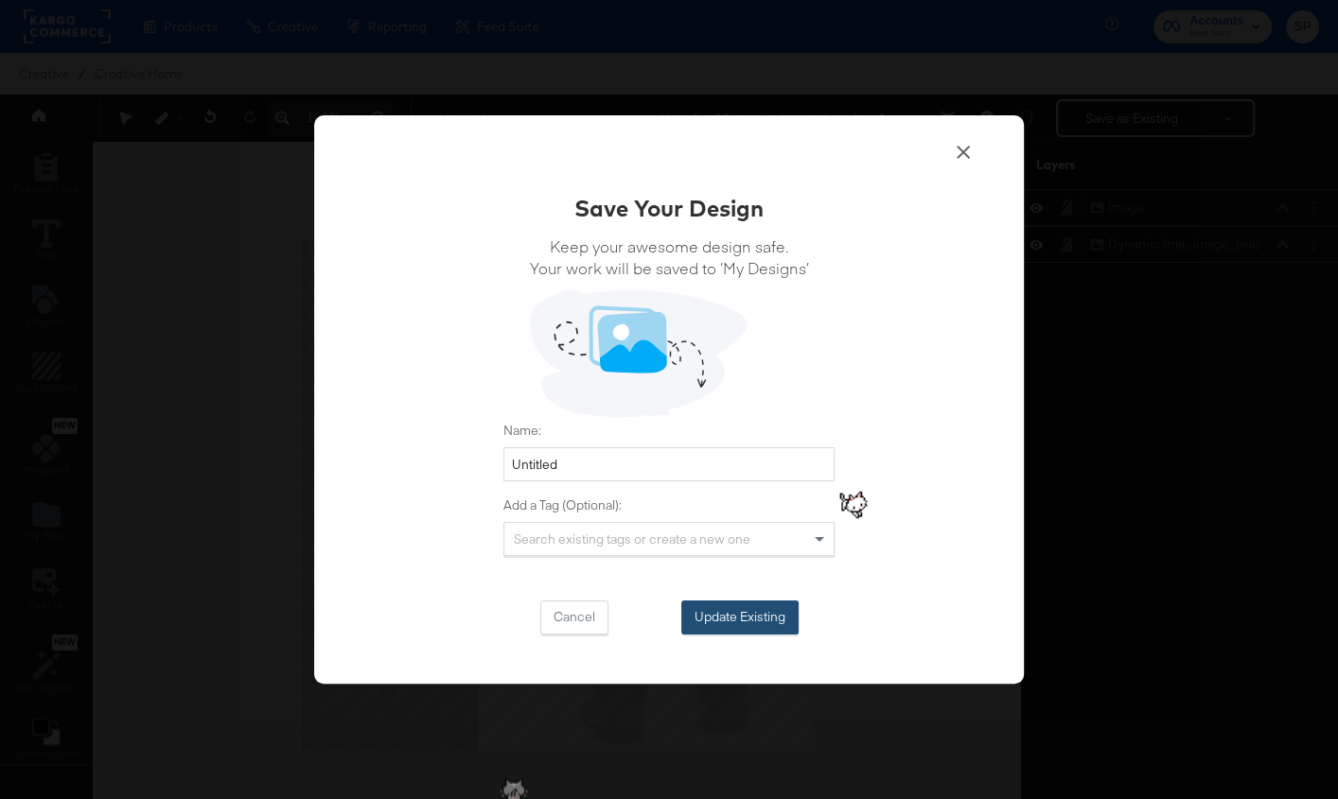
click at [753, 601] on button "Update Existing" at bounding box center [739, 618] width 117 height 34
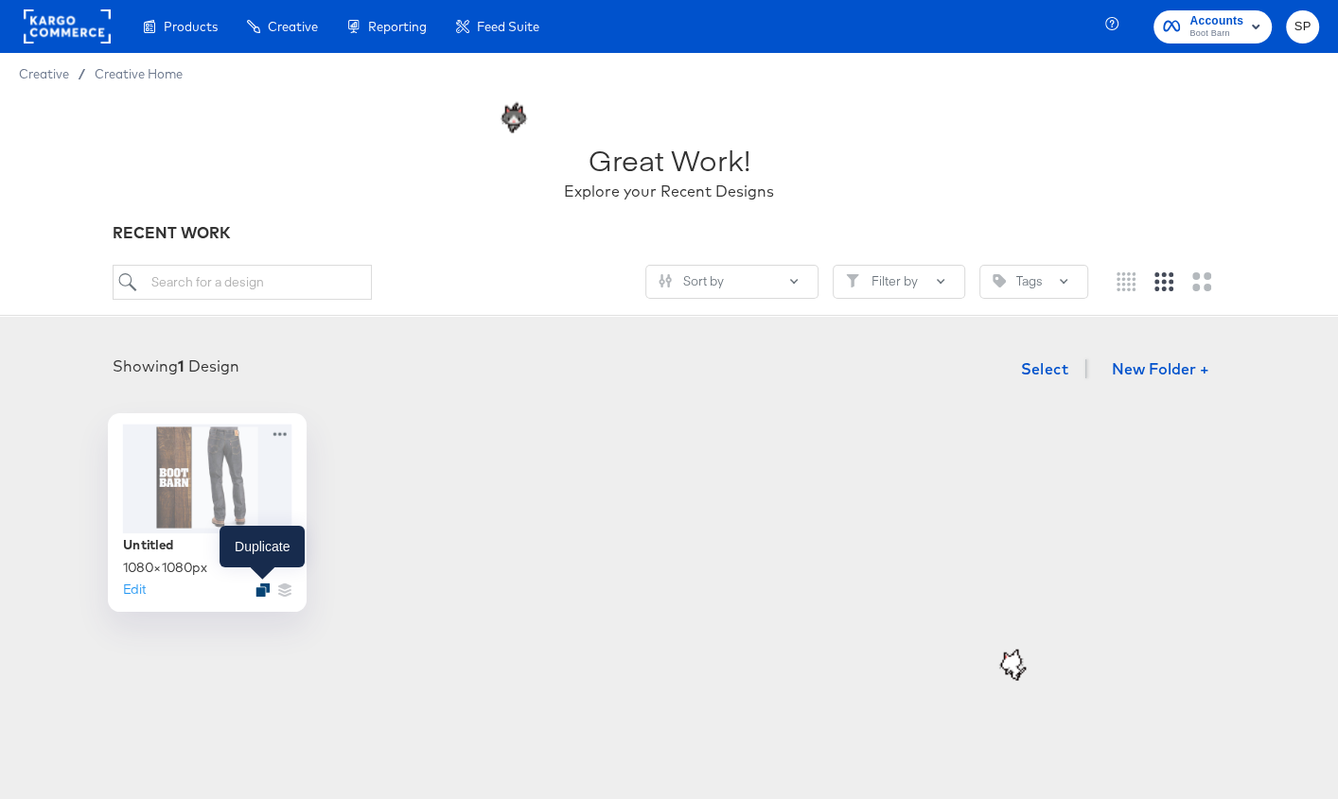
click at [256, 585] on icon "Duplicate" at bounding box center [262, 590] width 14 height 14
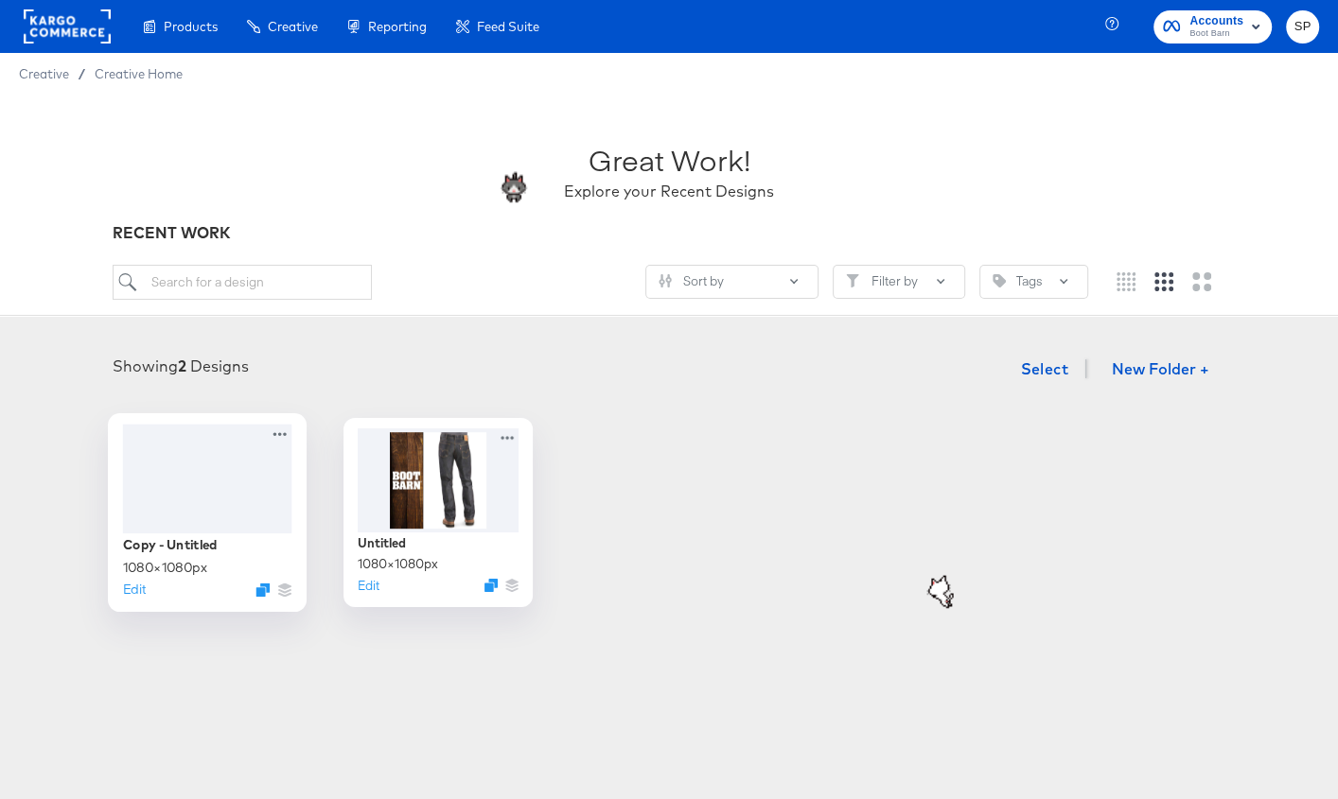
click at [202, 485] on div at bounding box center [207, 478] width 169 height 109
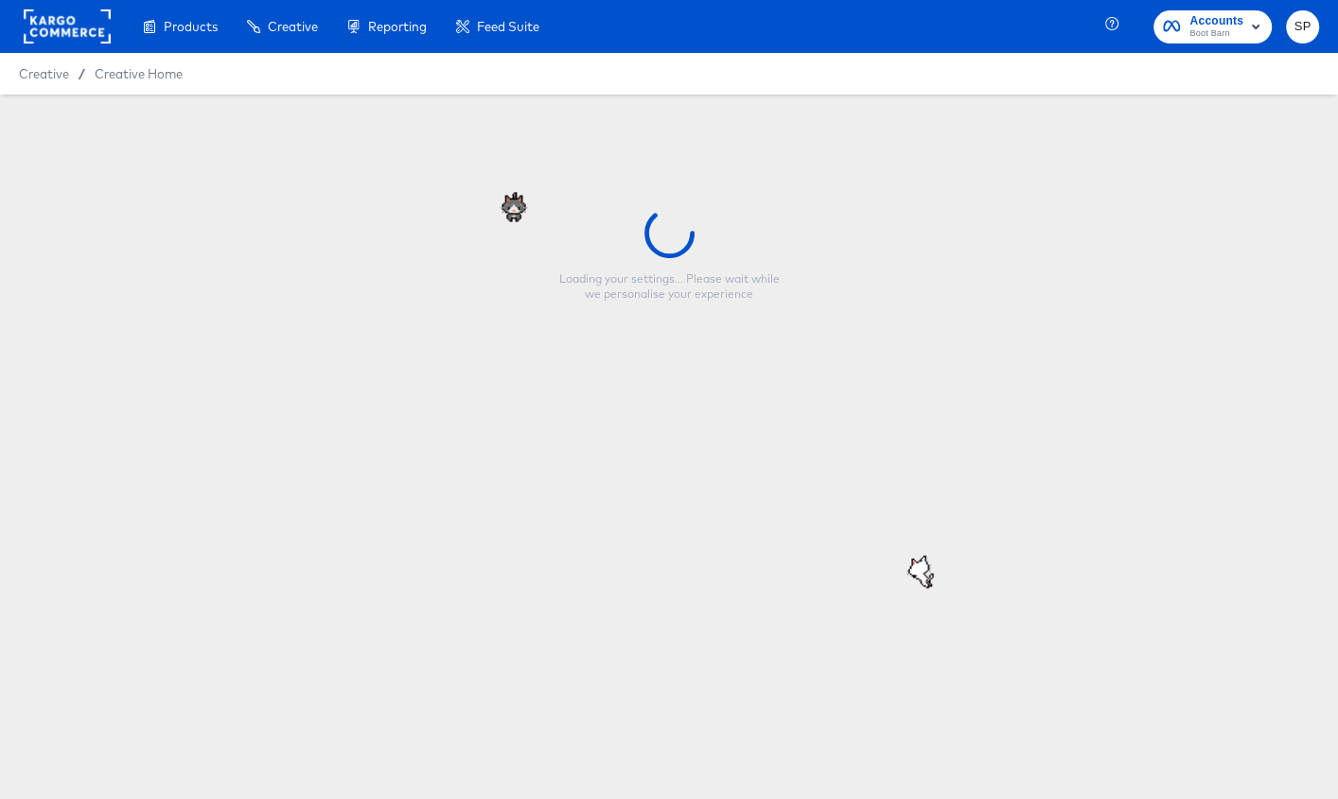
type input "Copy - Untitled"
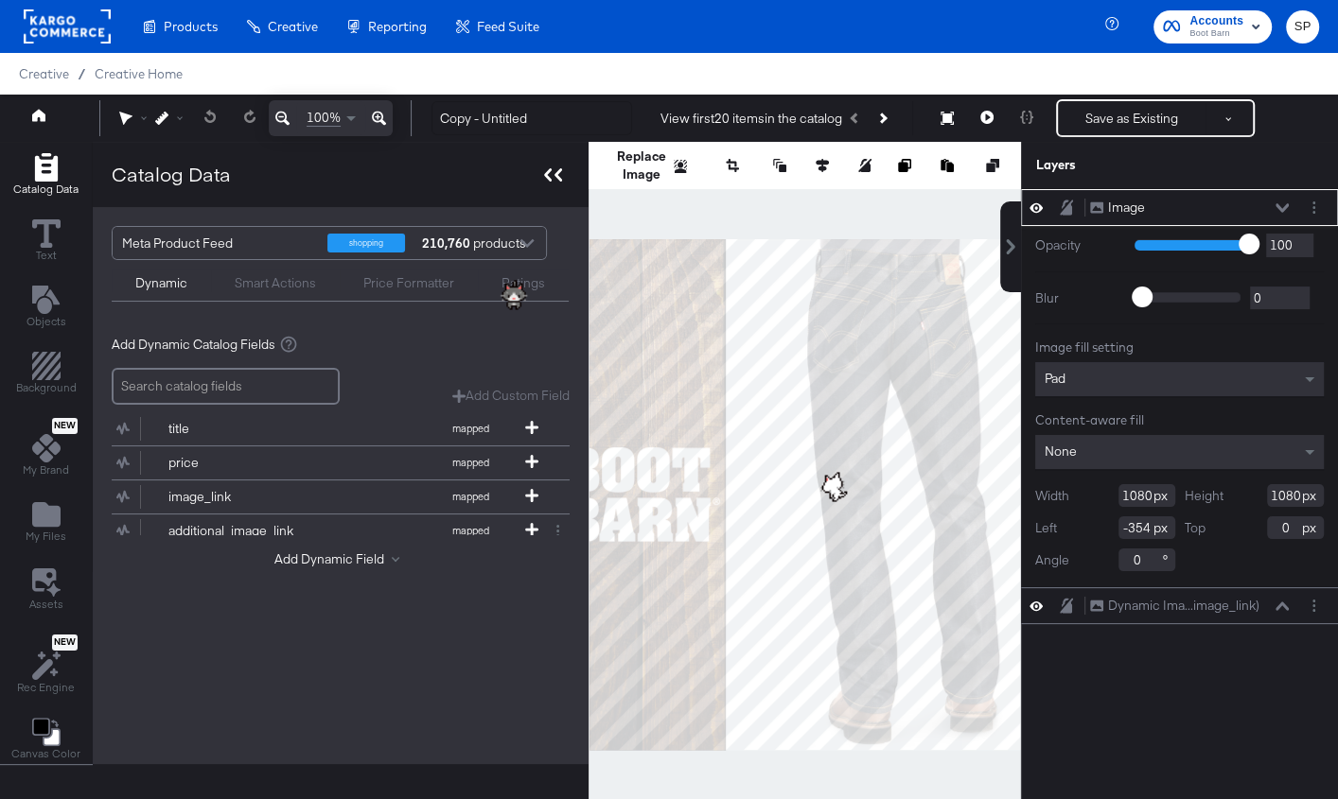
click at [537, 166] on div at bounding box center [552, 174] width 33 height 27
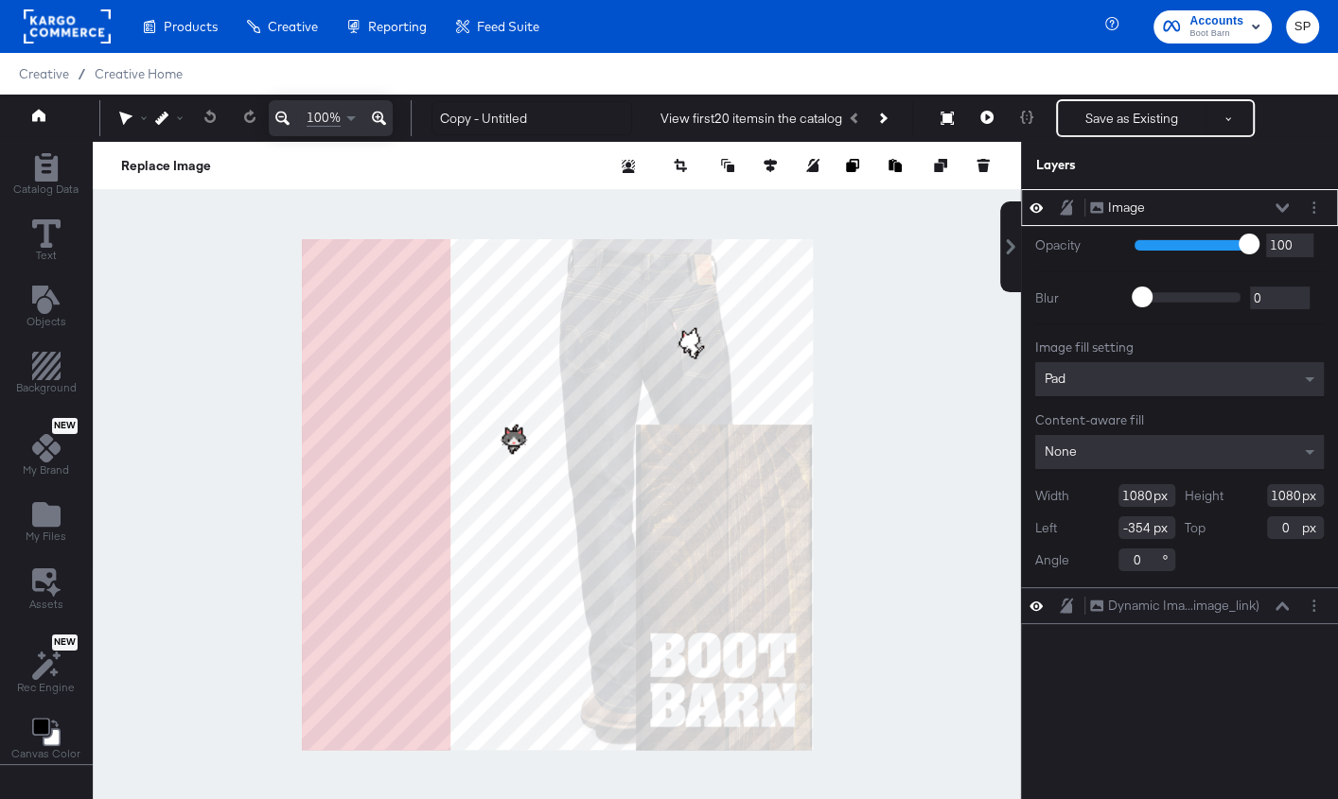
type input "352"
type input "392"
type input "348"
click at [1061, 208] on icon at bounding box center [1066, 208] width 13 height 16
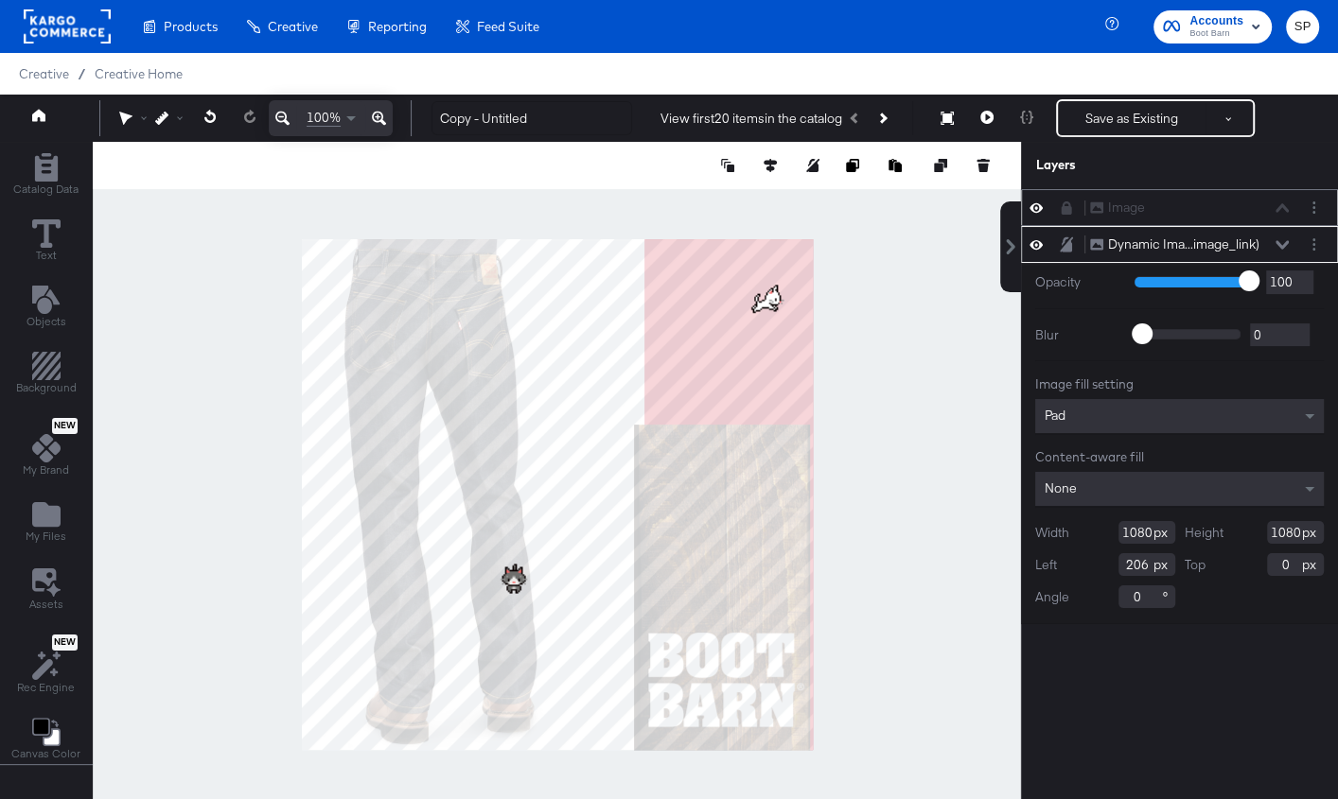
type input "-144"
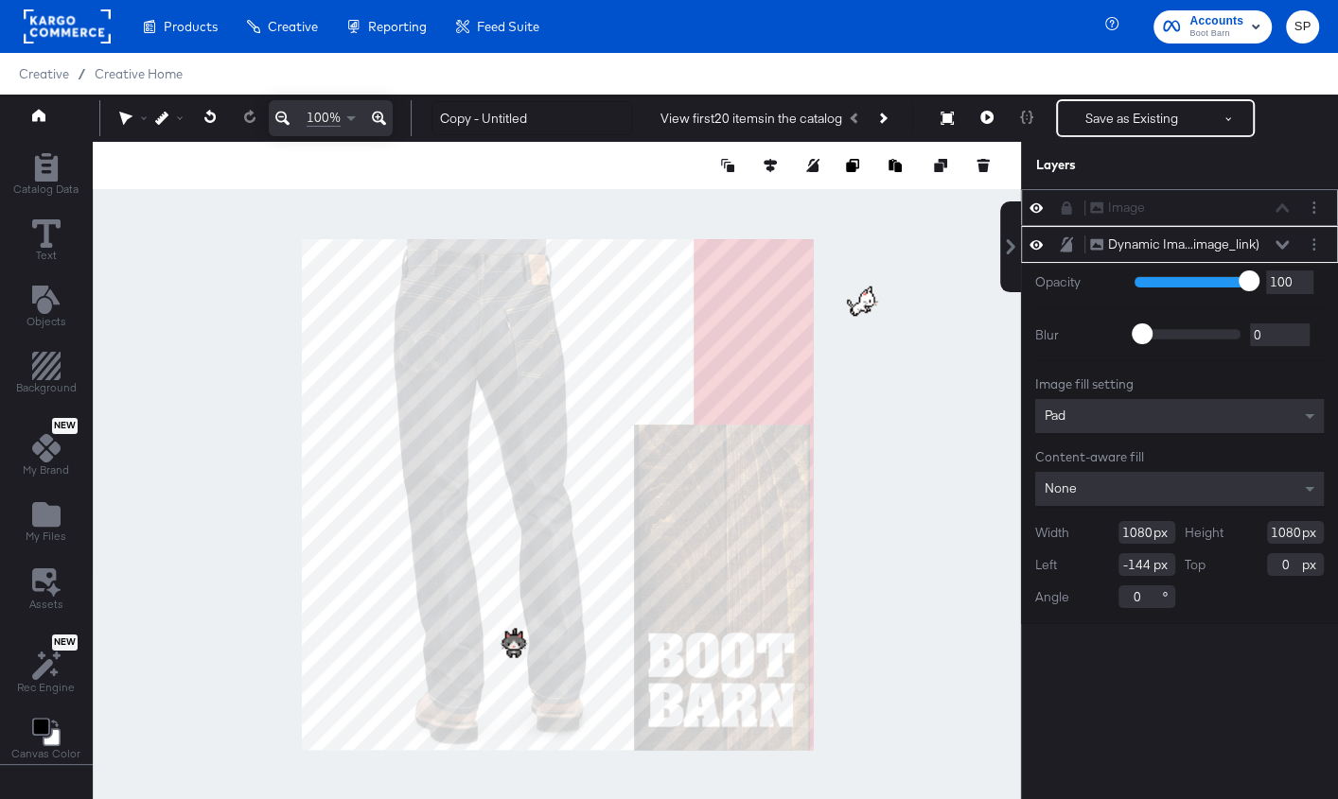
type input "866"
type input "214"
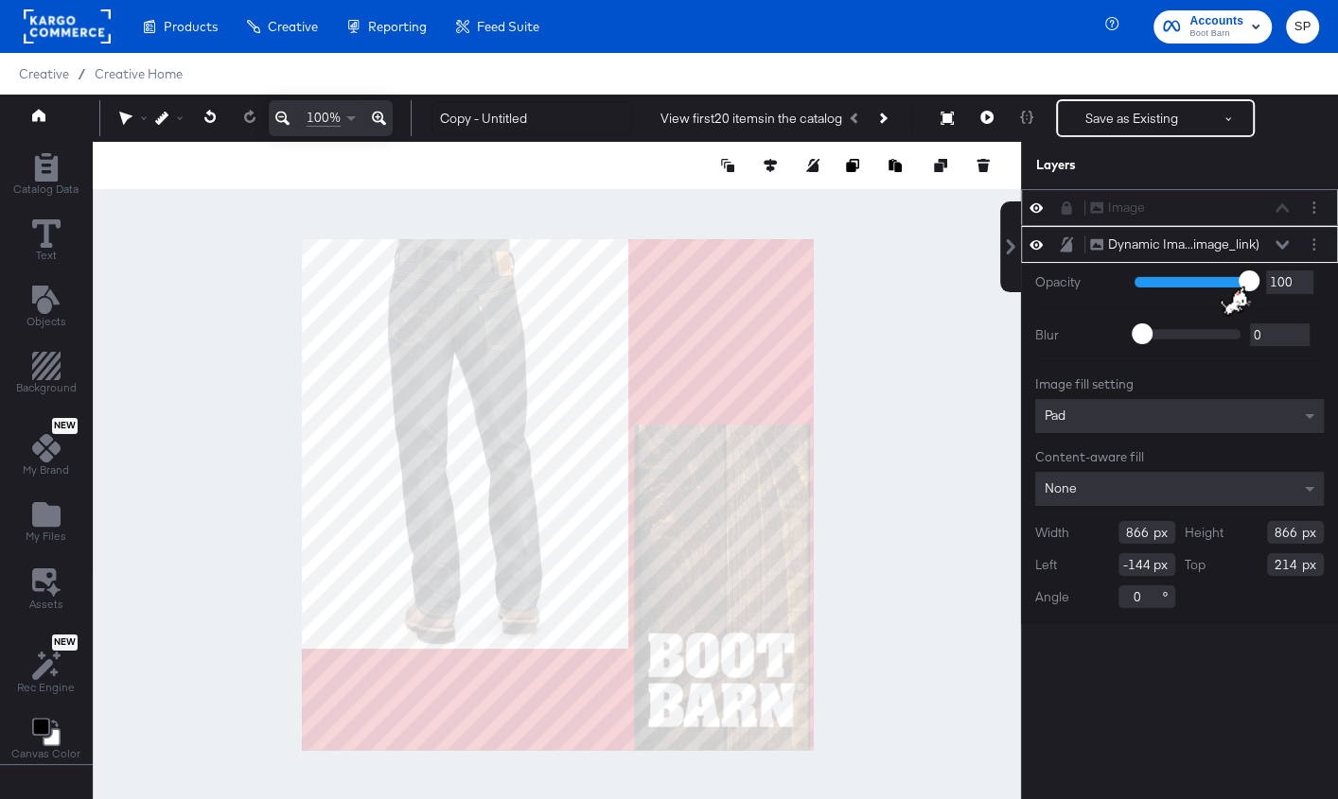
type input "-90"
type input "0"
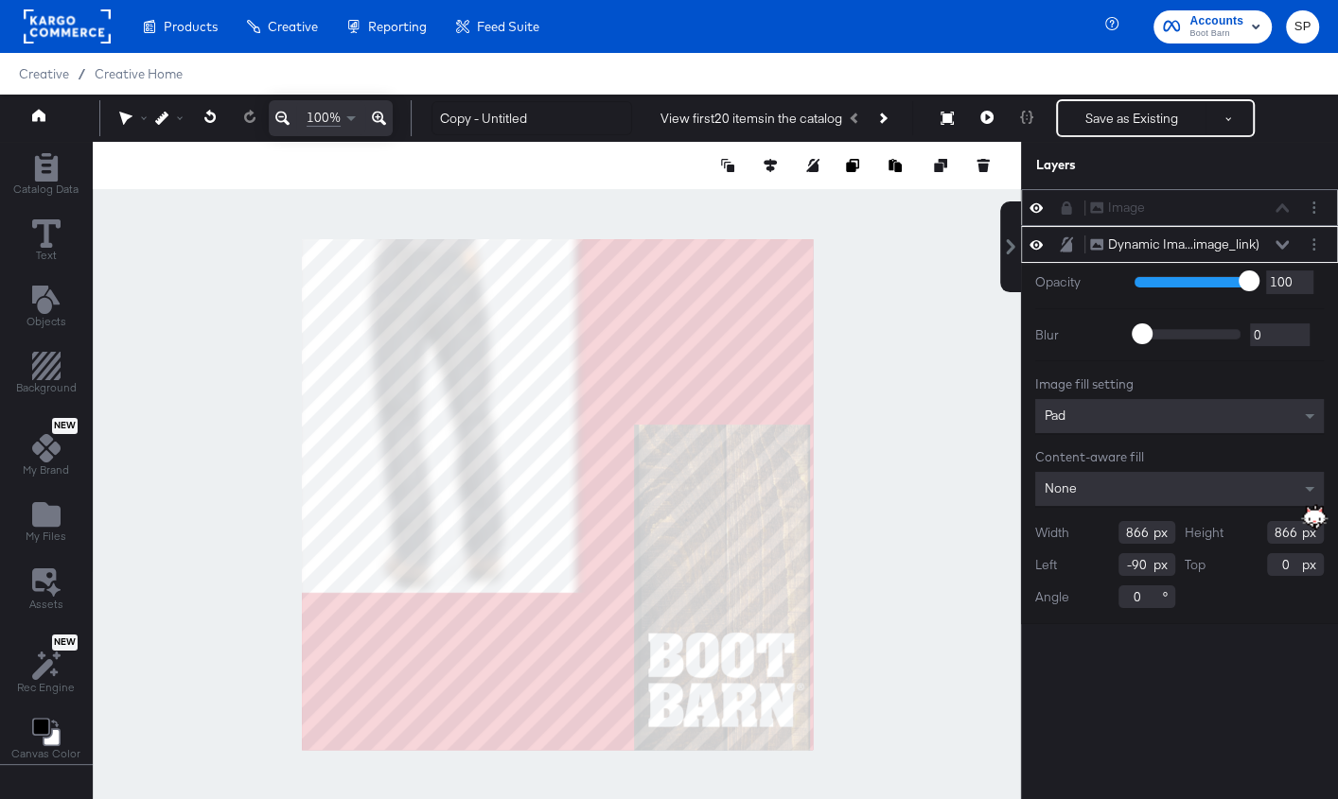
type input "748"
click at [50, 176] on icon "Add Rectangle" at bounding box center [45, 167] width 23 height 28
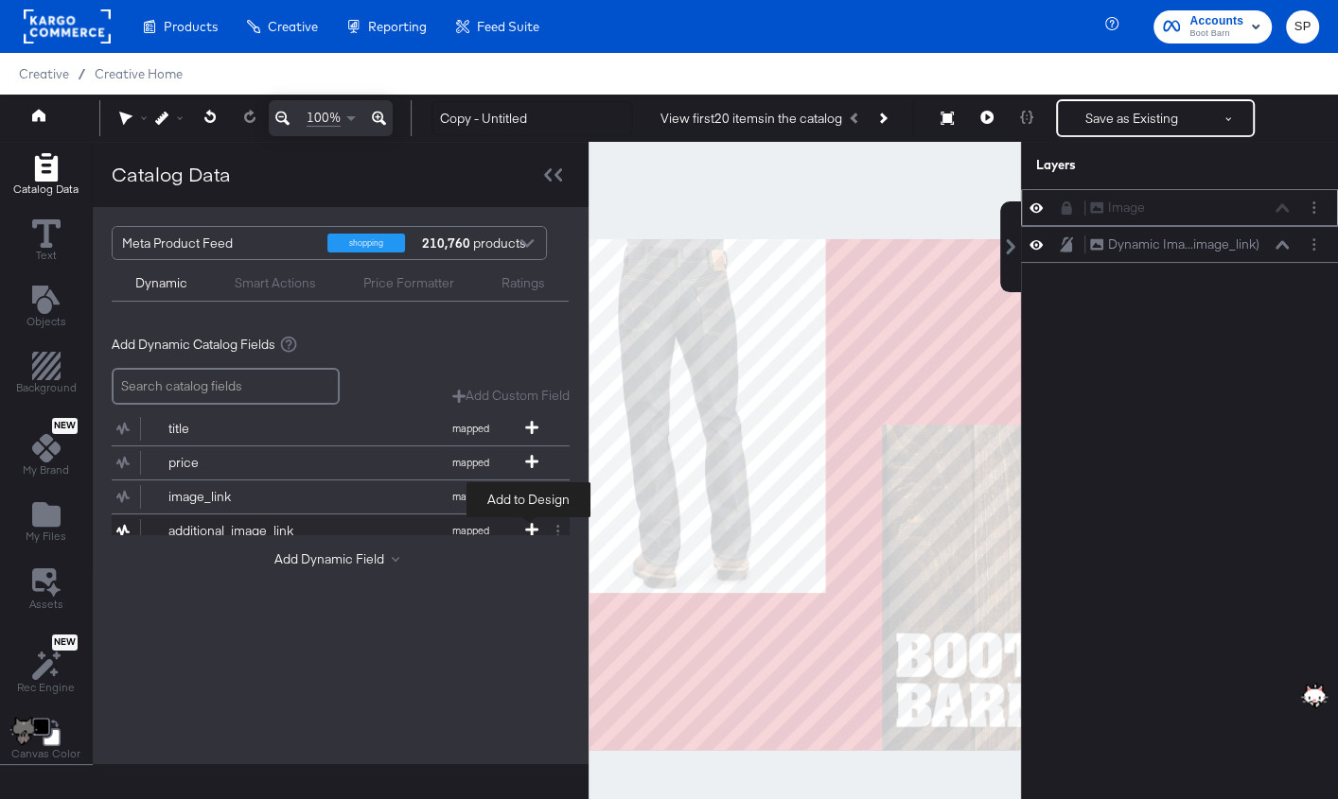
click at [526, 523] on icon at bounding box center [531, 529] width 13 height 13
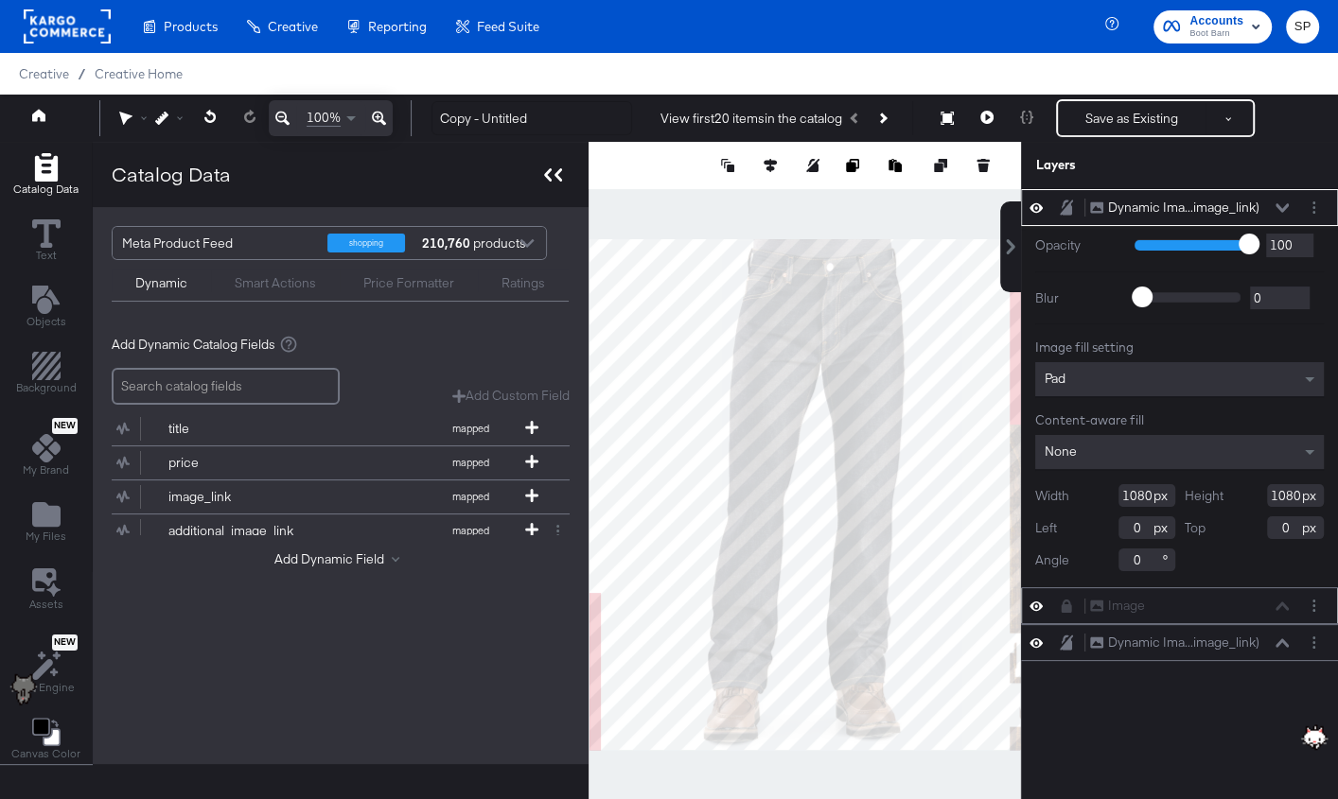
click at [542, 166] on div at bounding box center [552, 174] width 33 height 27
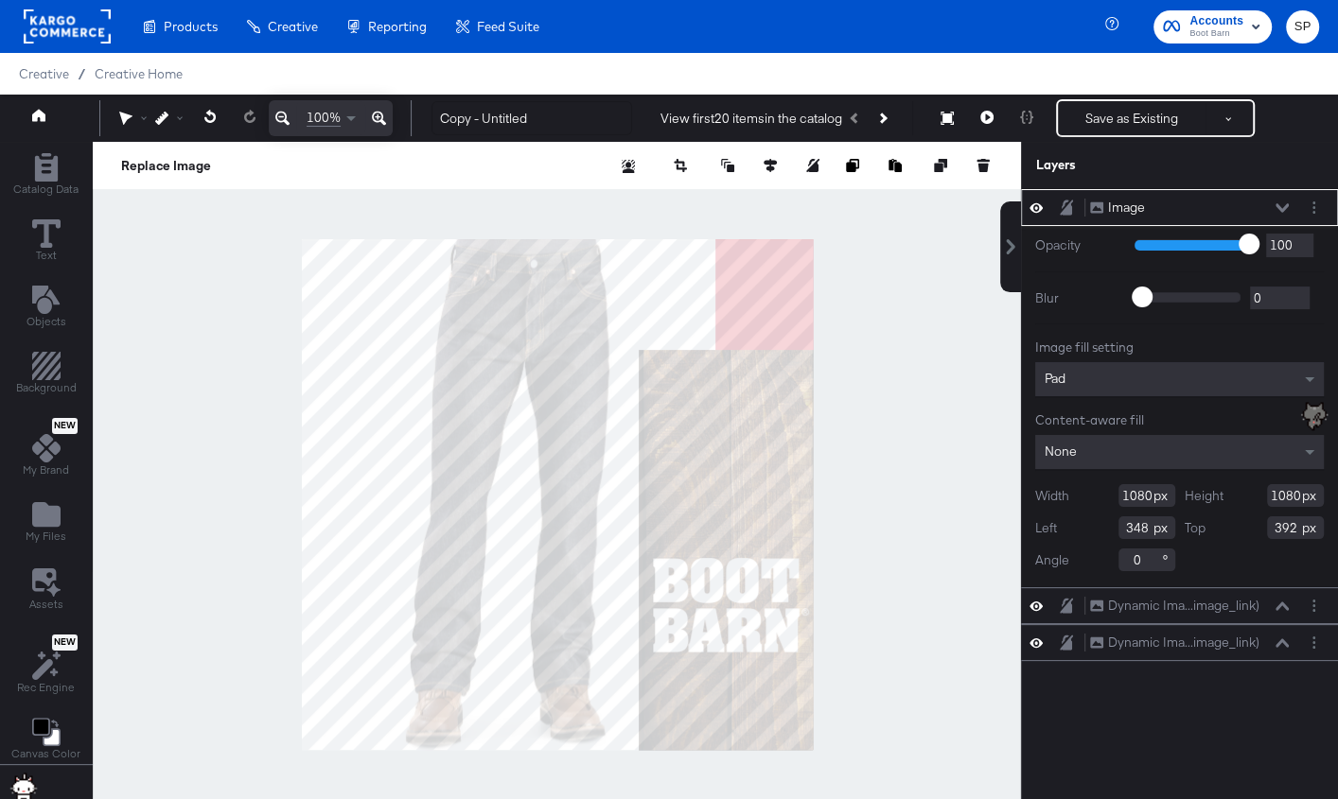
type input "358"
type input "234"
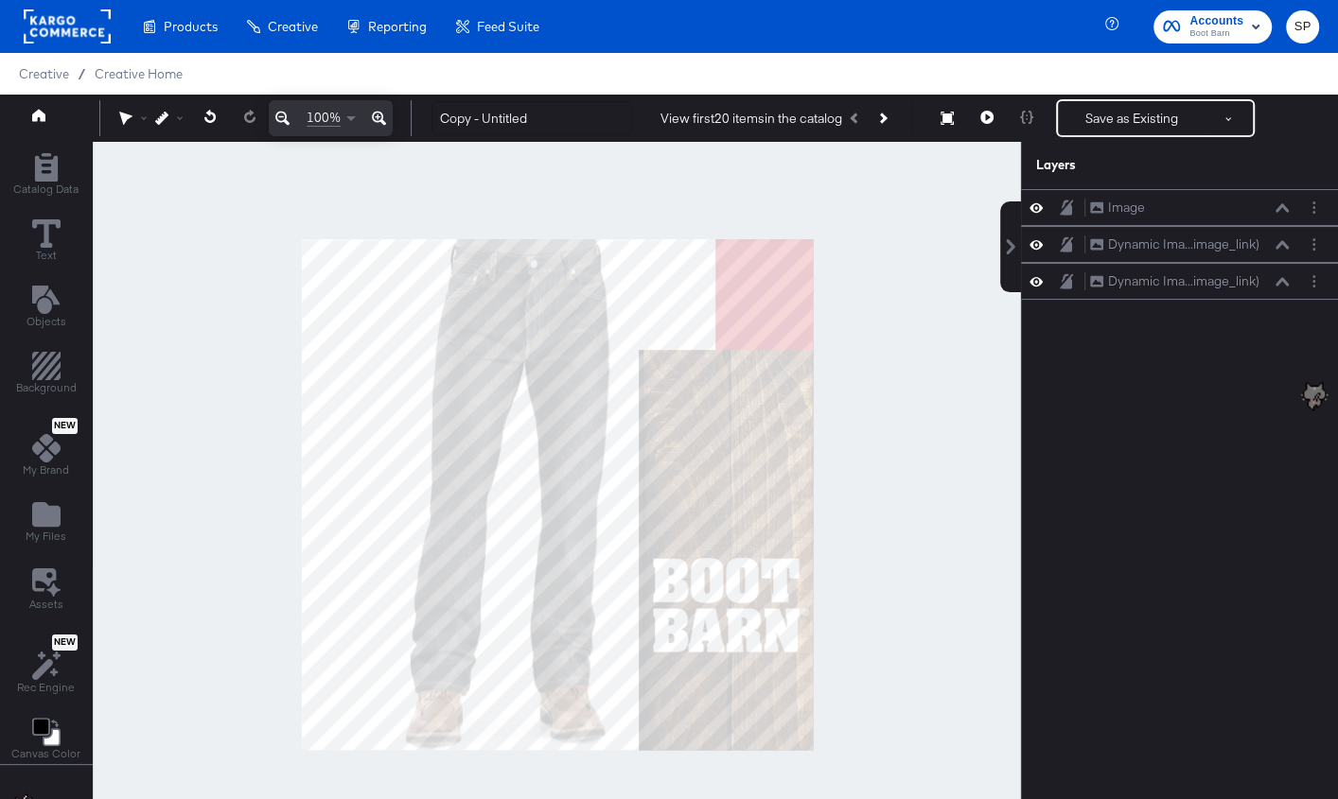
click at [911, 499] on div at bounding box center [557, 495] width 928 height 706
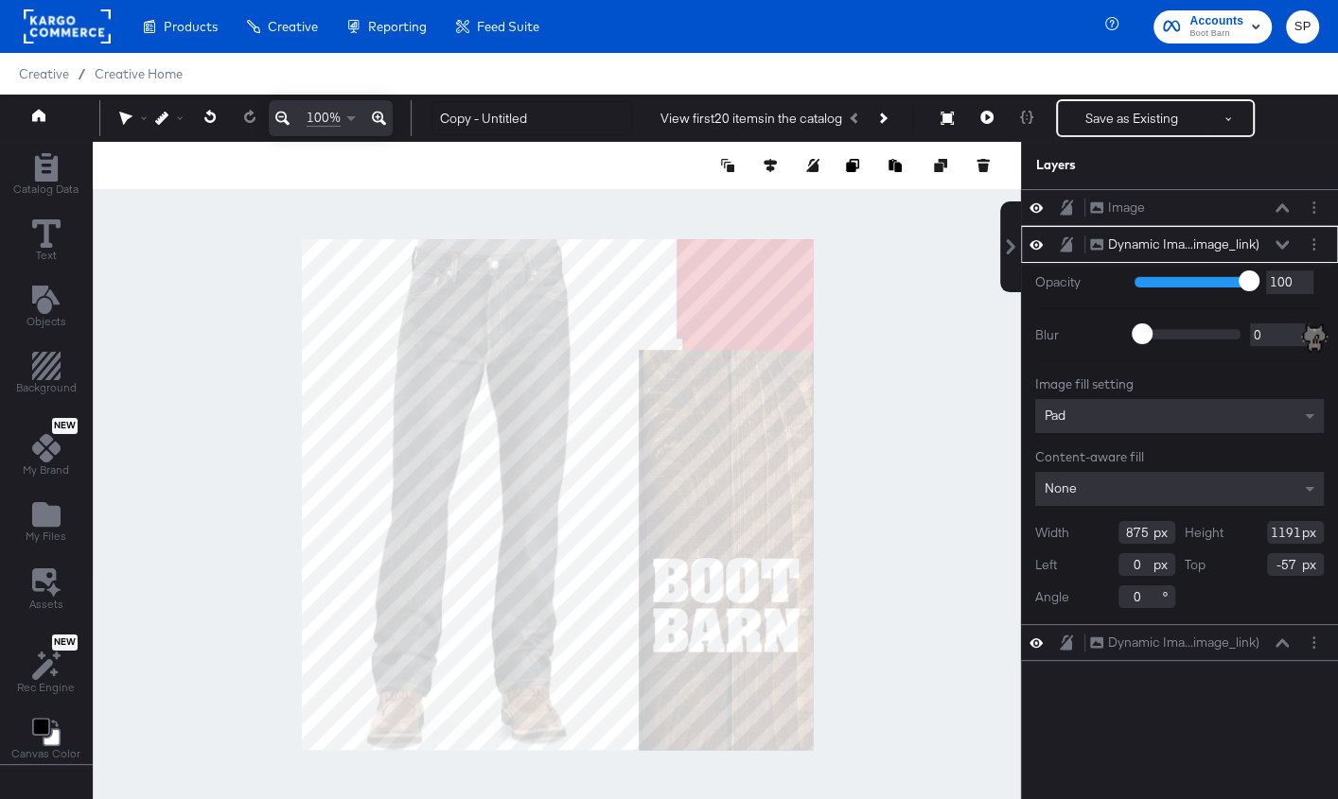
type input "-82"
type input "-55"
click at [1261, 634] on div "Dynamic Ima...image_link) Dynamic Image (image_link)" at bounding box center [1189, 643] width 201 height 20
click at [1281, 639] on icon at bounding box center [1281, 643] width 13 height 9
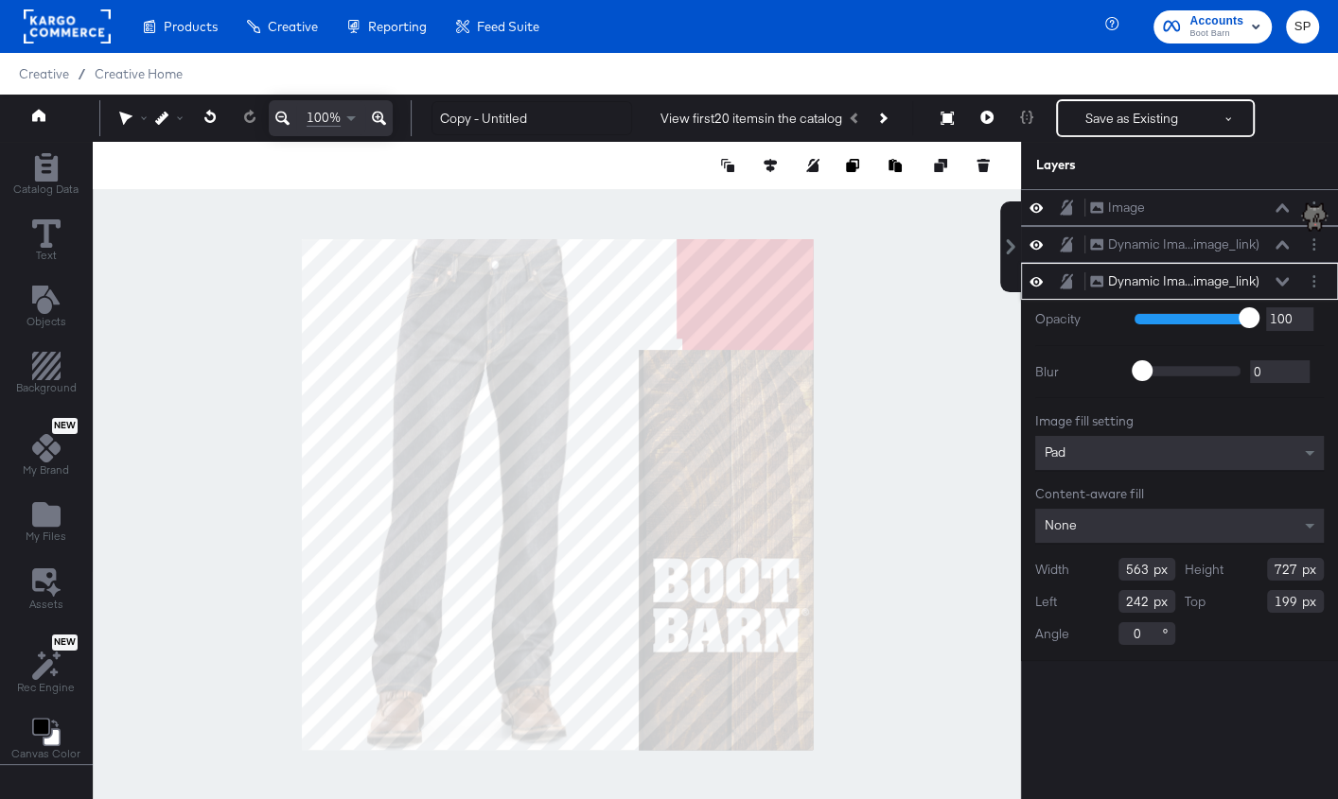
click at [1281, 277] on icon at bounding box center [1281, 281] width 13 height 9
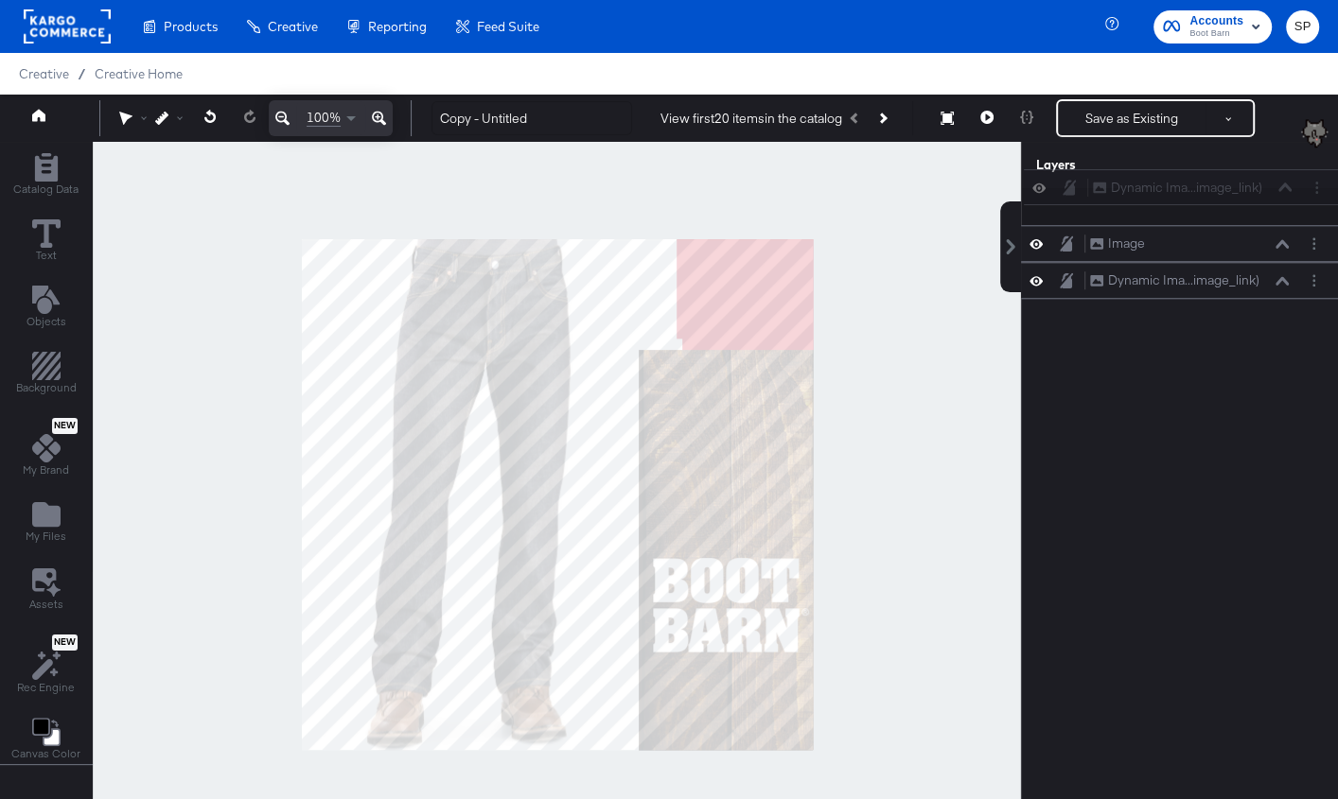
drag, startPoint x: 1264, startPoint y: 272, endPoint x: 1267, endPoint y: 177, distance: 94.6
click at [1267, 177] on div "Layers Image Image Dynamic Ima...image_link) Dynamic Image (additional_image_li…" at bounding box center [1179, 480] width 317 height 676
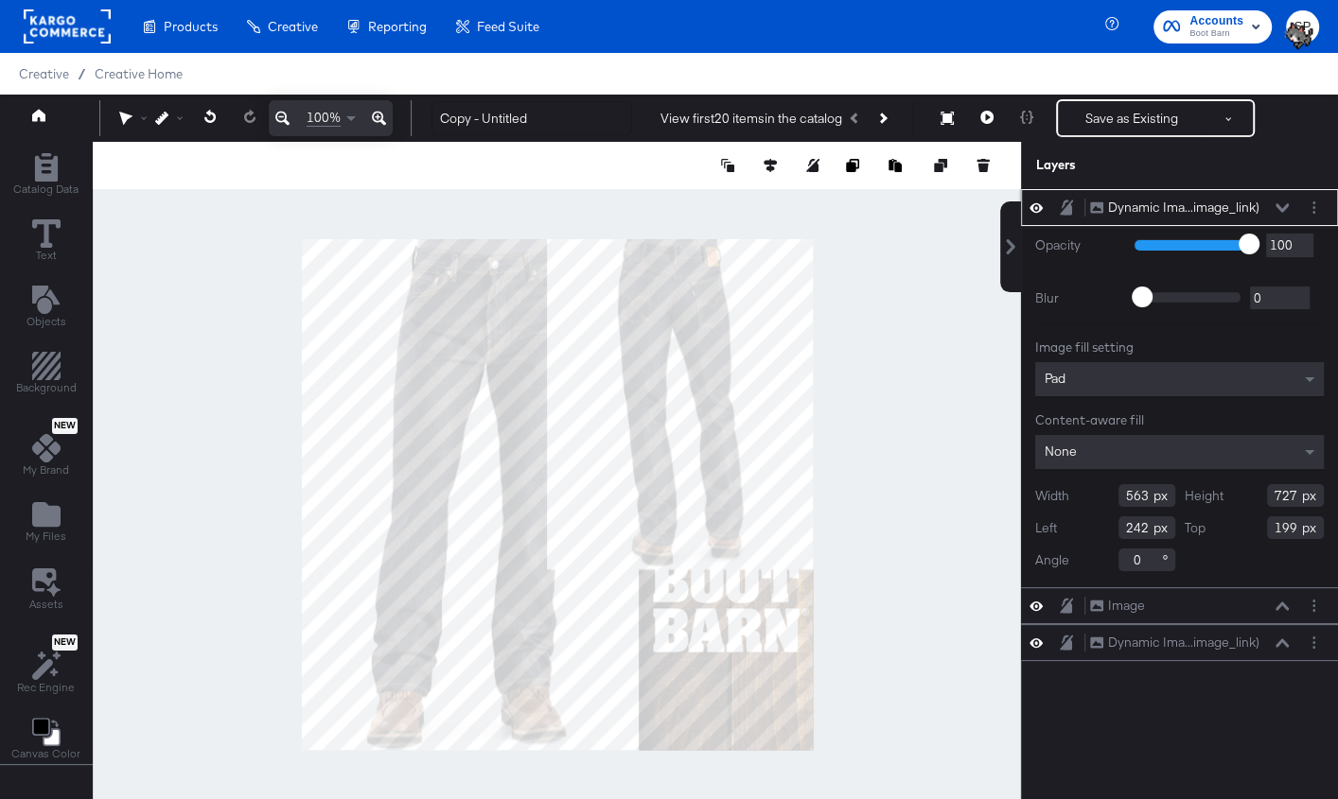
type input "518"
type input "-13"
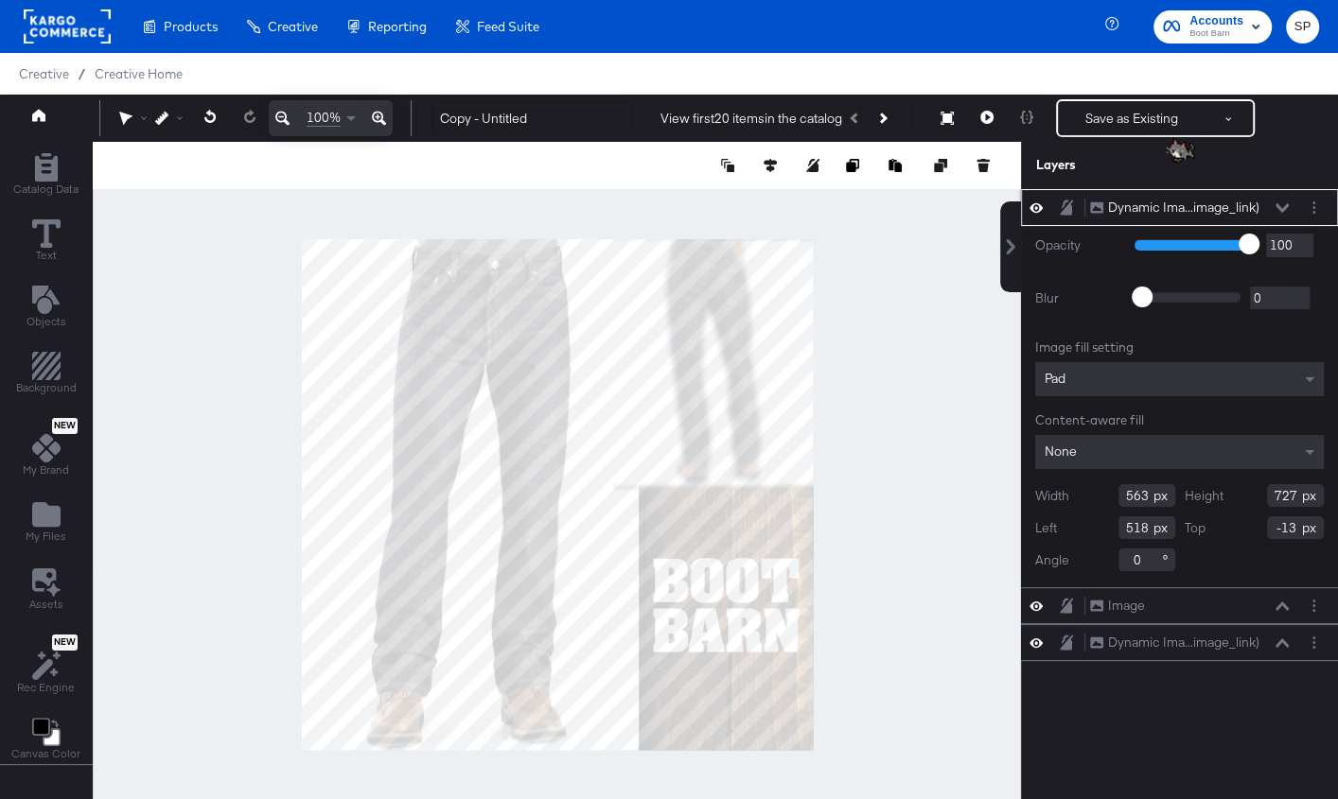
type input "424"
type input "548"
type input "657"
click at [934, 390] on div at bounding box center [557, 495] width 928 height 706
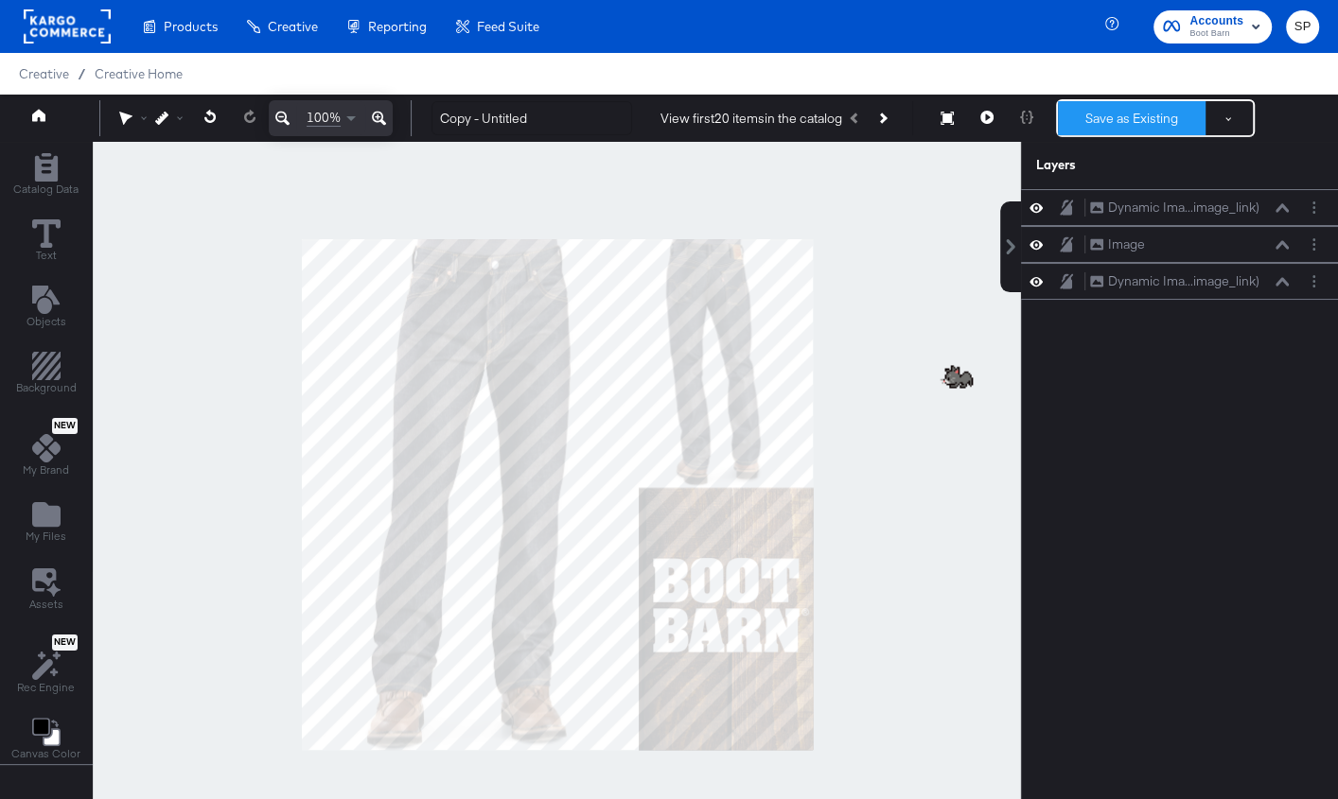
click at [1108, 122] on button "Save as Existing" at bounding box center [1132, 118] width 148 height 34
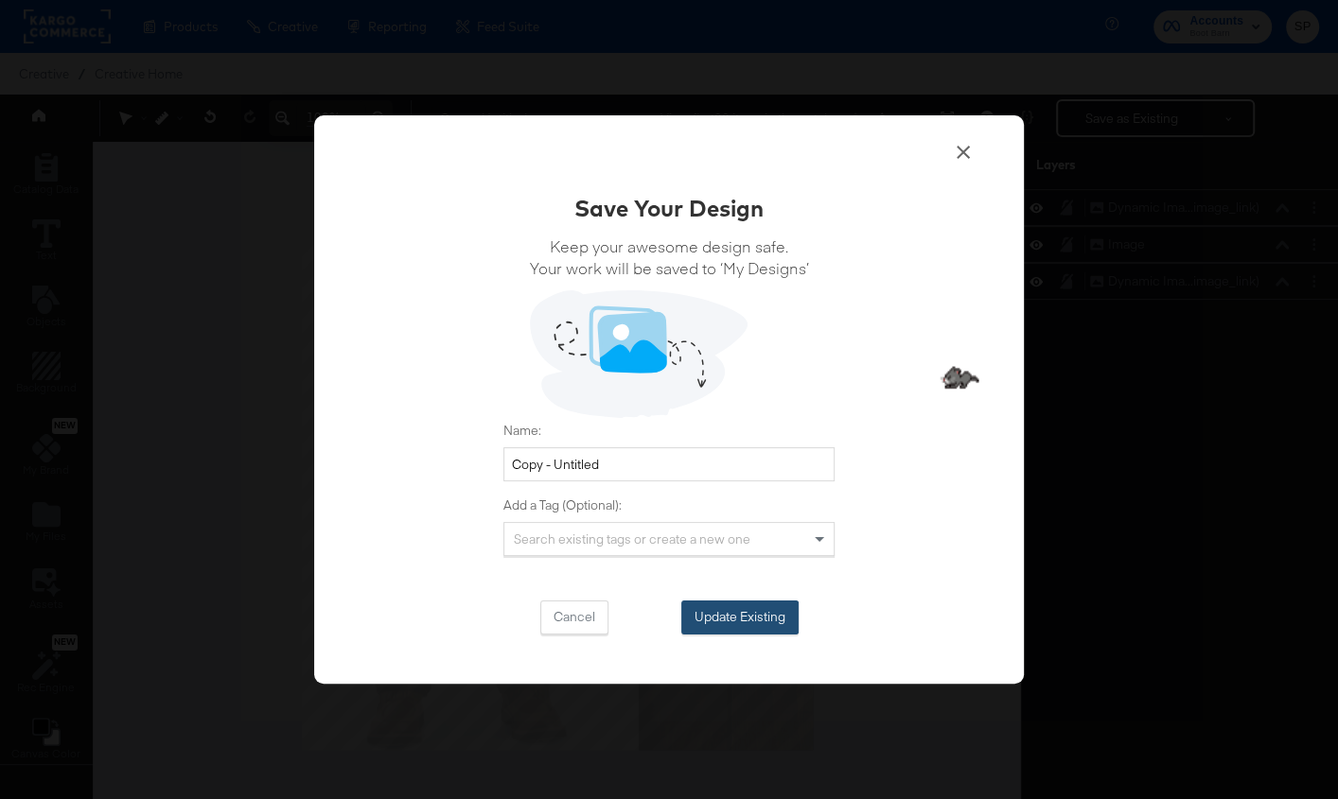
click at [712, 619] on button "Update Existing" at bounding box center [739, 618] width 117 height 34
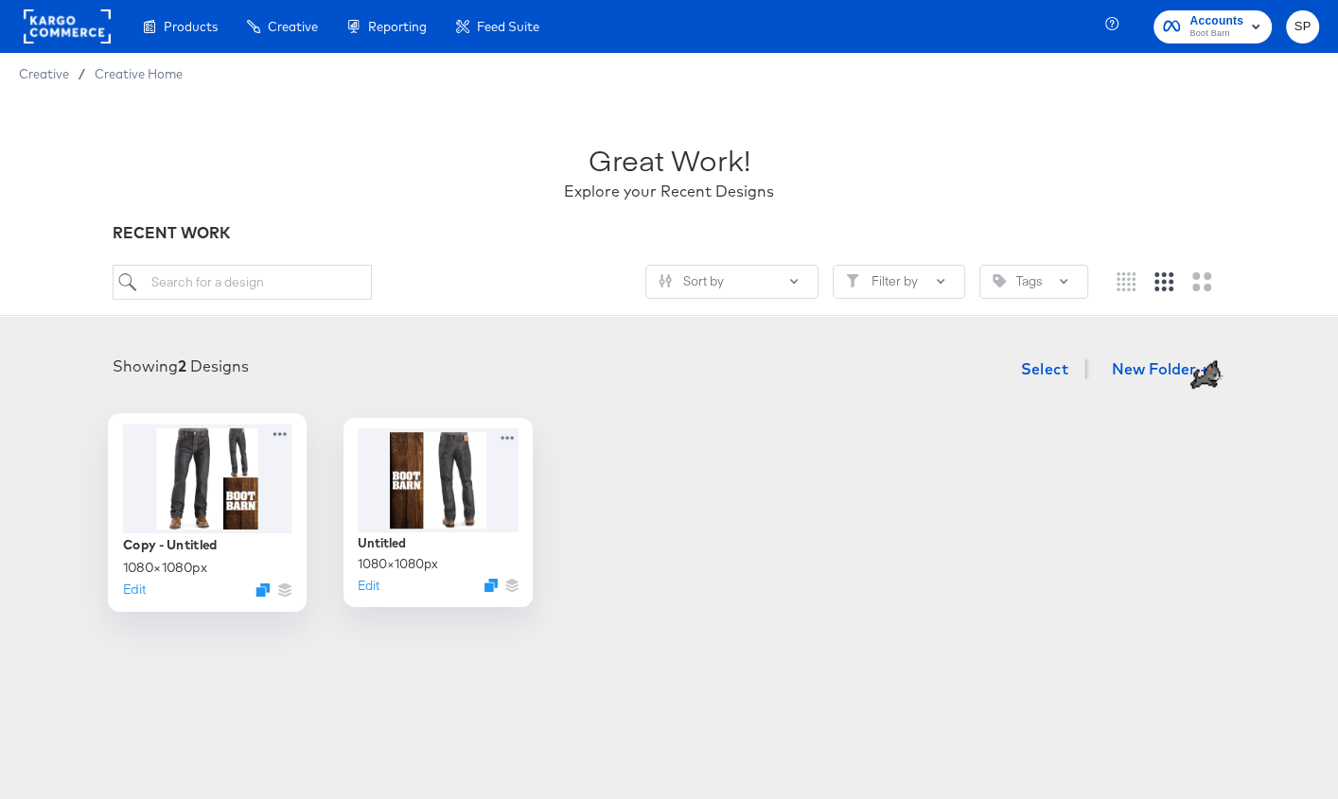
click at [271, 585] on div at bounding box center [273, 590] width 36 height 14
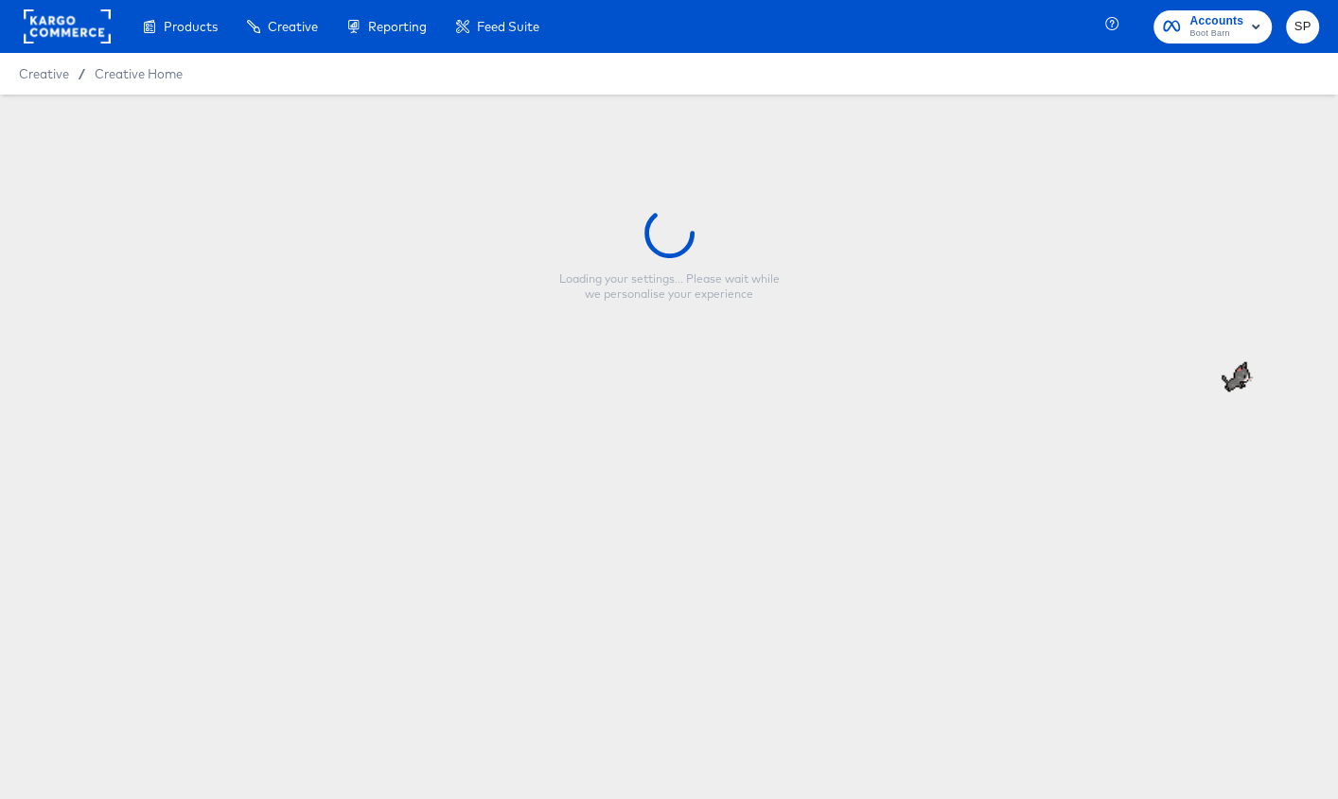
type input "Copy - Untitled"
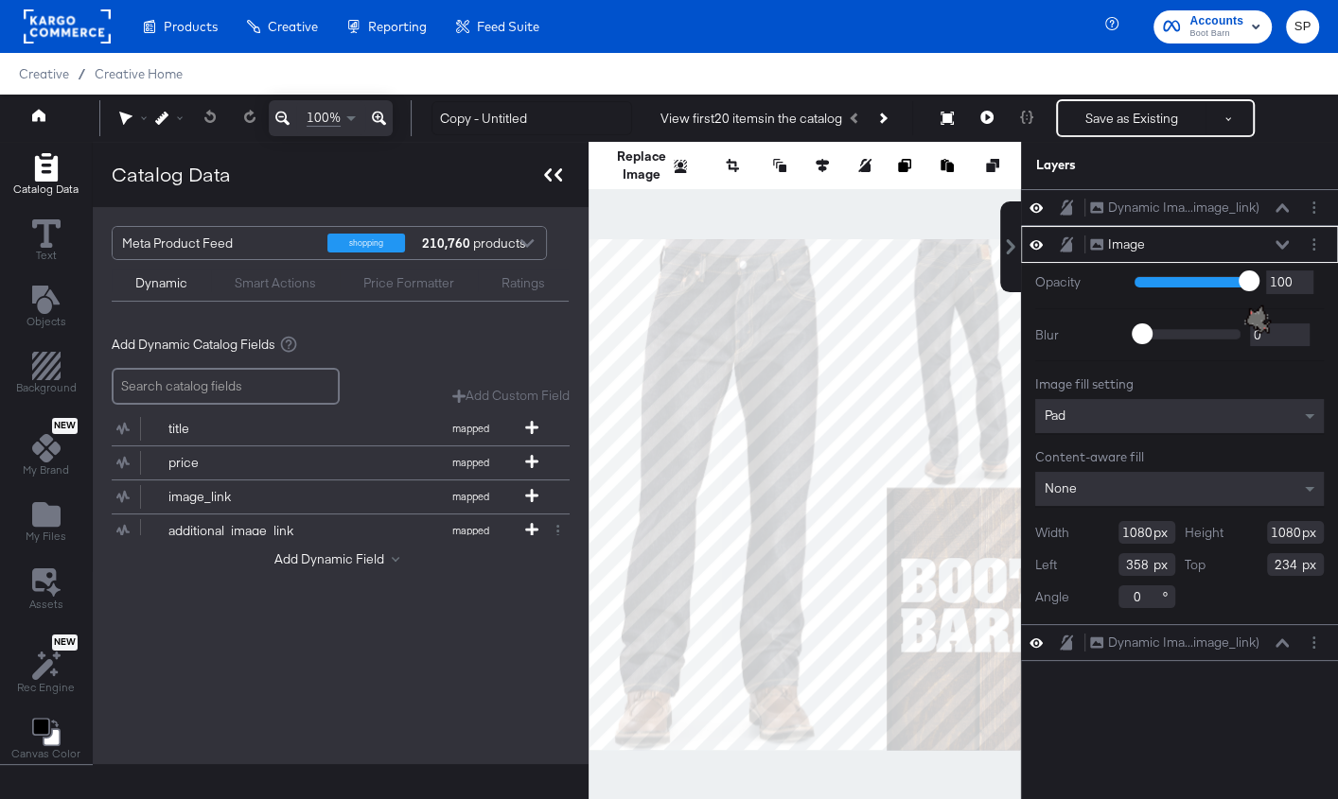
click at [551, 168] on icon at bounding box center [553, 174] width 18 height 13
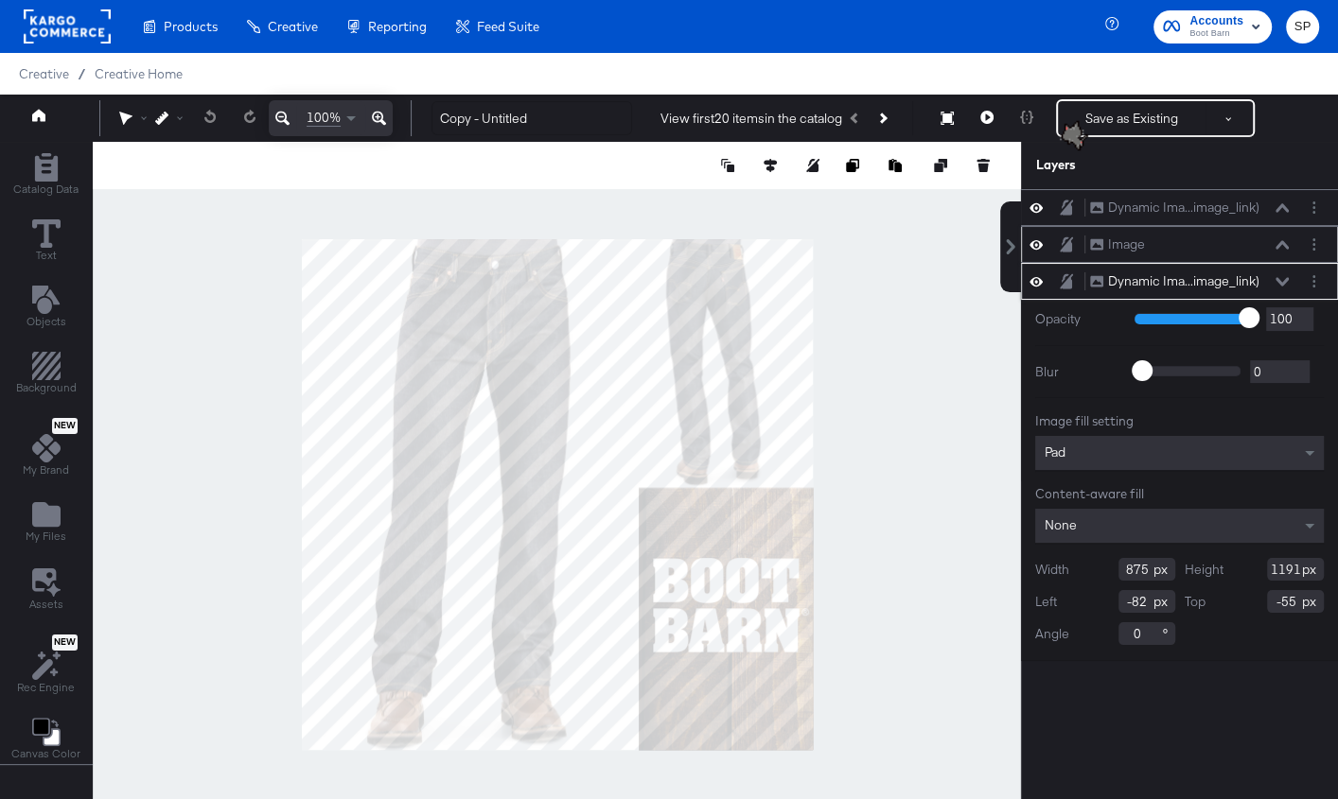
click at [1059, 242] on button at bounding box center [1066, 245] width 15 height 18
type input "0"
type input "-375"
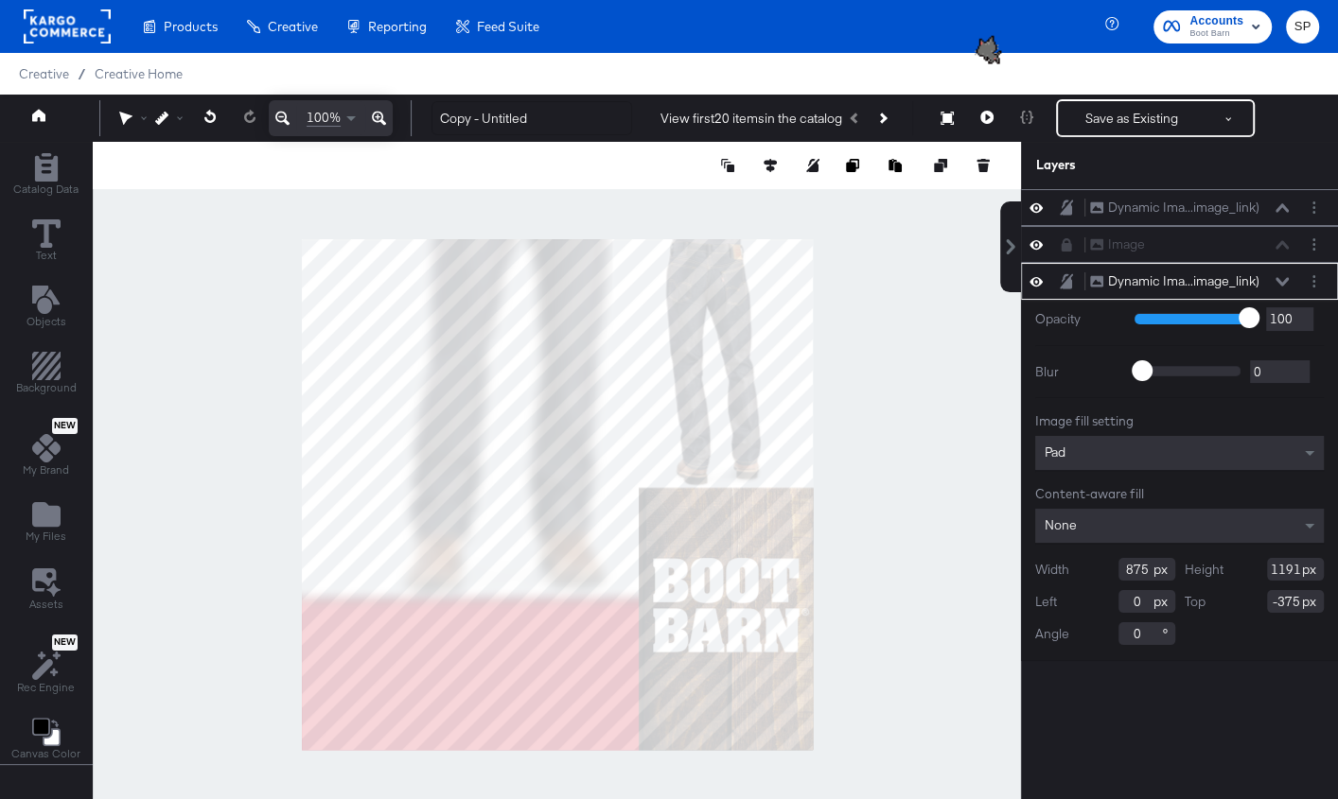
type input "534"
type input "727"
type input "341"
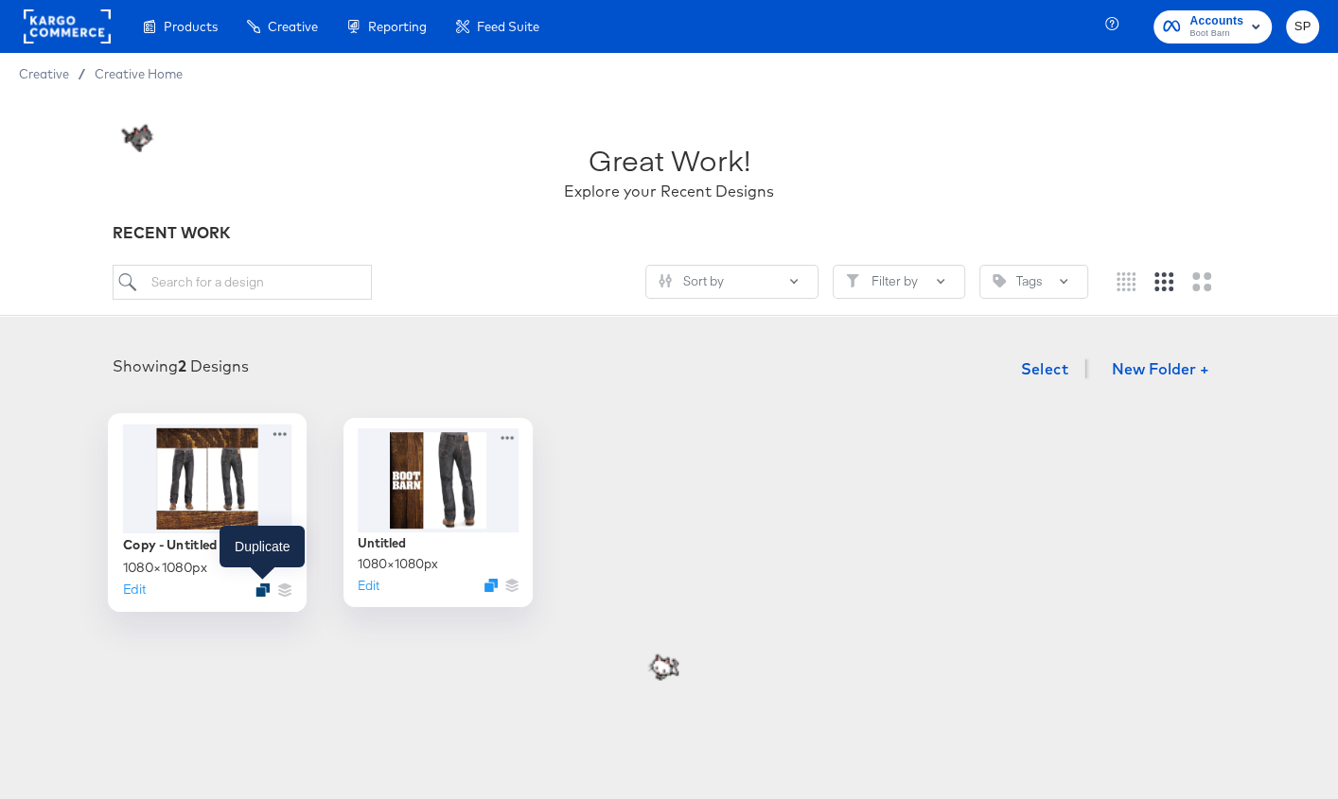
click at [258, 587] on icon "Duplicate" at bounding box center [262, 590] width 14 height 14
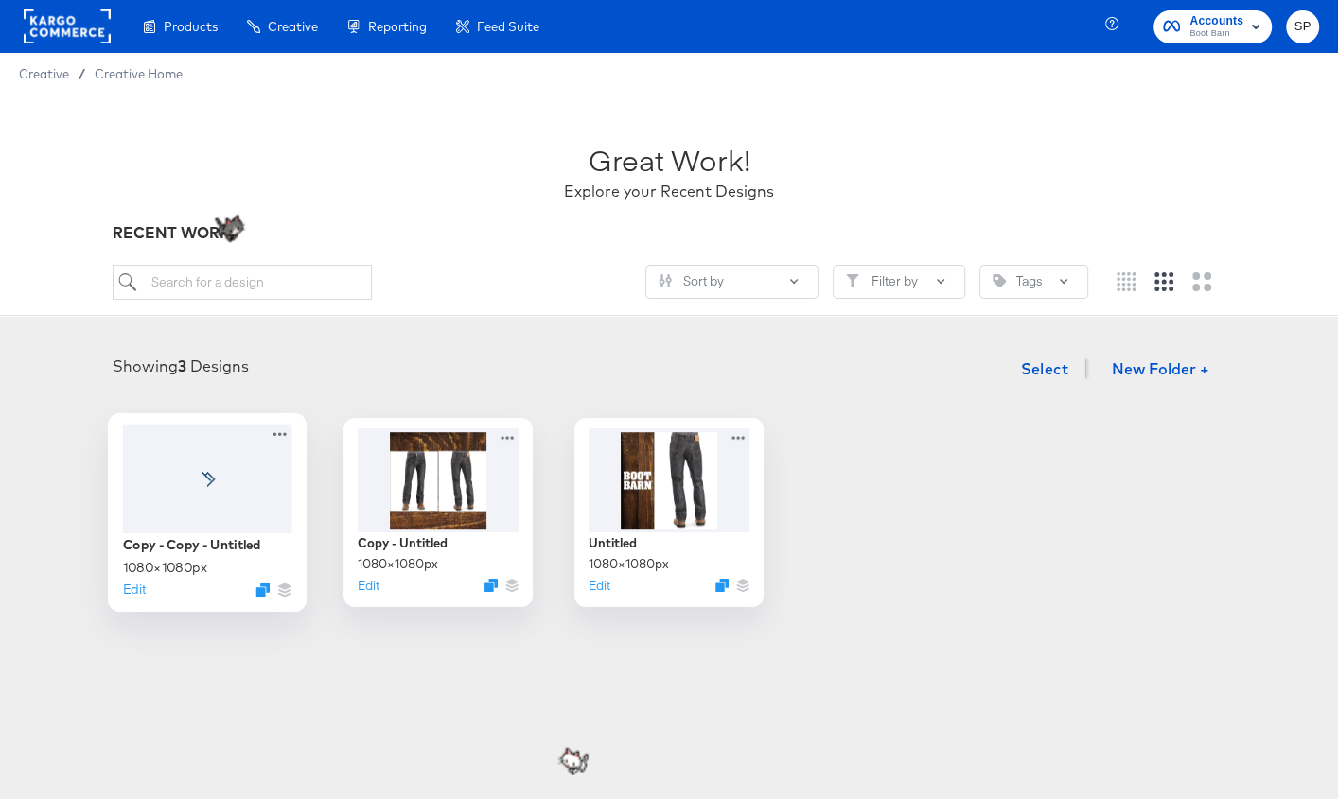
click at [240, 466] on div at bounding box center [207, 478] width 169 height 109
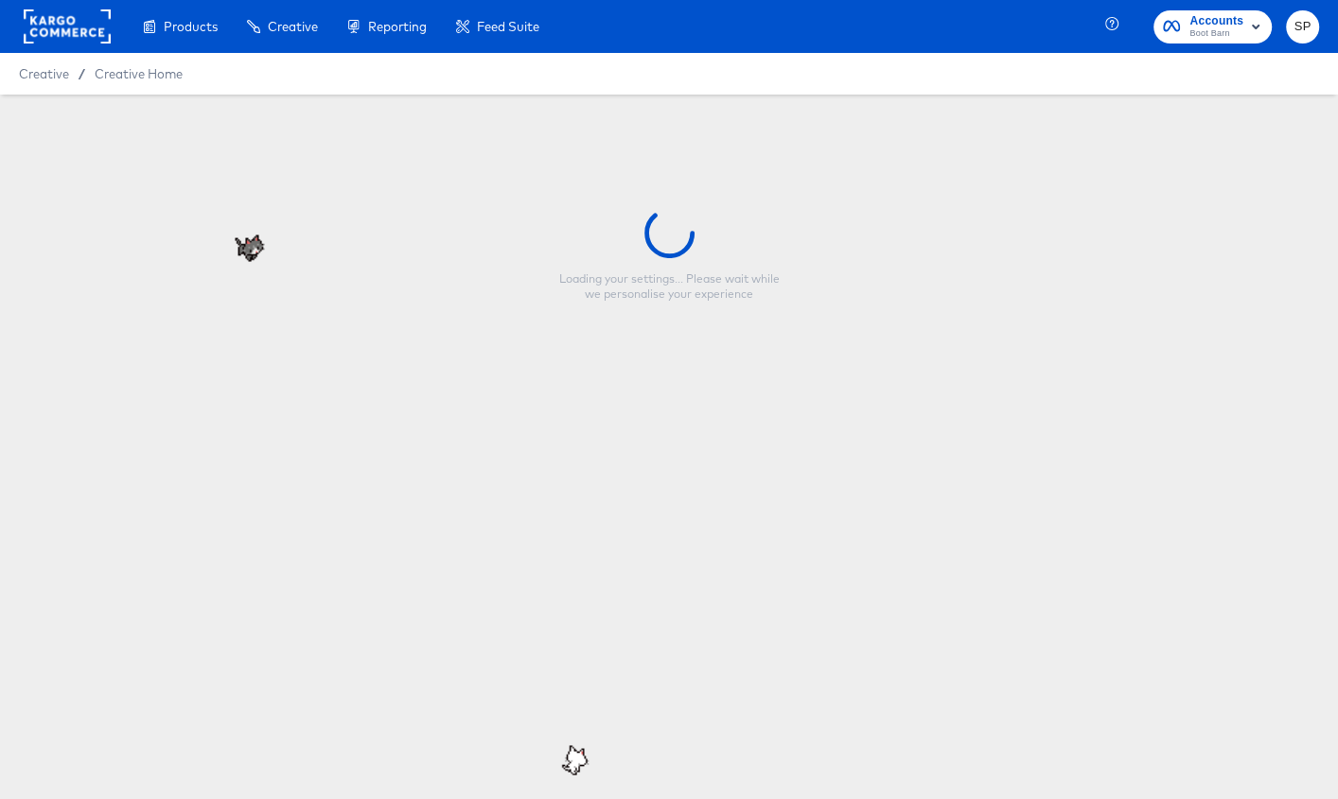
type input "Copy - Copy - Untitled"
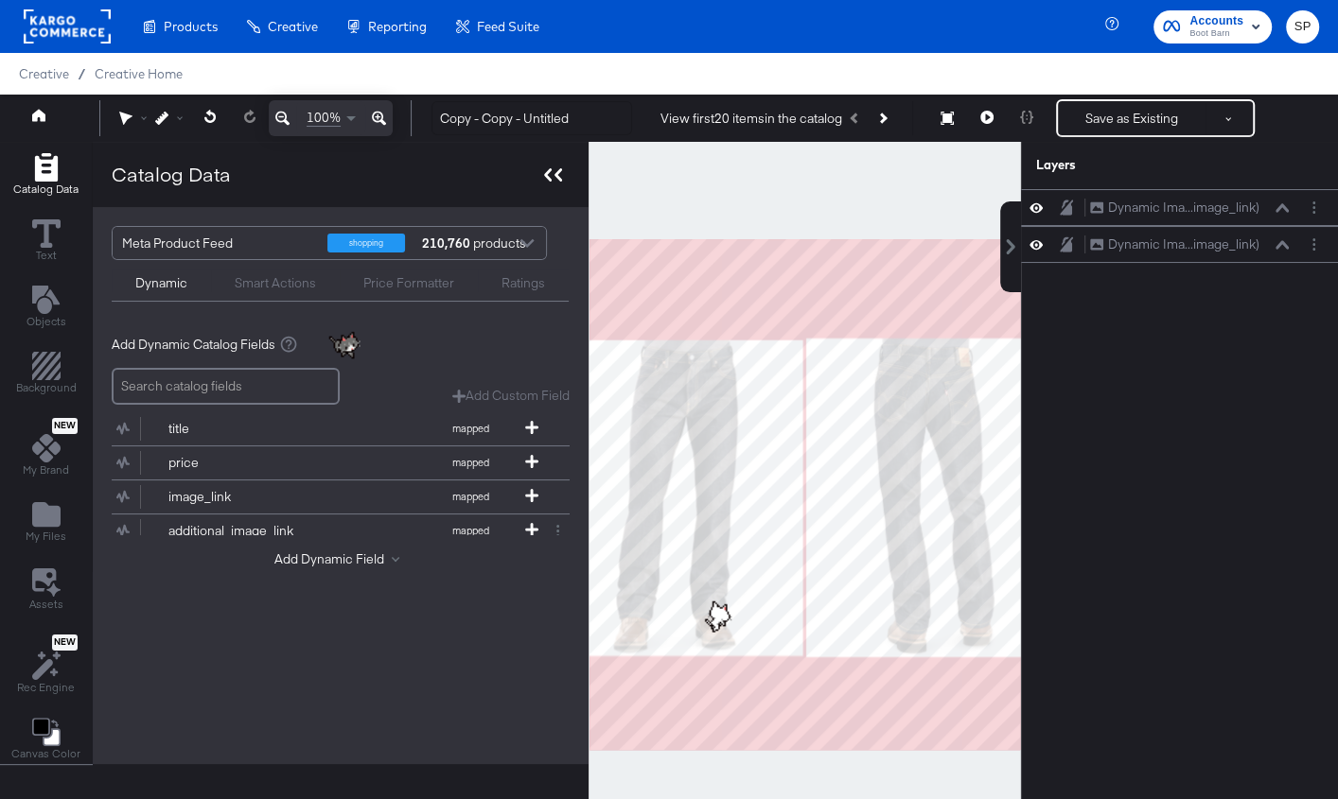
click at [536, 176] on div at bounding box center [552, 174] width 33 height 27
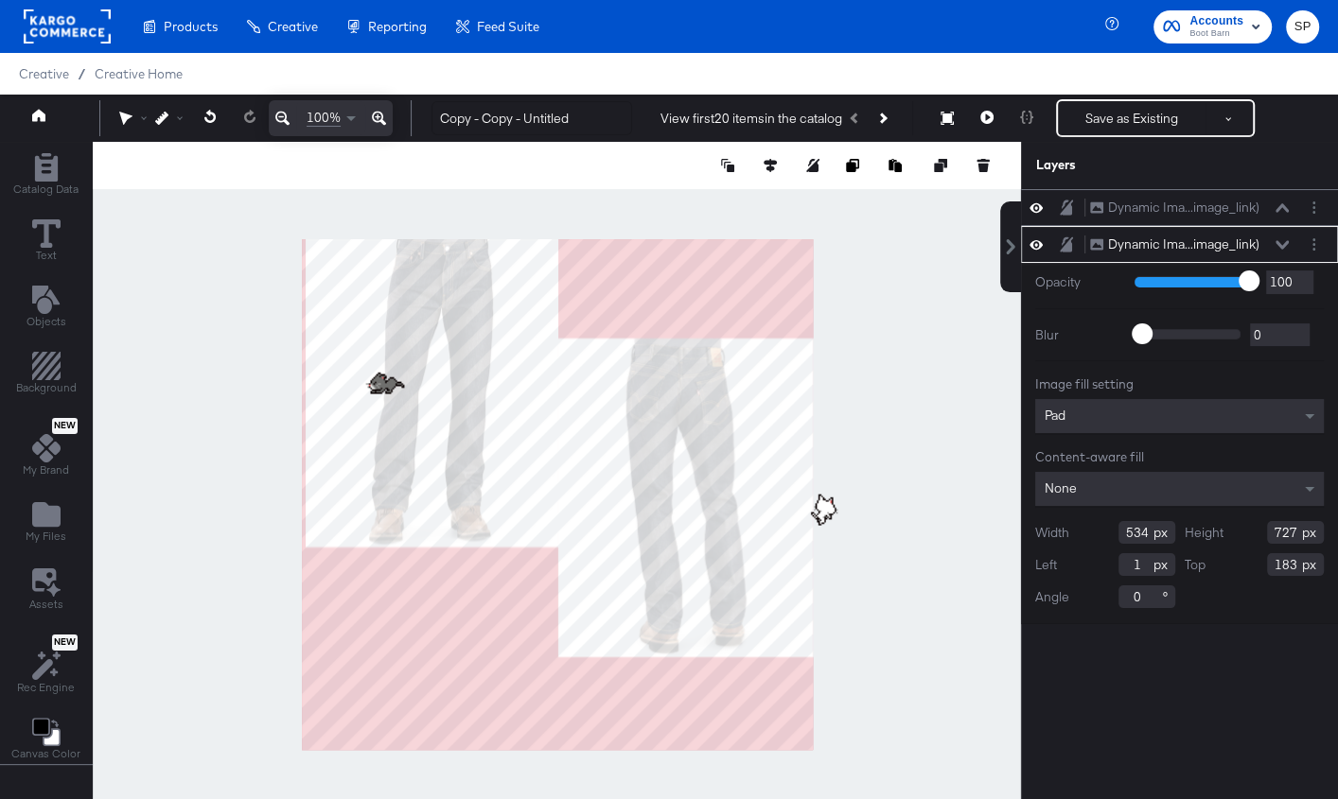
click at [369, 364] on body "Products Products Product Catalogs Enhance Your Product Catalog, Map Them to Pu…" at bounding box center [669, 420] width 1338 height 841
type input "-13"
type input "-37"
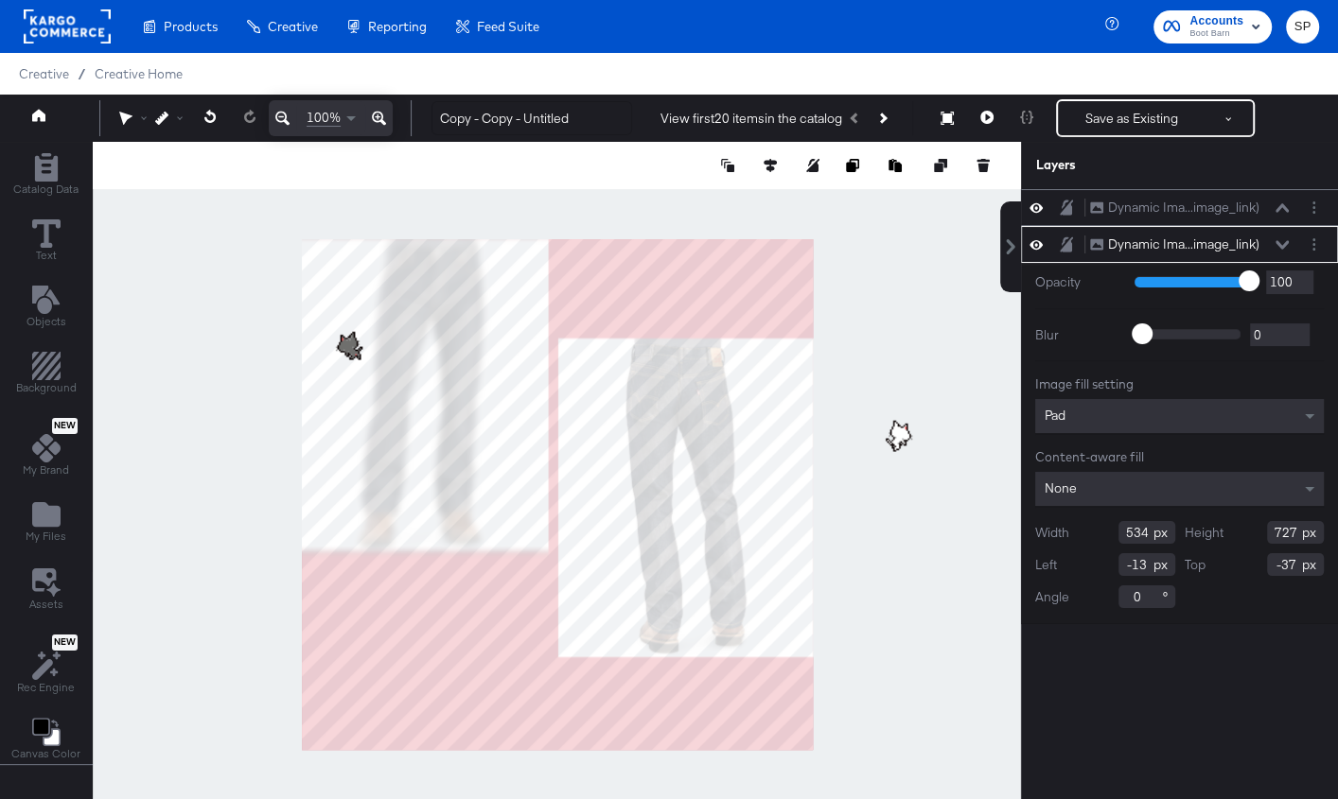
type input "555"
type input "751"
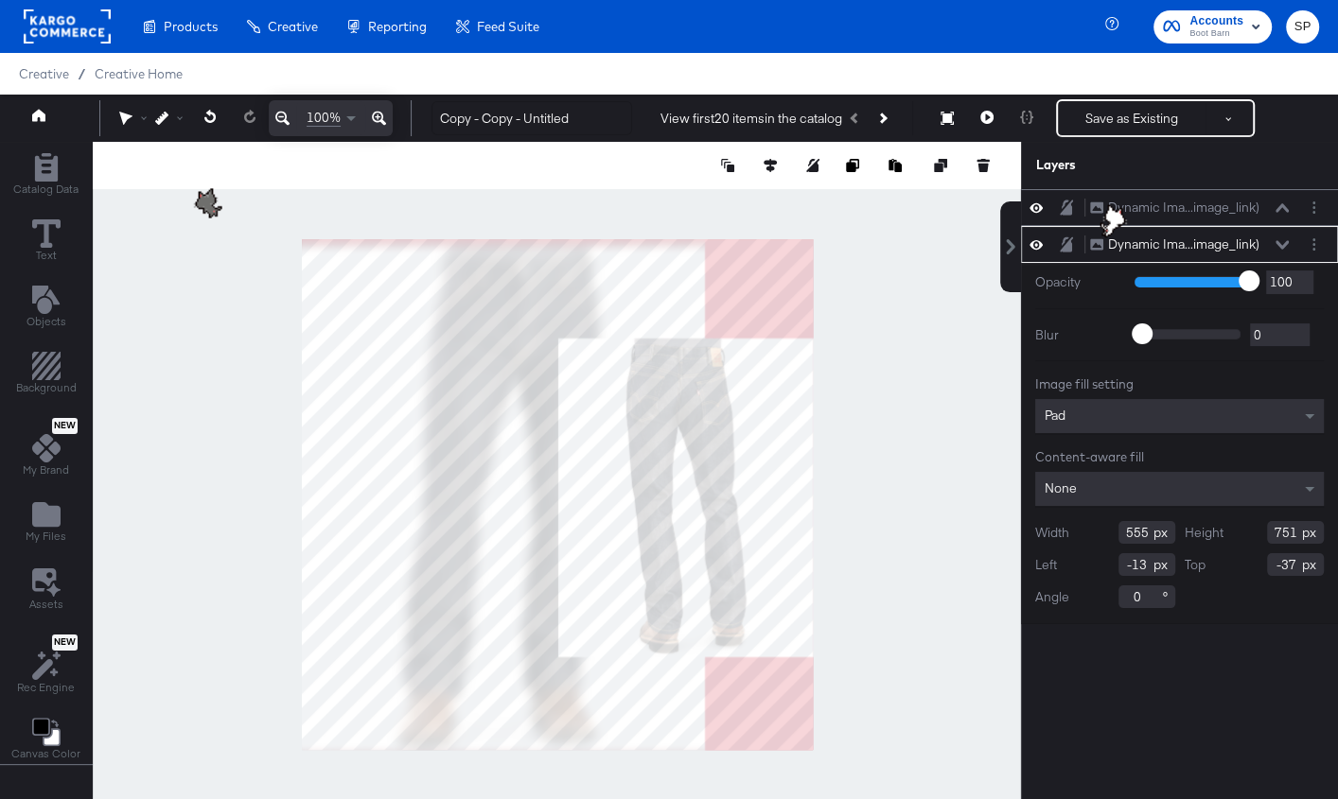
type input "864"
type input "1170"
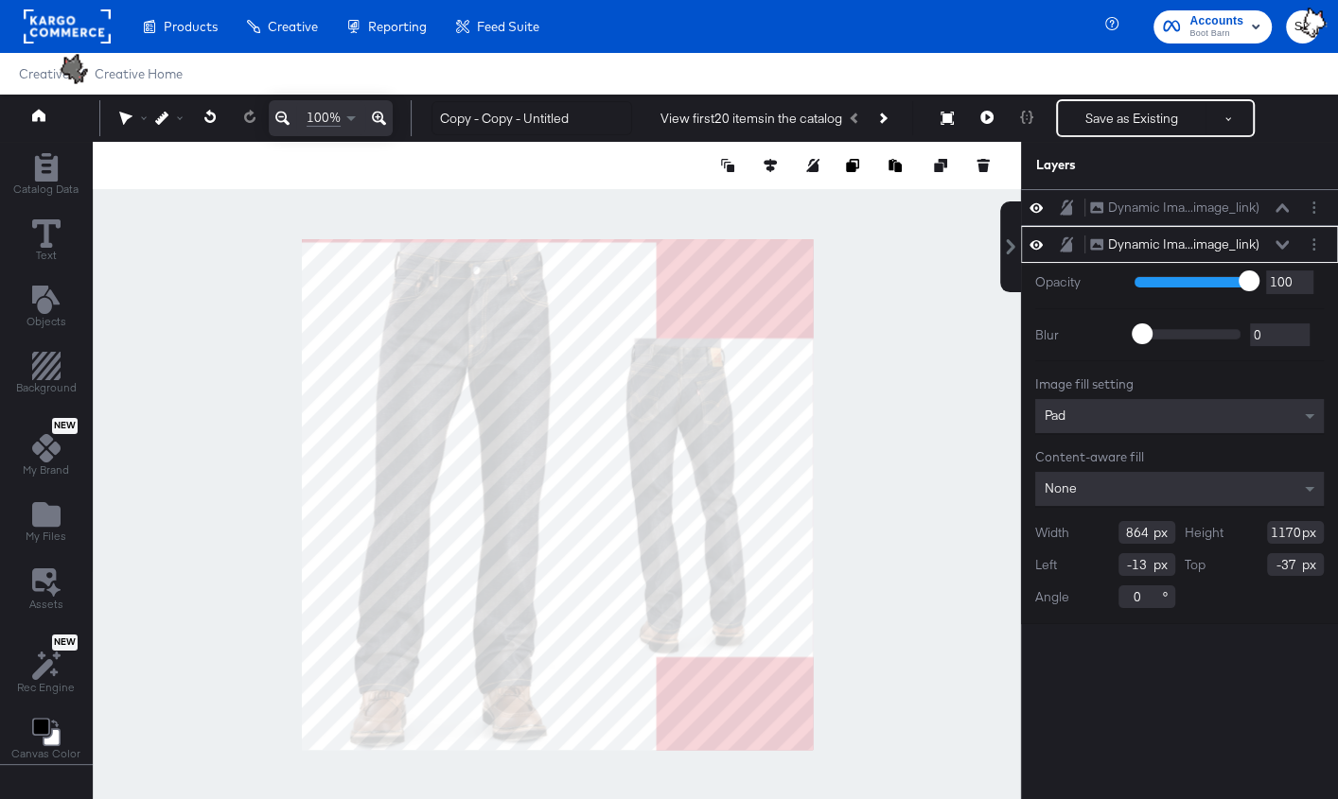
type input "-137"
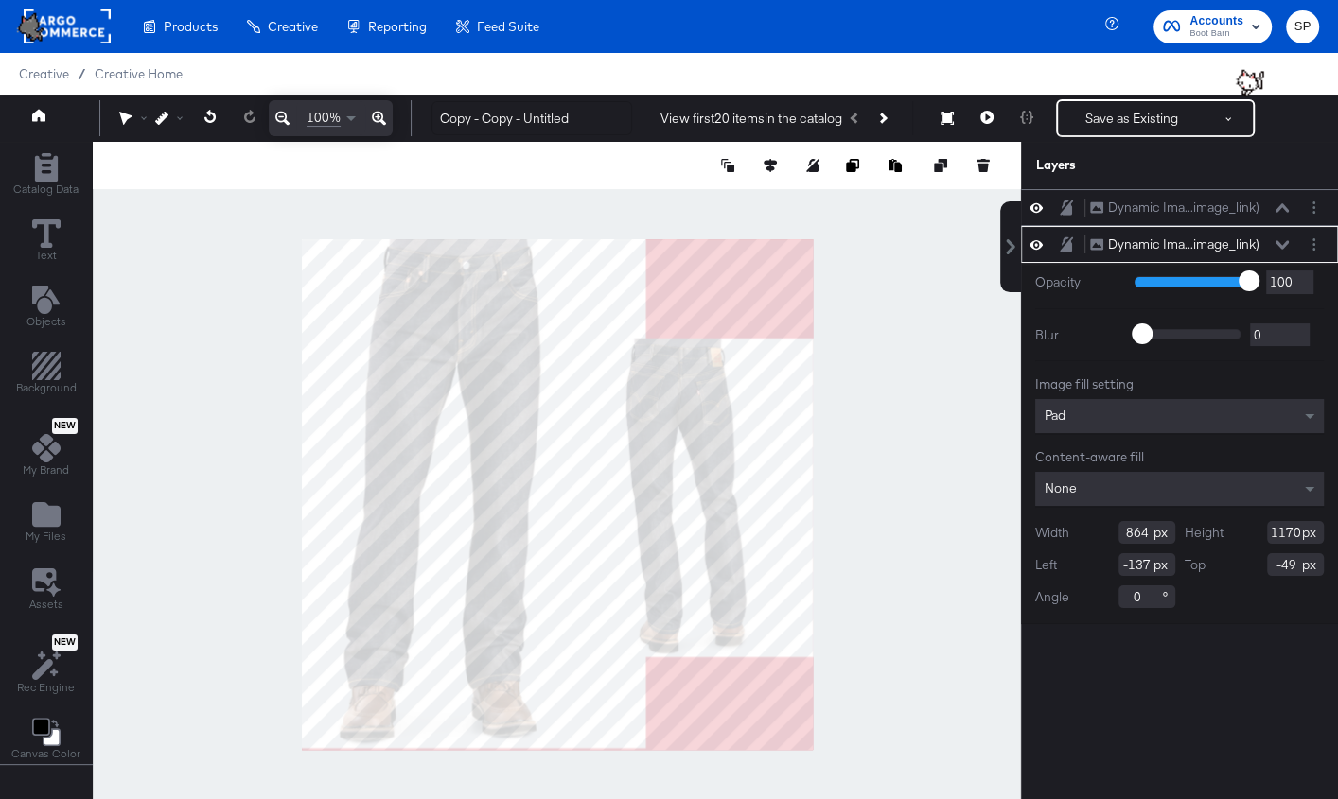
type input "-48"
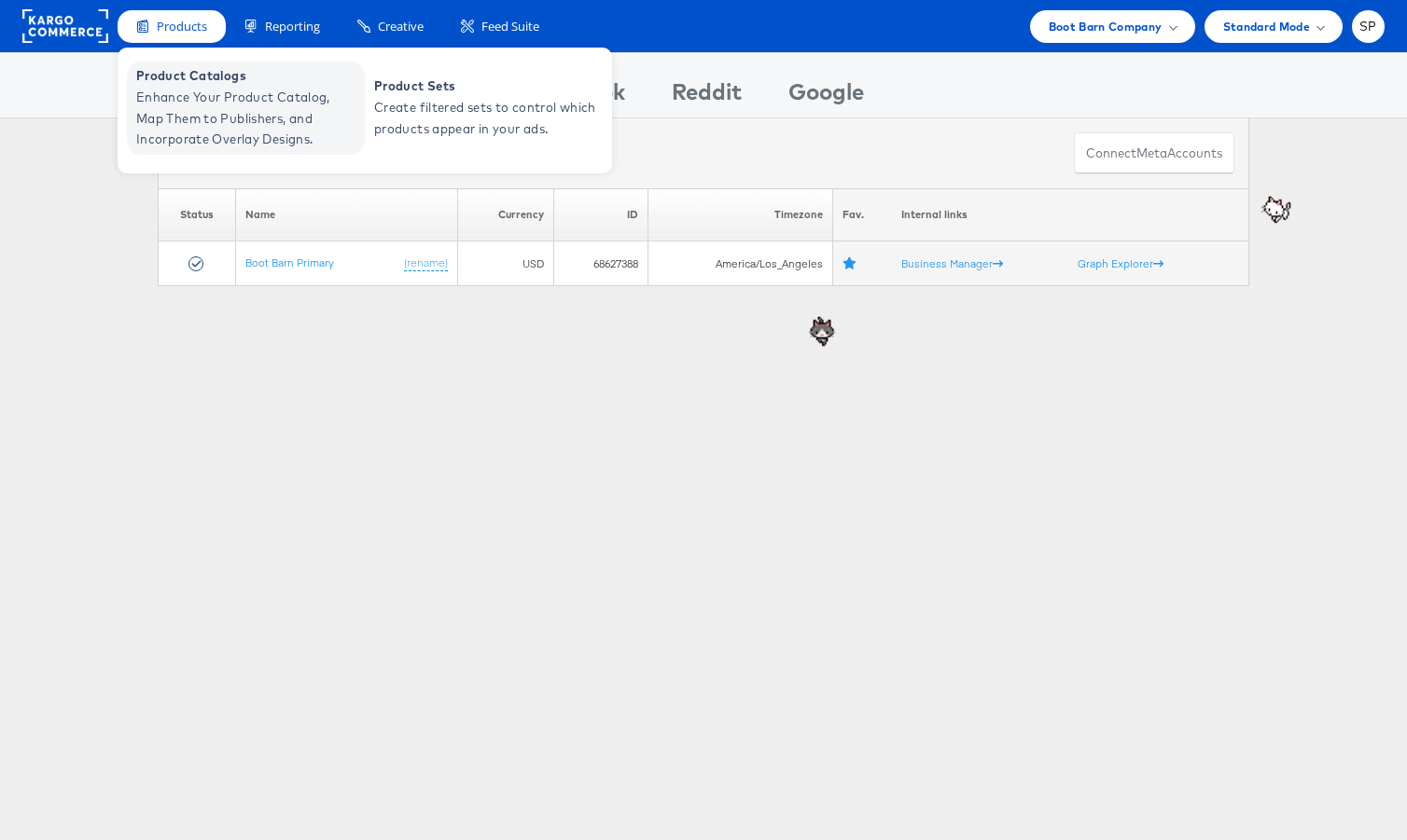
click at [212, 110] on span "Enhance Your Product Catalog, Map Them to Publishers, and Incorporate Overlay D…" at bounding box center [247, 118] width 224 height 63
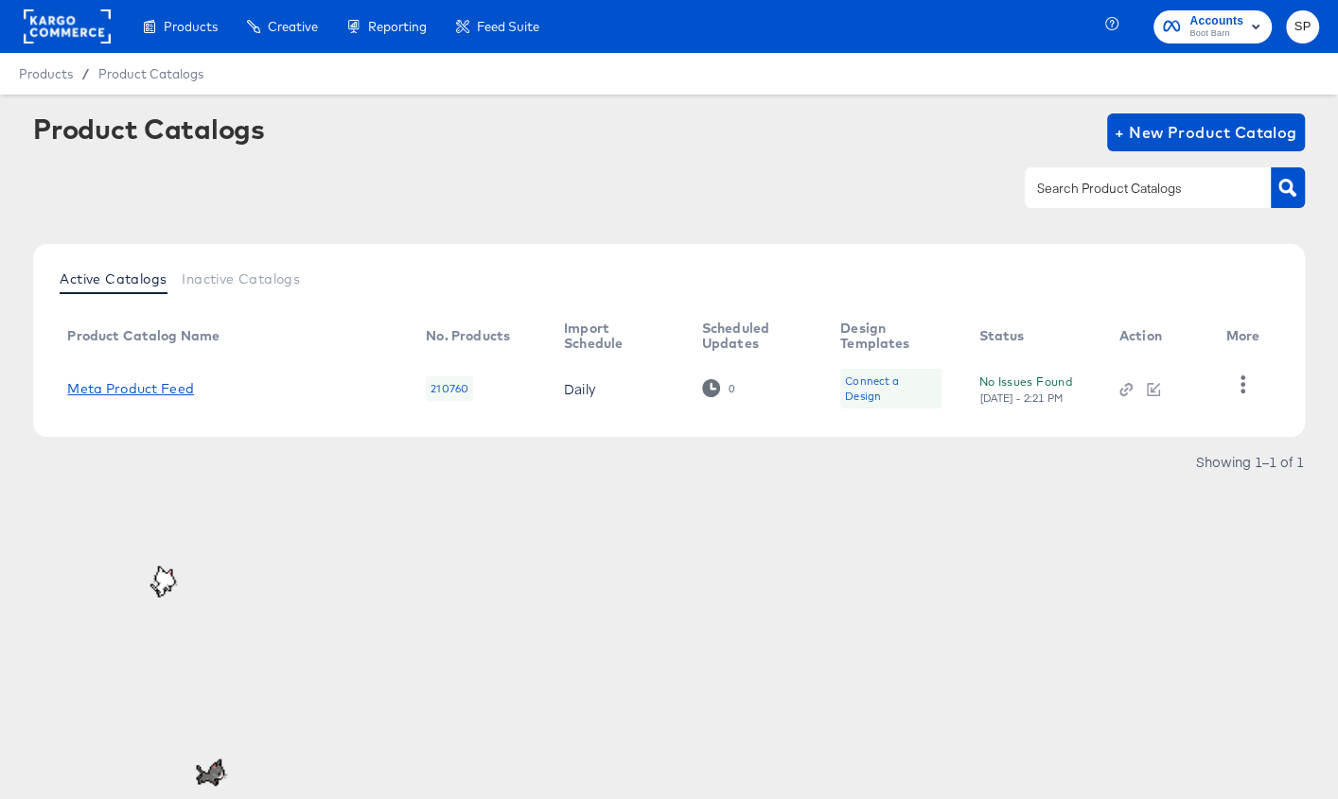
click at [164, 386] on link "Meta Product Feed" at bounding box center [130, 388] width 127 height 15
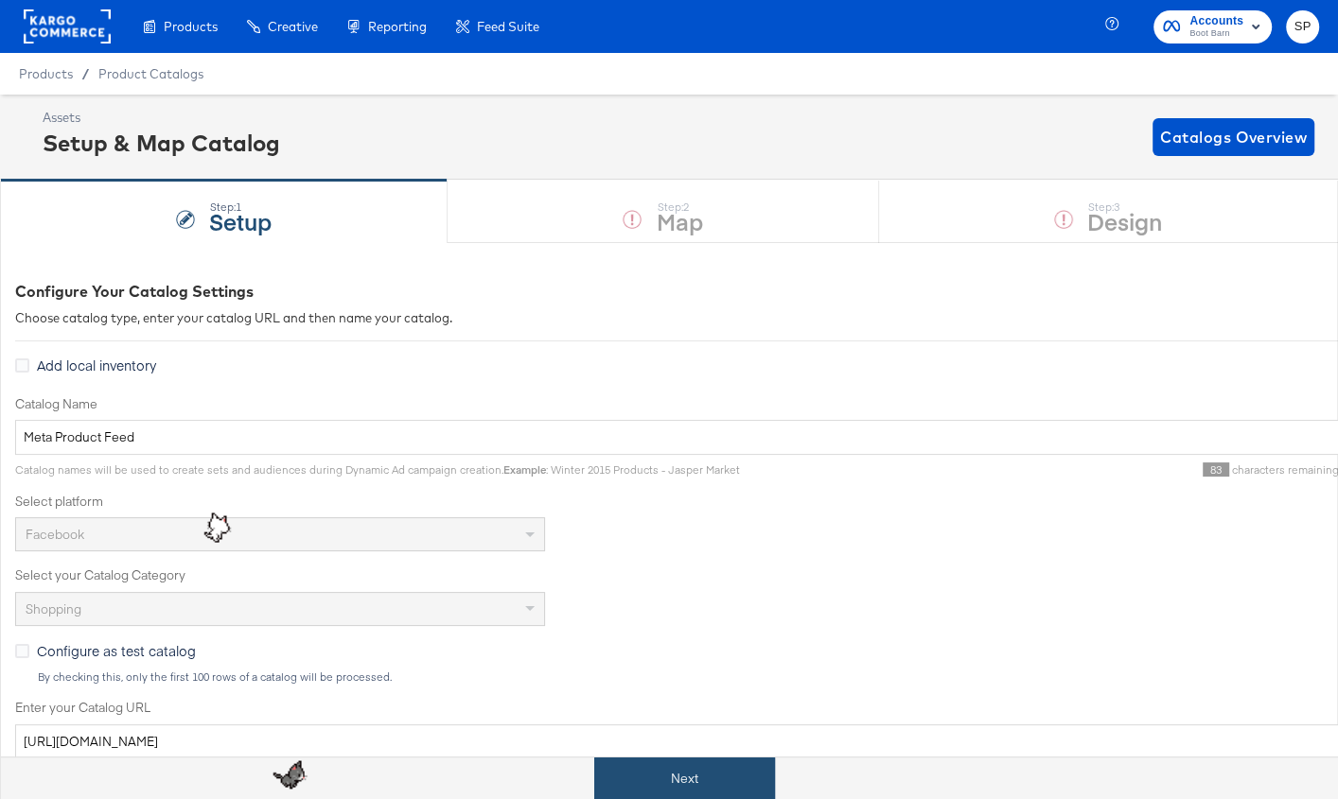
click at [743, 782] on button "Next" at bounding box center [684, 779] width 181 height 43
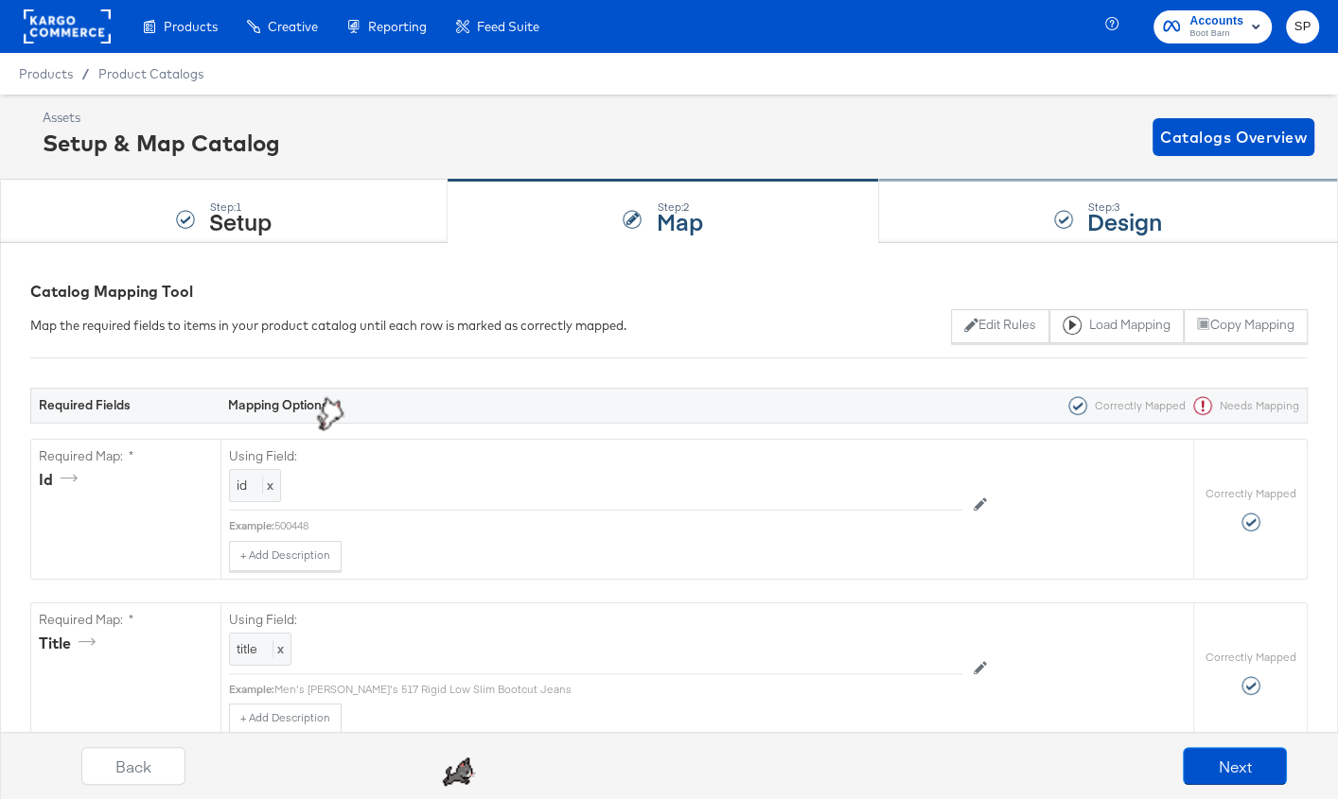
click at [980, 220] on div "Step: 3 Design" at bounding box center [1108, 212] width 459 height 62
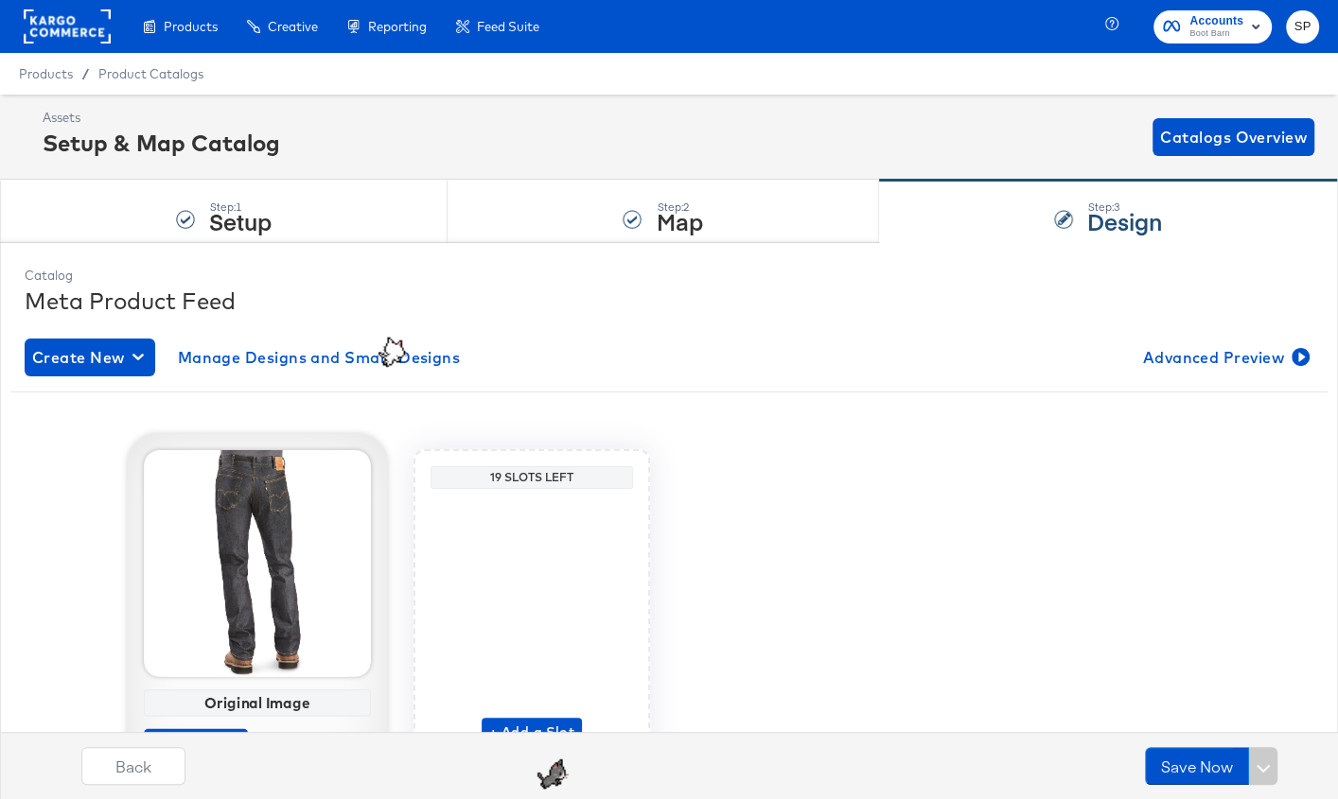
scroll to position [101, 0]
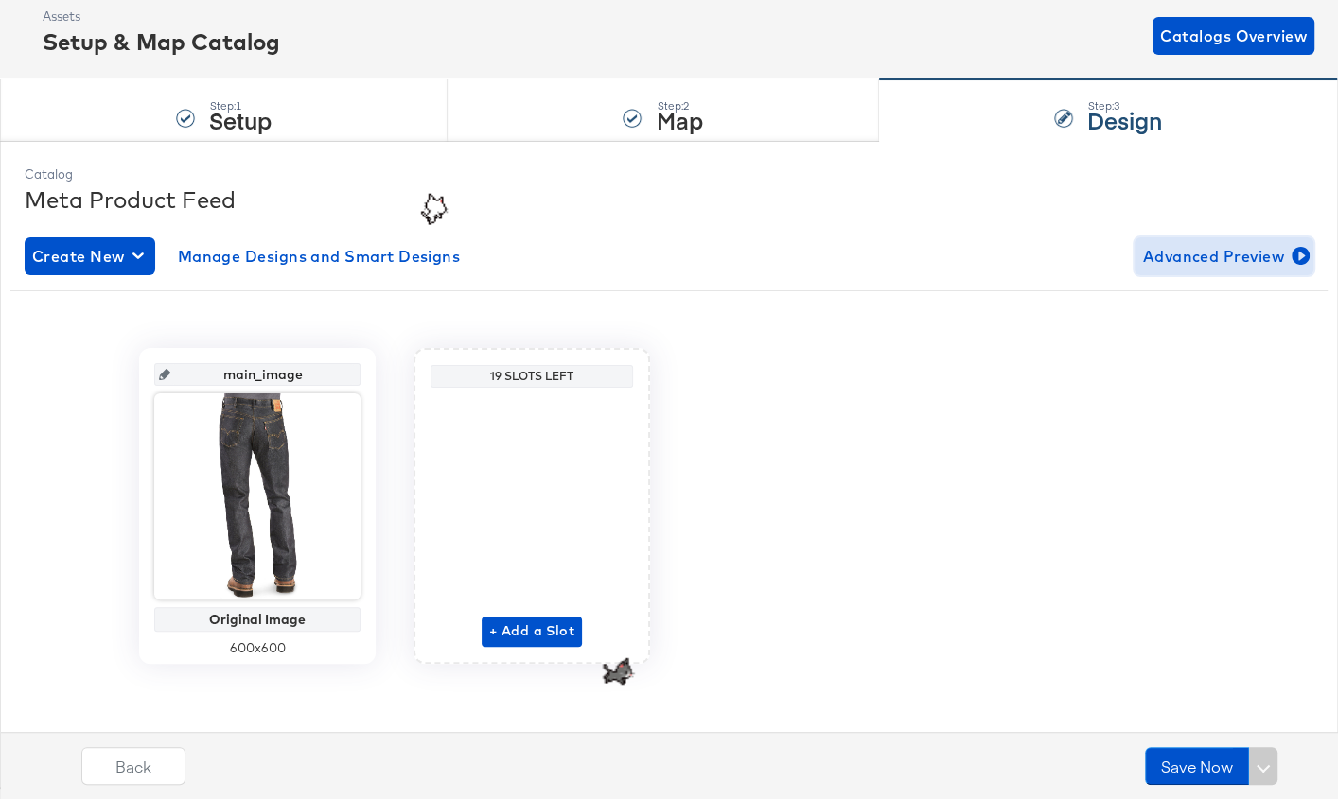
click at [1238, 260] on span "Advanced Preview" at bounding box center [1224, 256] width 164 height 26
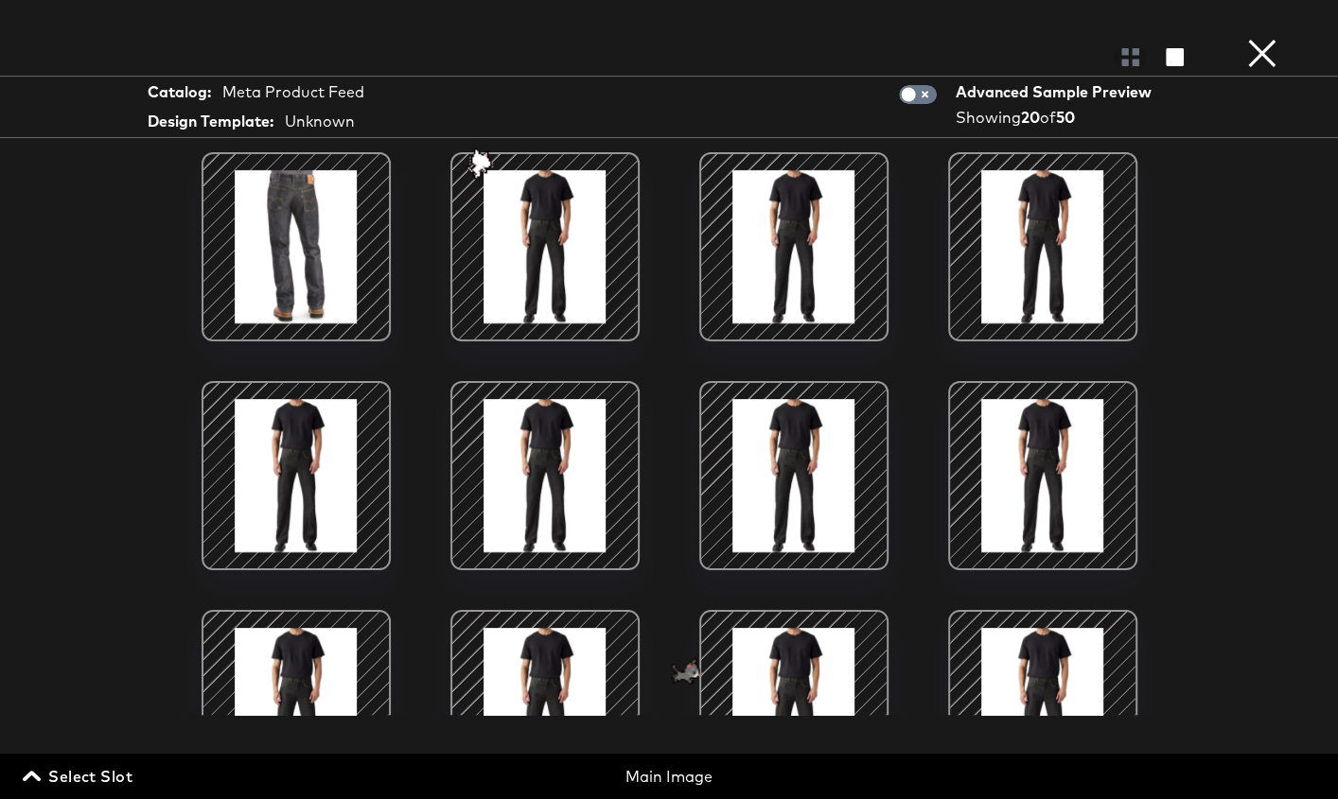
scroll to position [620, 0]
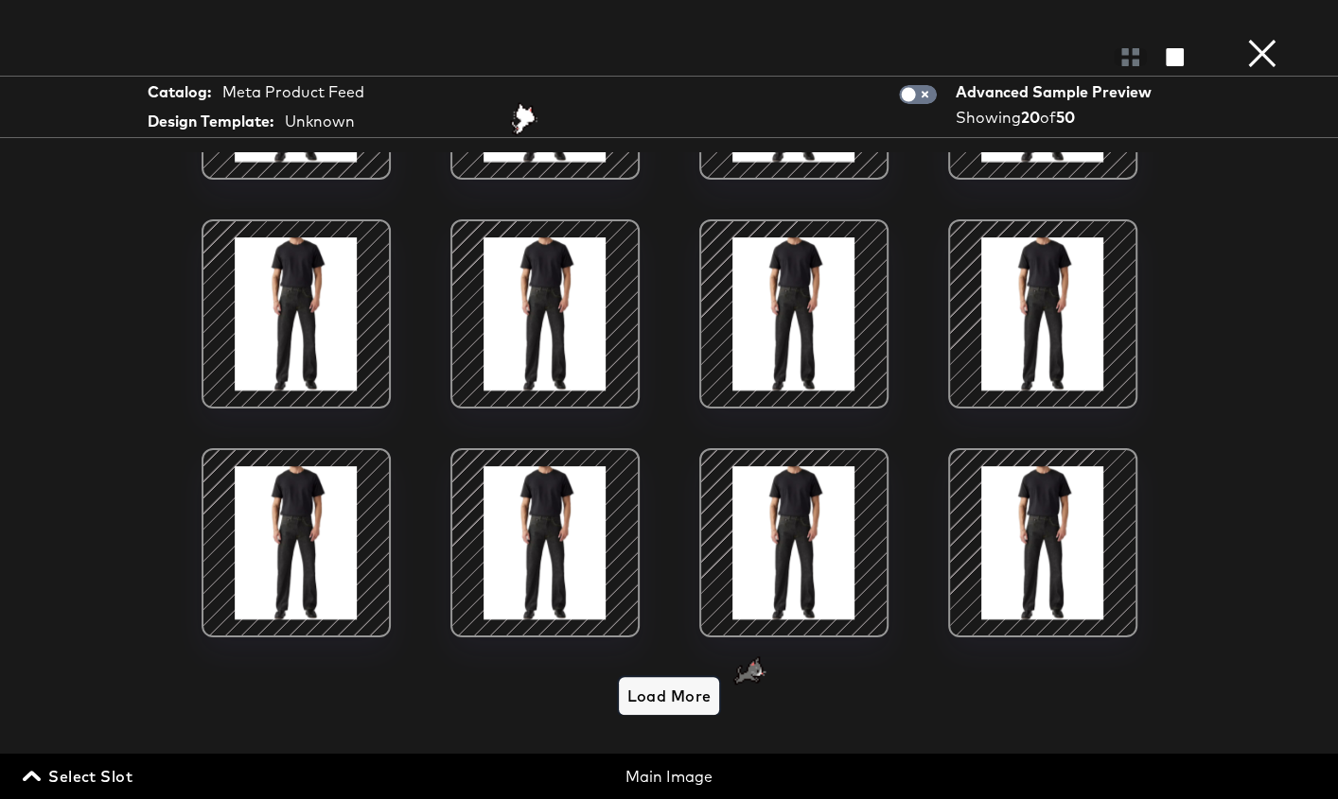
click at [677, 683] on span "Load More" at bounding box center [668, 696] width 84 height 26
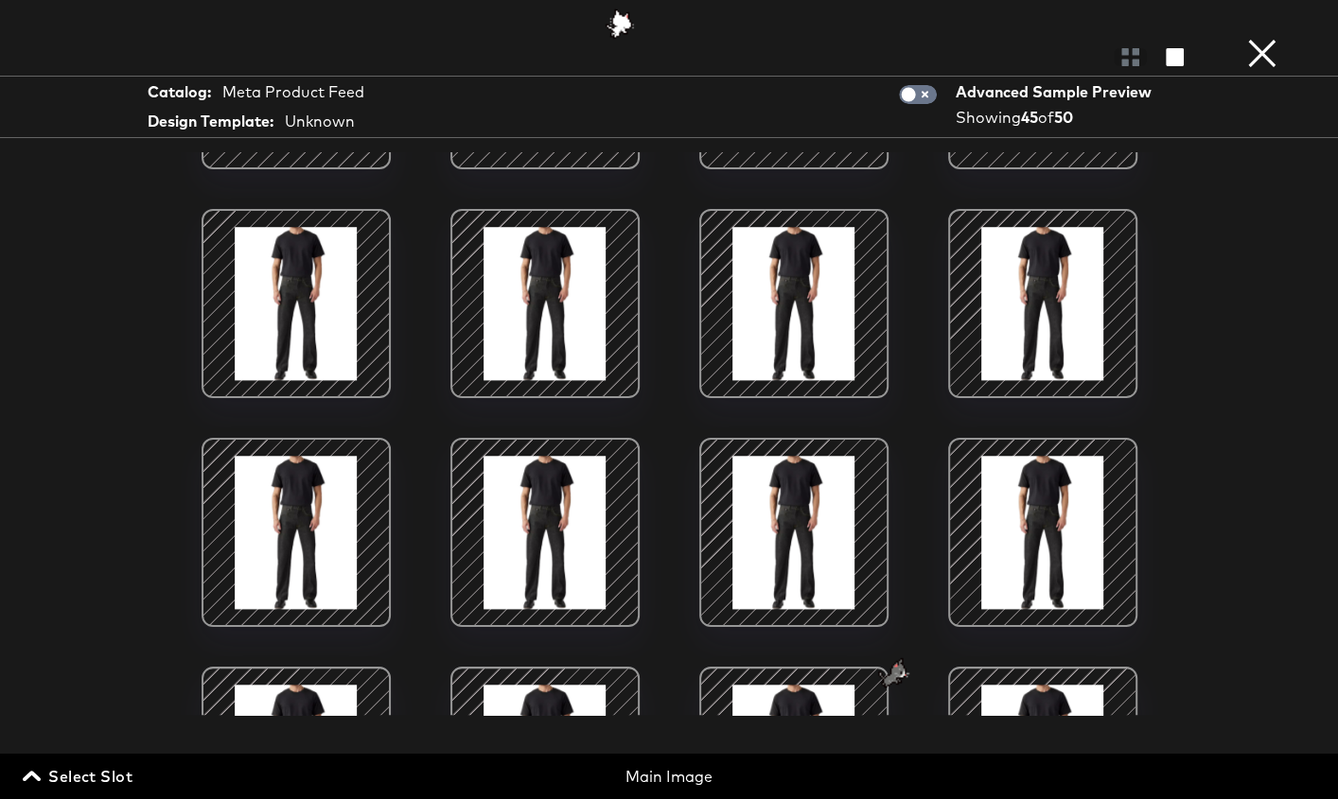
scroll to position [2221, 0]
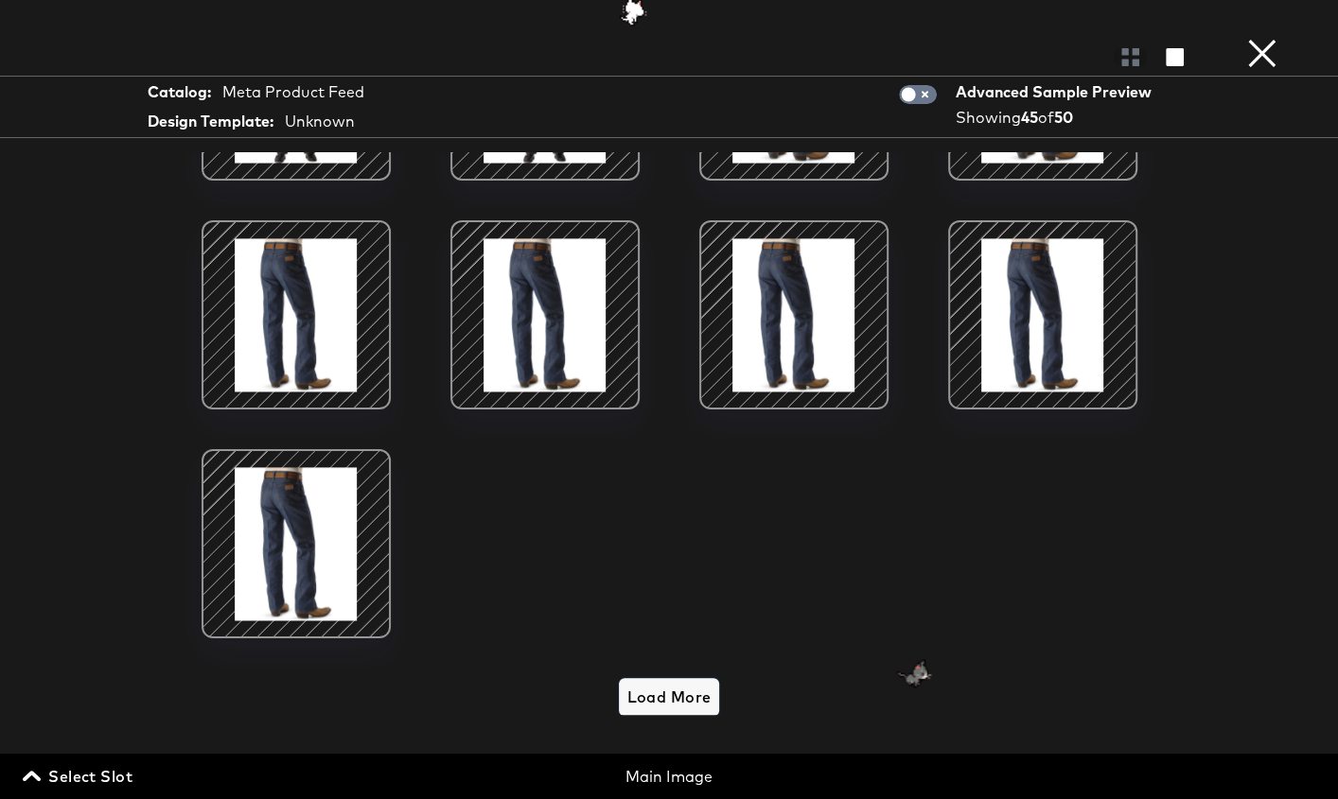
click at [669, 696] on span "Load More" at bounding box center [668, 697] width 84 height 26
click at [688, 684] on span "Load More" at bounding box center [668, 697] width 84 height 26
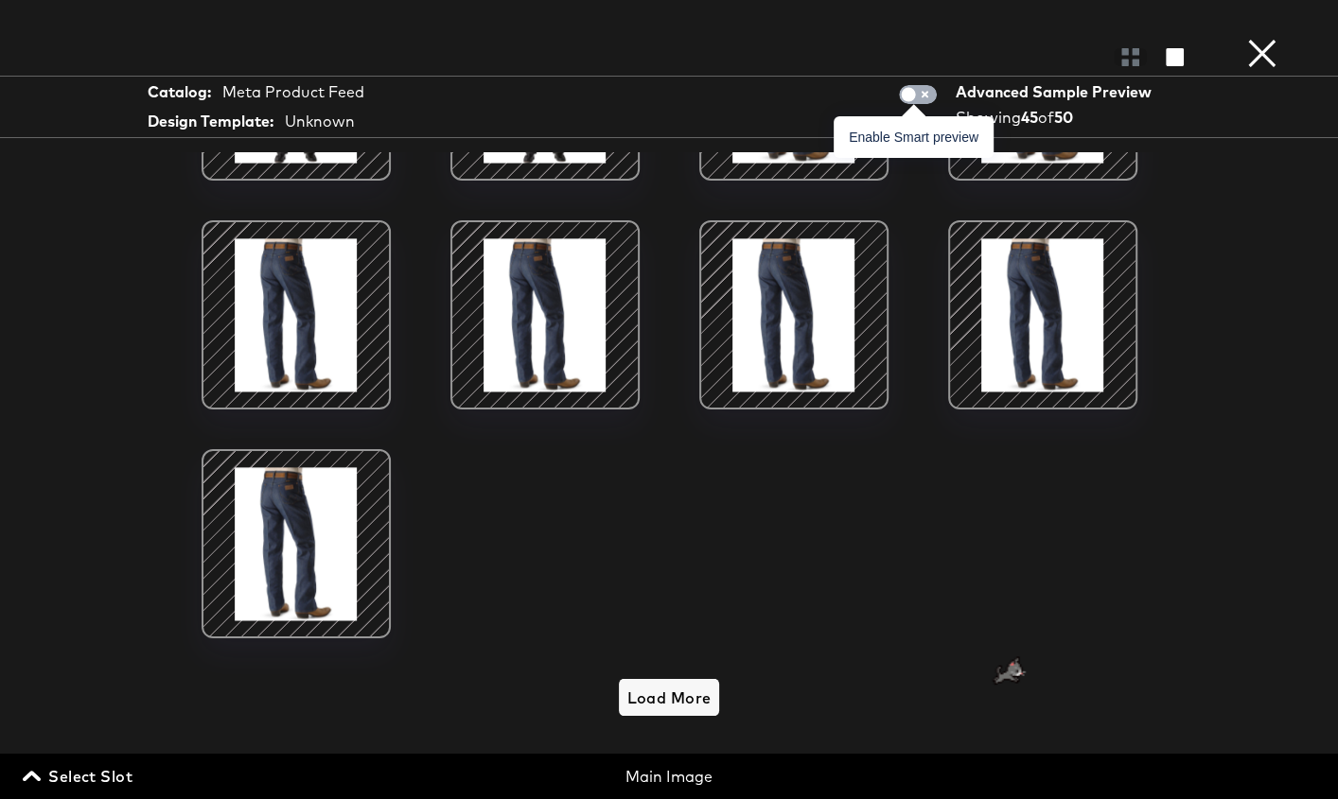
click at [929, 93] on input "checkbox" at bounding box center [908, 99] width 57 height 19
checkbox input "true"
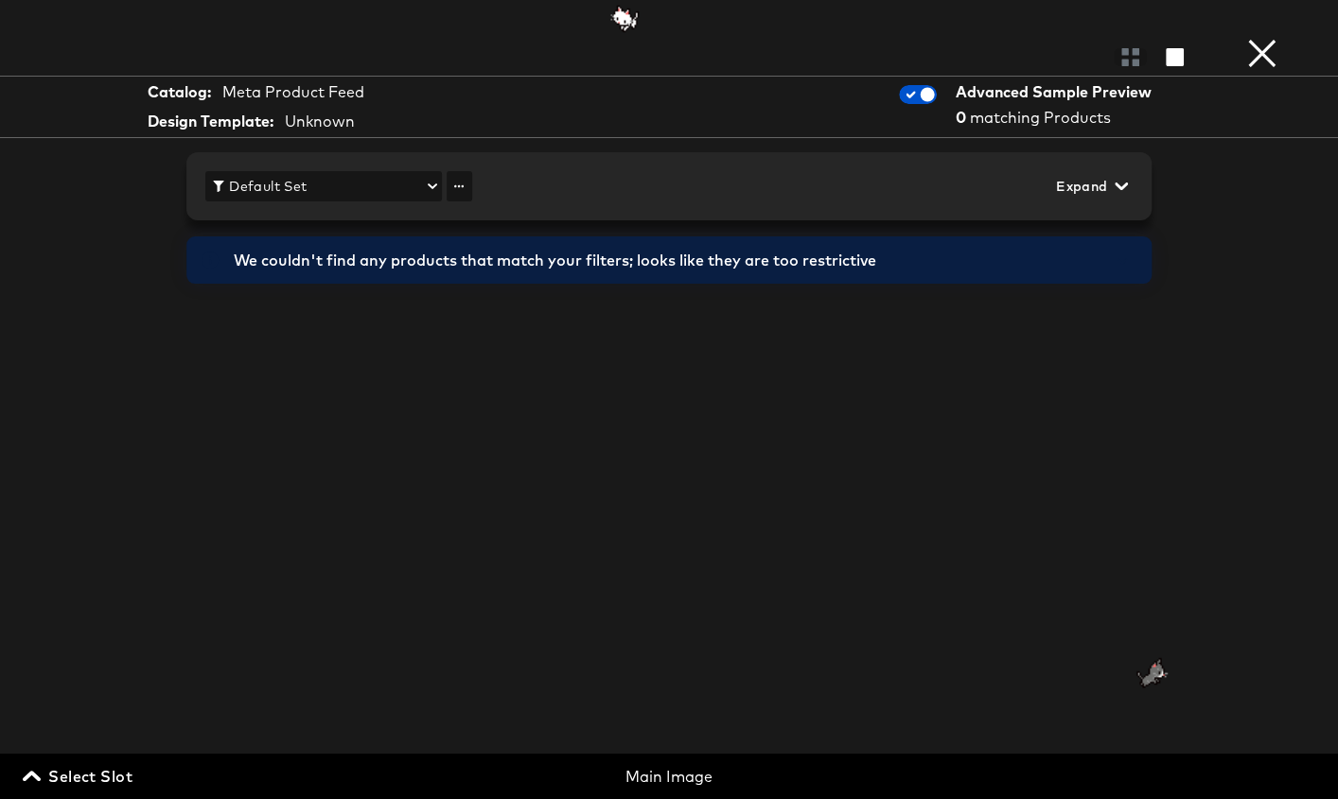
click at [1258, 38] on button "×" at bounding box center [1262, 19] width 38 height 38
